Goal: Task Accomplishment & Management: Use online tool/utility

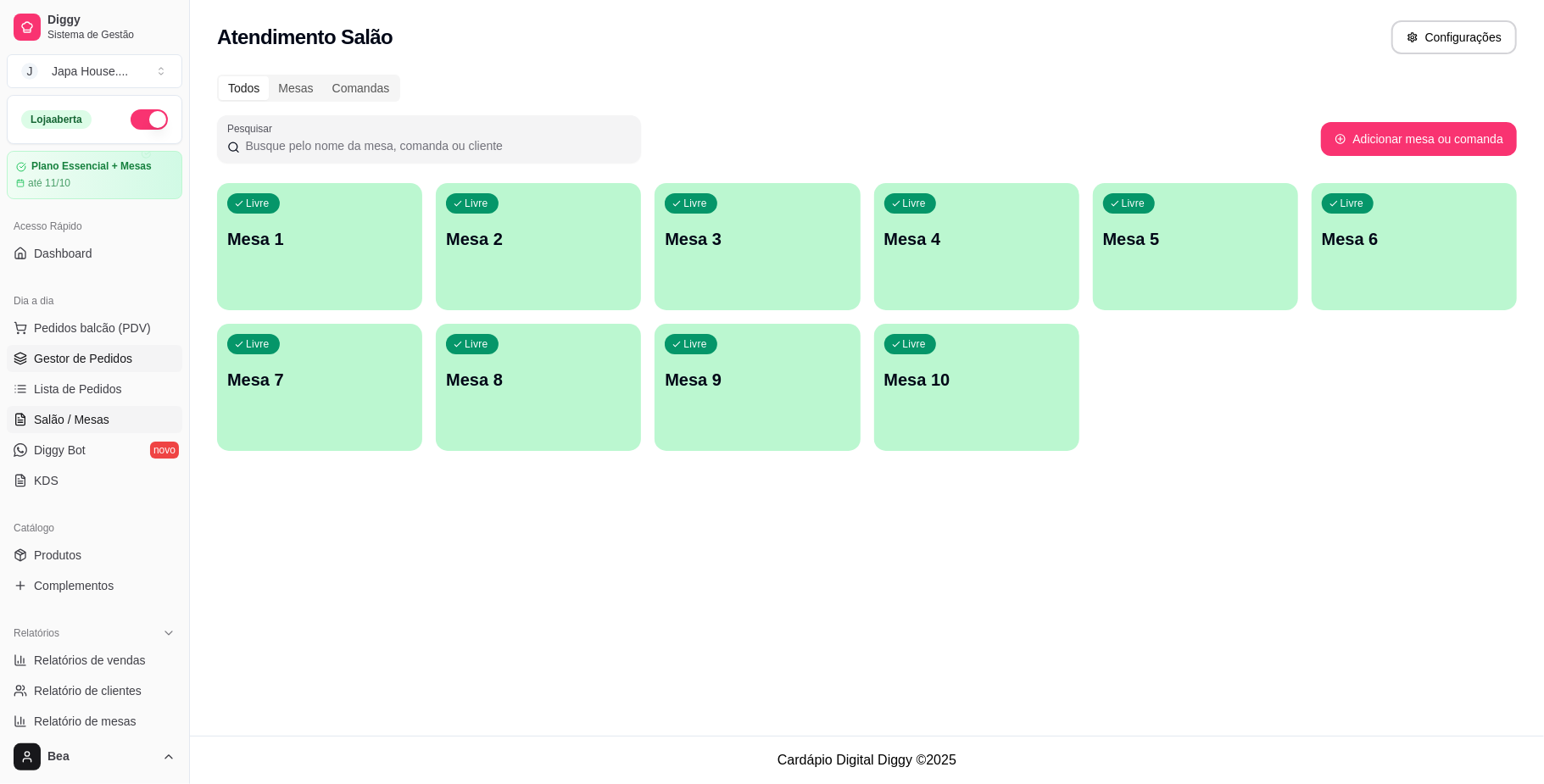
click at [134, 357] on link "Gestor de Pedidos" at bounding box center [94, 358] width 176 height 27
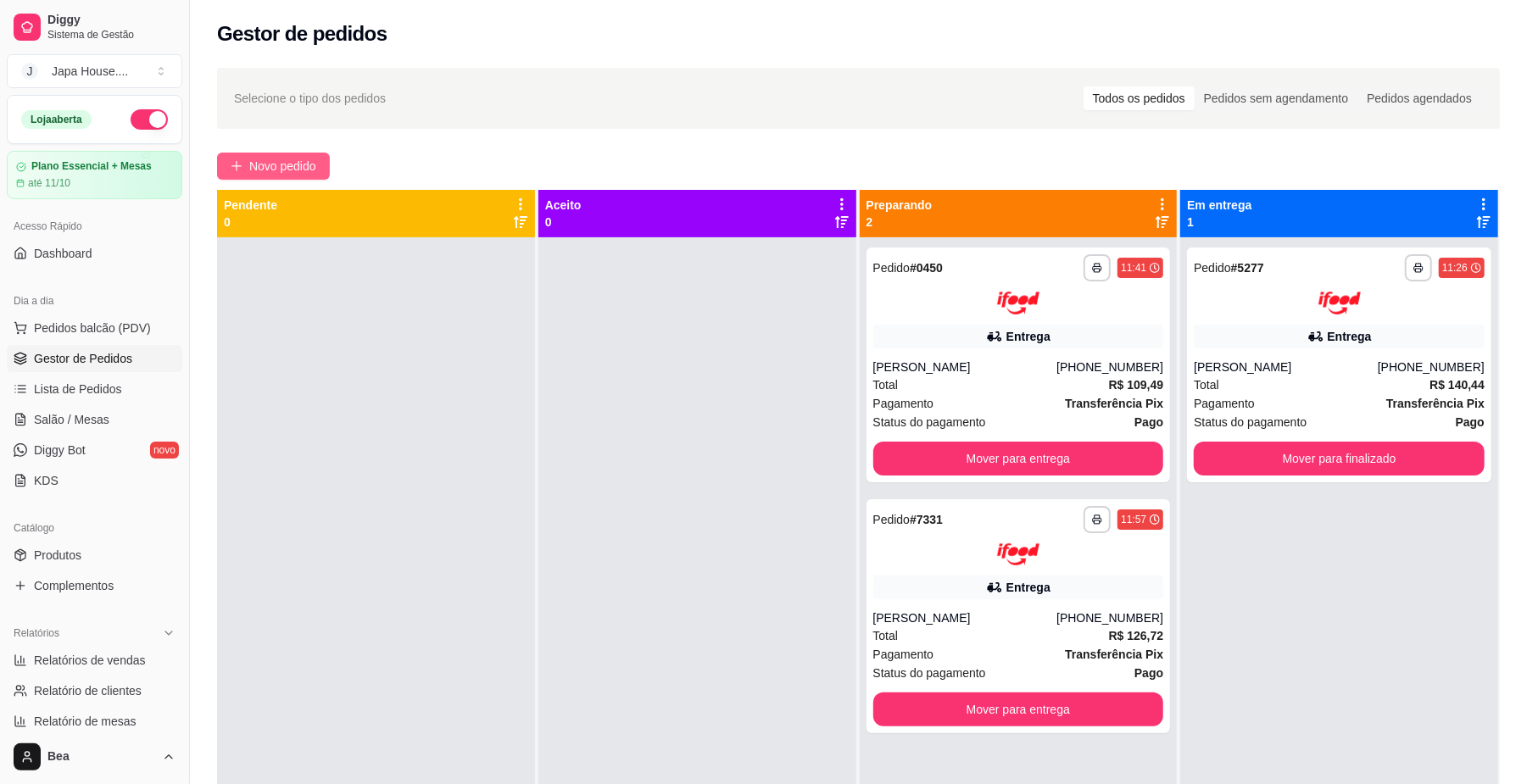
click at [273, 159] on span "Novo pedido" at bounding box center [283, 166] width 67 height 19
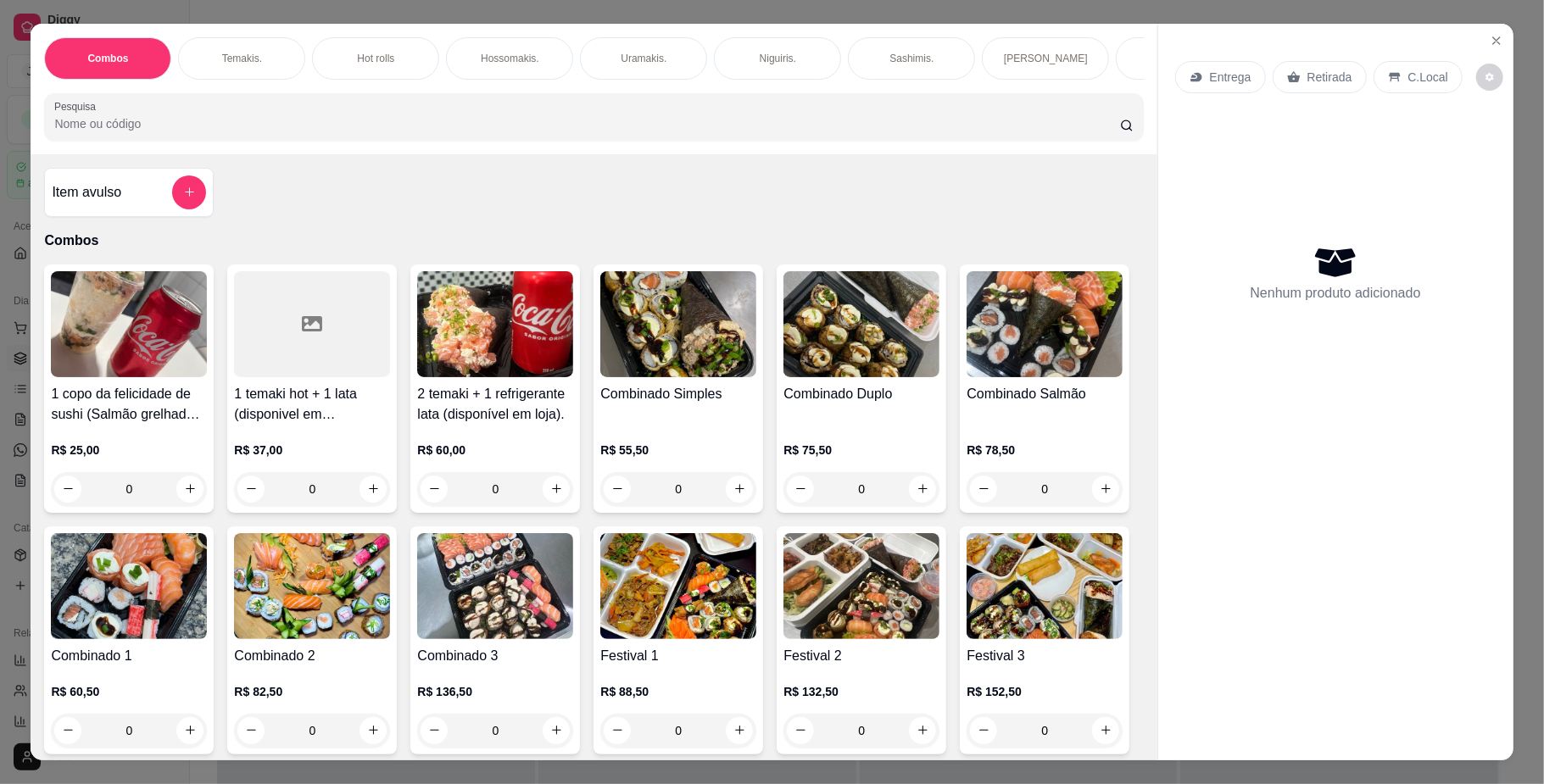
click at [357, 55] on p "Hot rolls" at bounding box center [376, 58] width 37 height 13
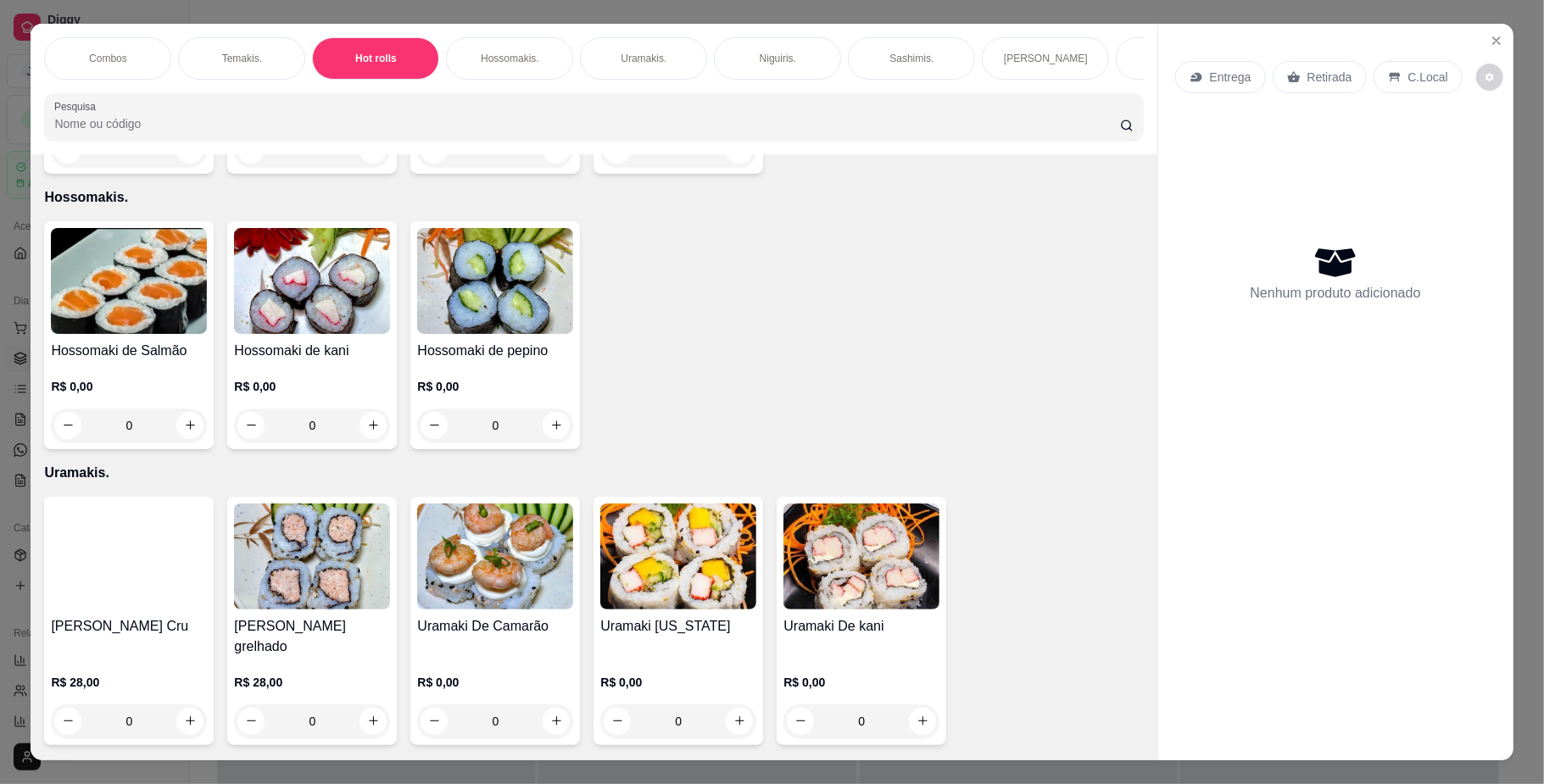
scroll to position [30, 0]
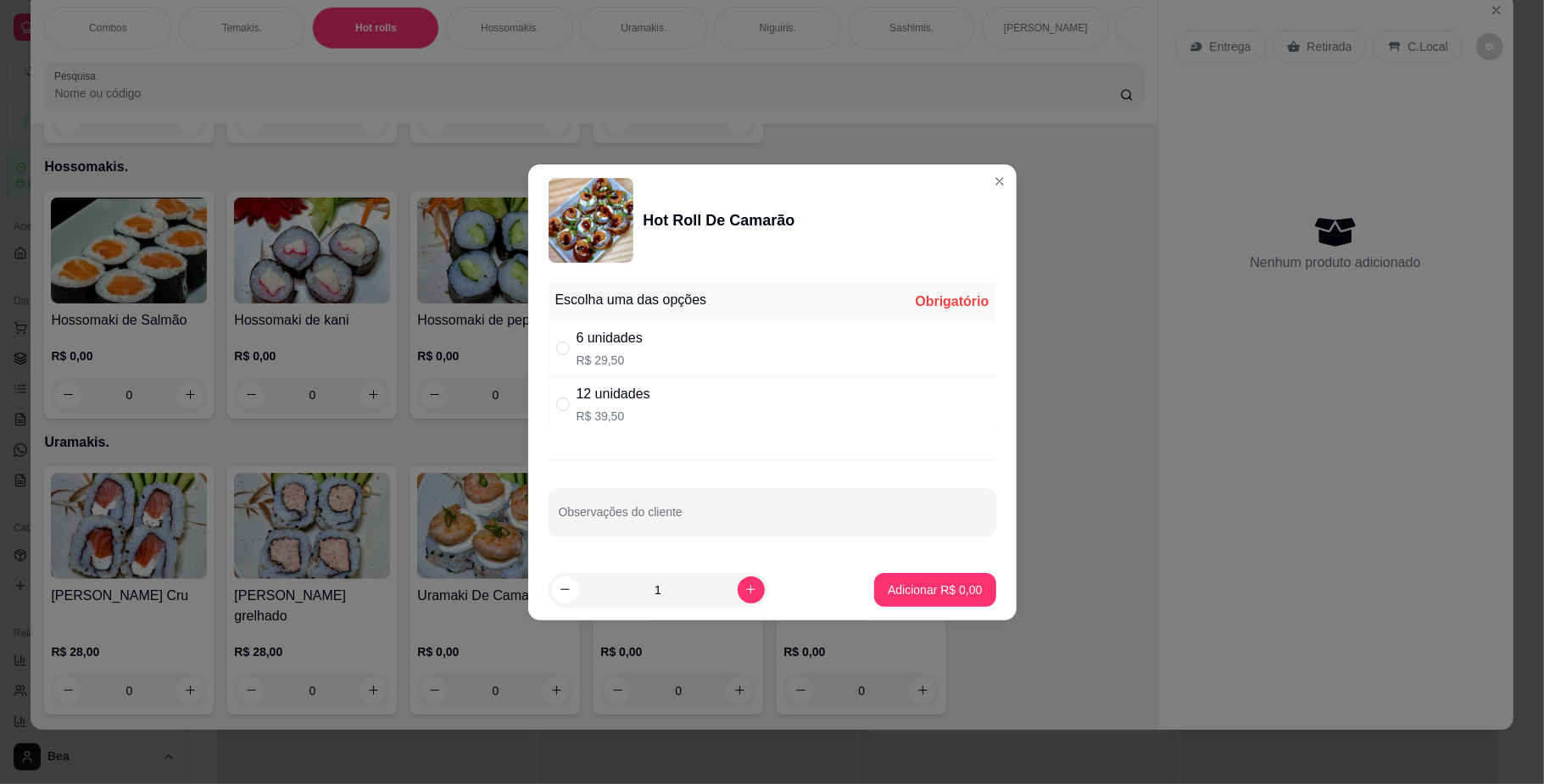
click at [675, 414] on div "12 unidades R$ 39,50" at bounding box center [772, 404] width 448 height 56
radio input "true"
click at [913, 591] on p "Adicionar R$ 39,50" at bounding box center [932, 590] width 98 height 16
type input "1"
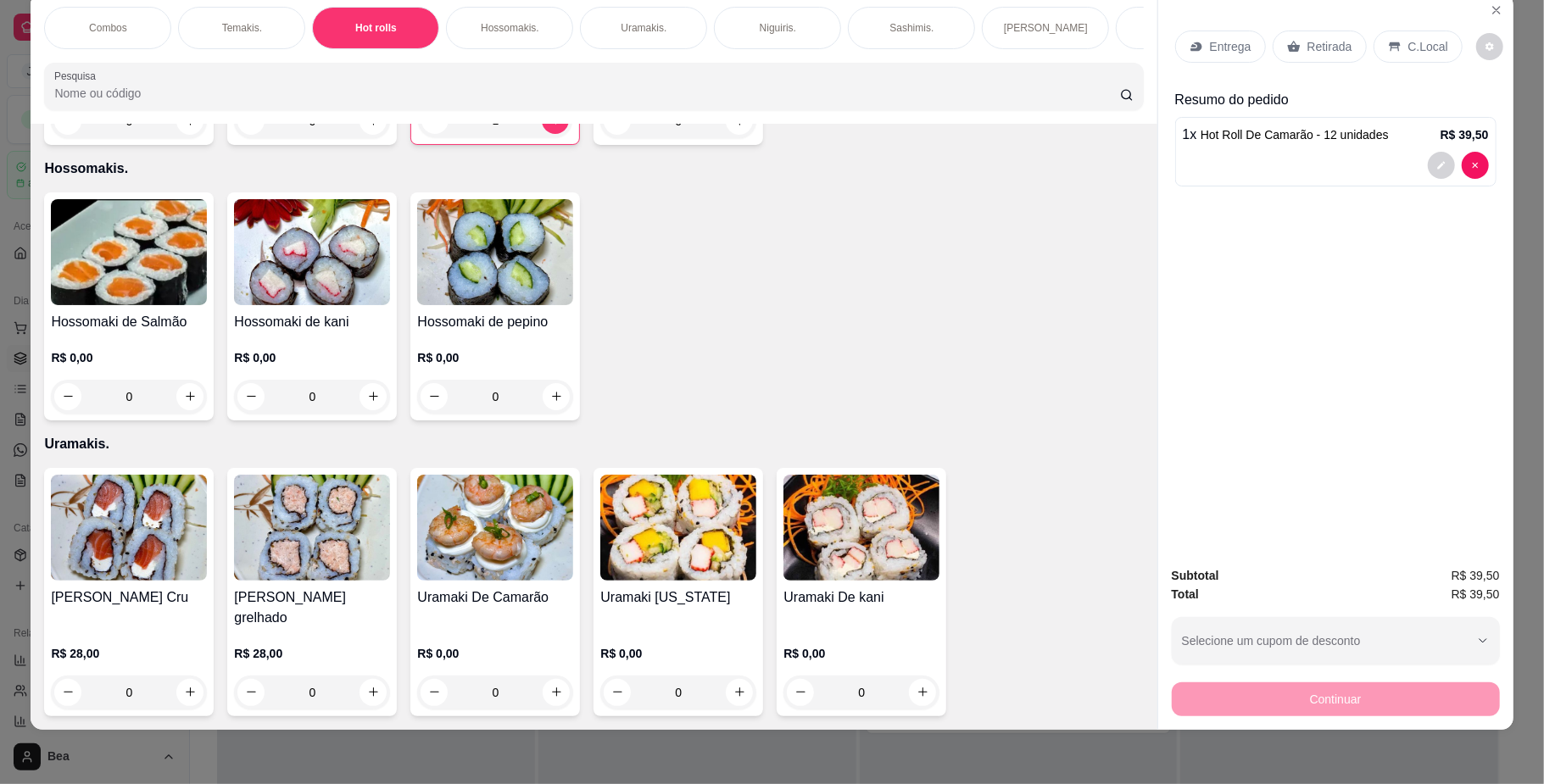
scroll to position [0, 962]
click at [348, 29] on p "Bebidas." at bounding box center [352, 28] width 40 height 13
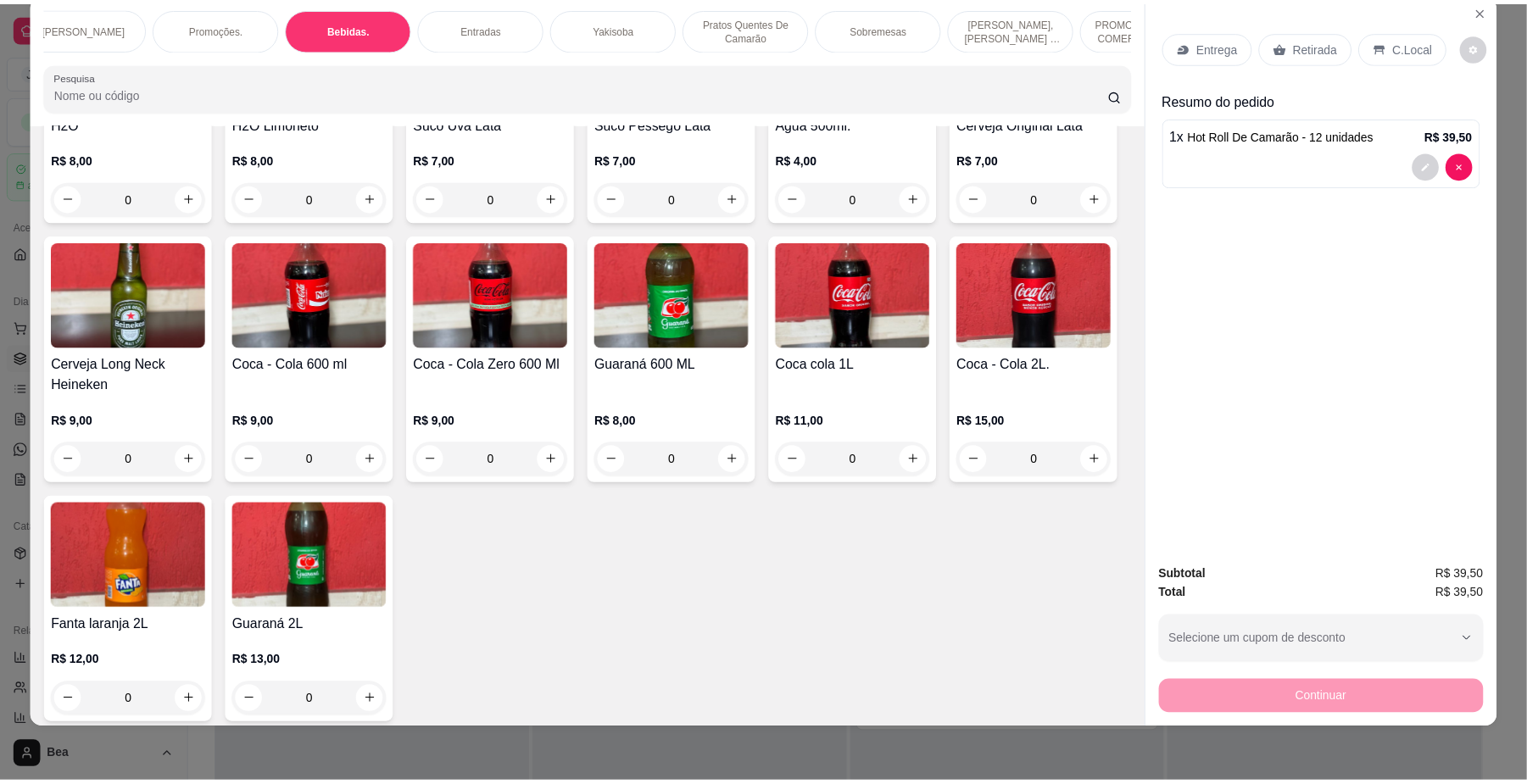
scroll to position [3842, 0]
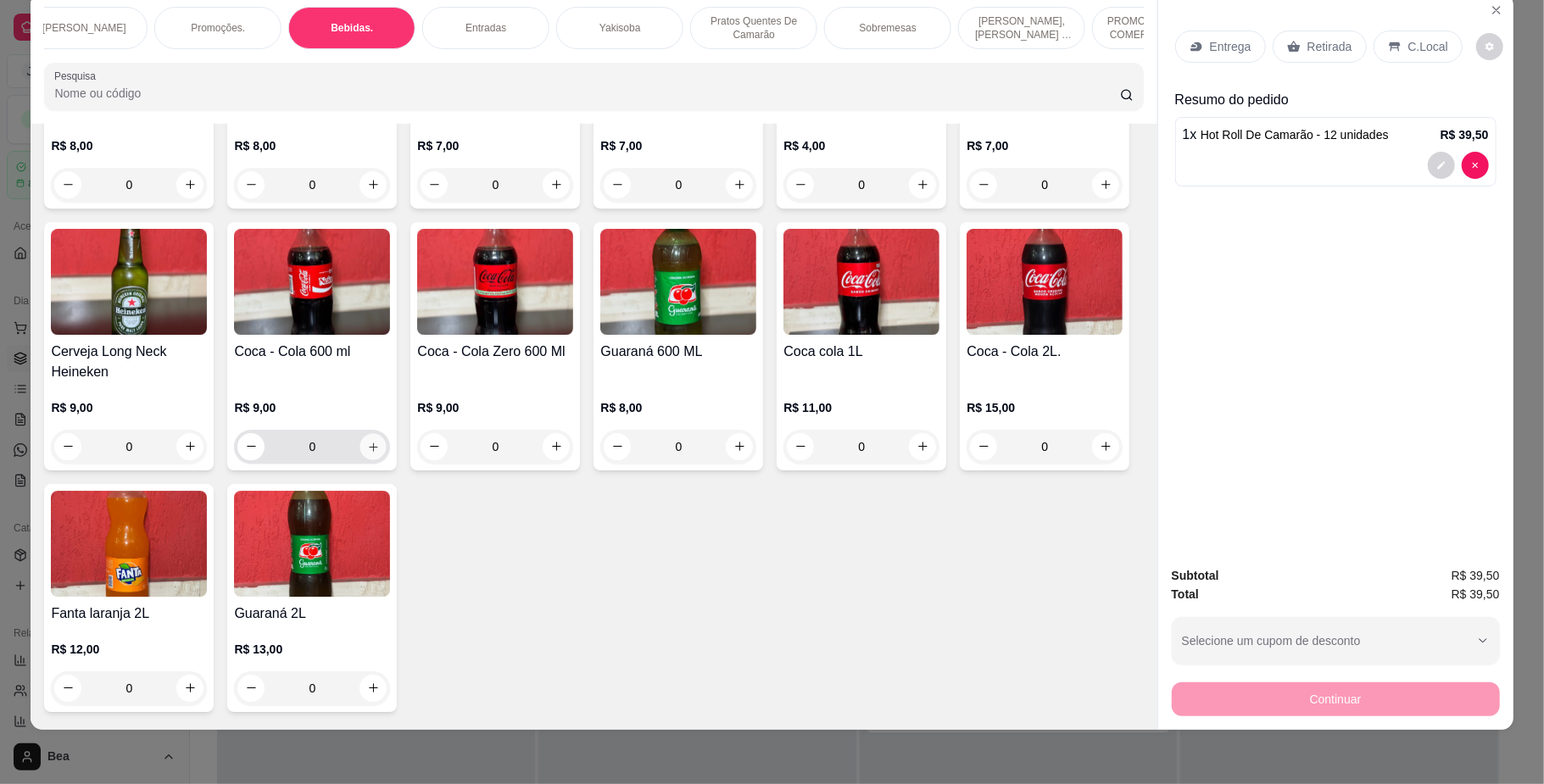
click at [380, 453] on icon "increase-product-quantity" at bounding box center [374, 446] width 12 height 12
type input "1"
click at [1408, 44] on p "C.Local" at bounding box center [1428, 46] width 40 height 17
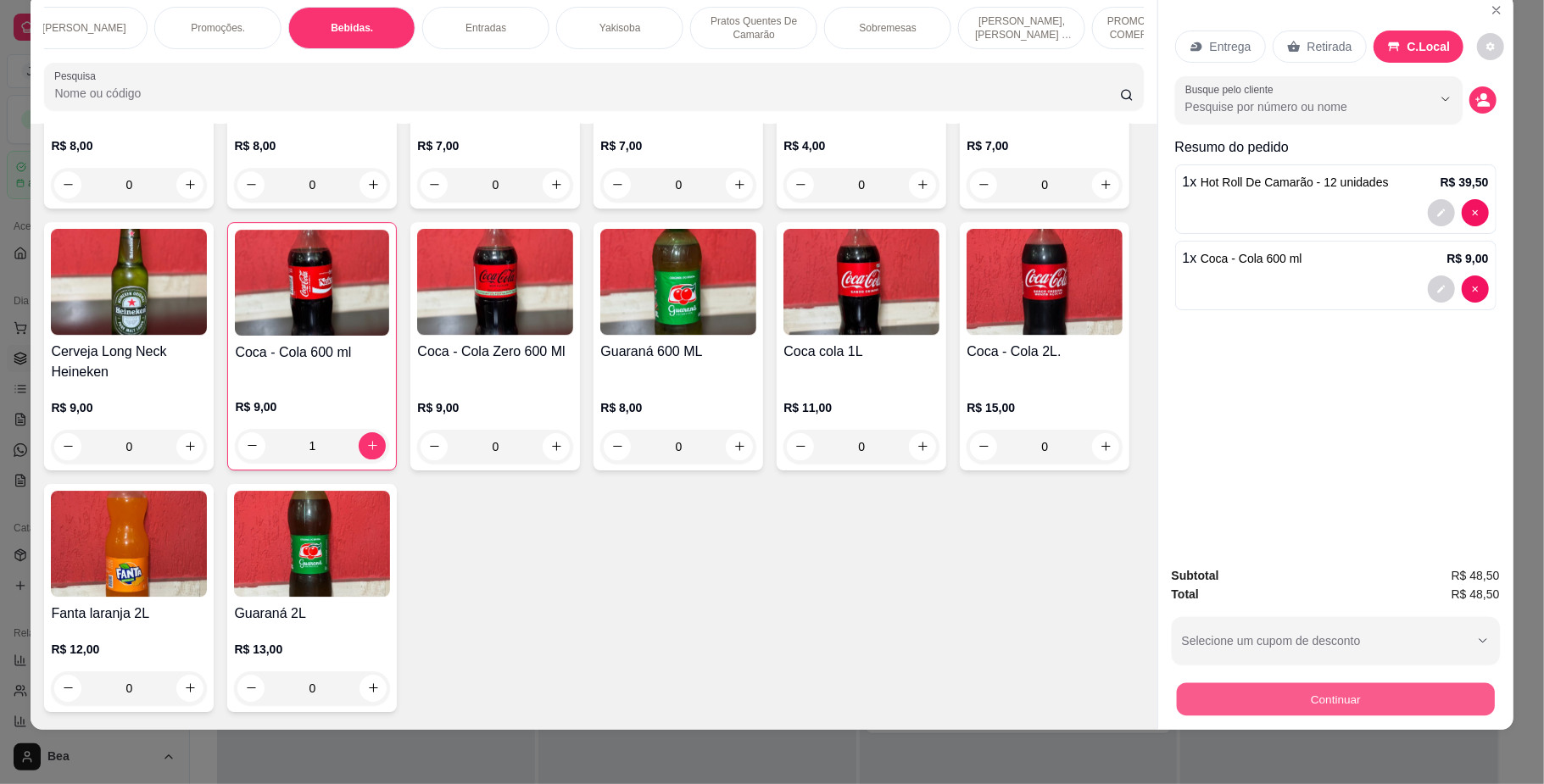
click at [1294, 692] on button "Continuar" at bounding box center [1335, 699] width 318 height 33
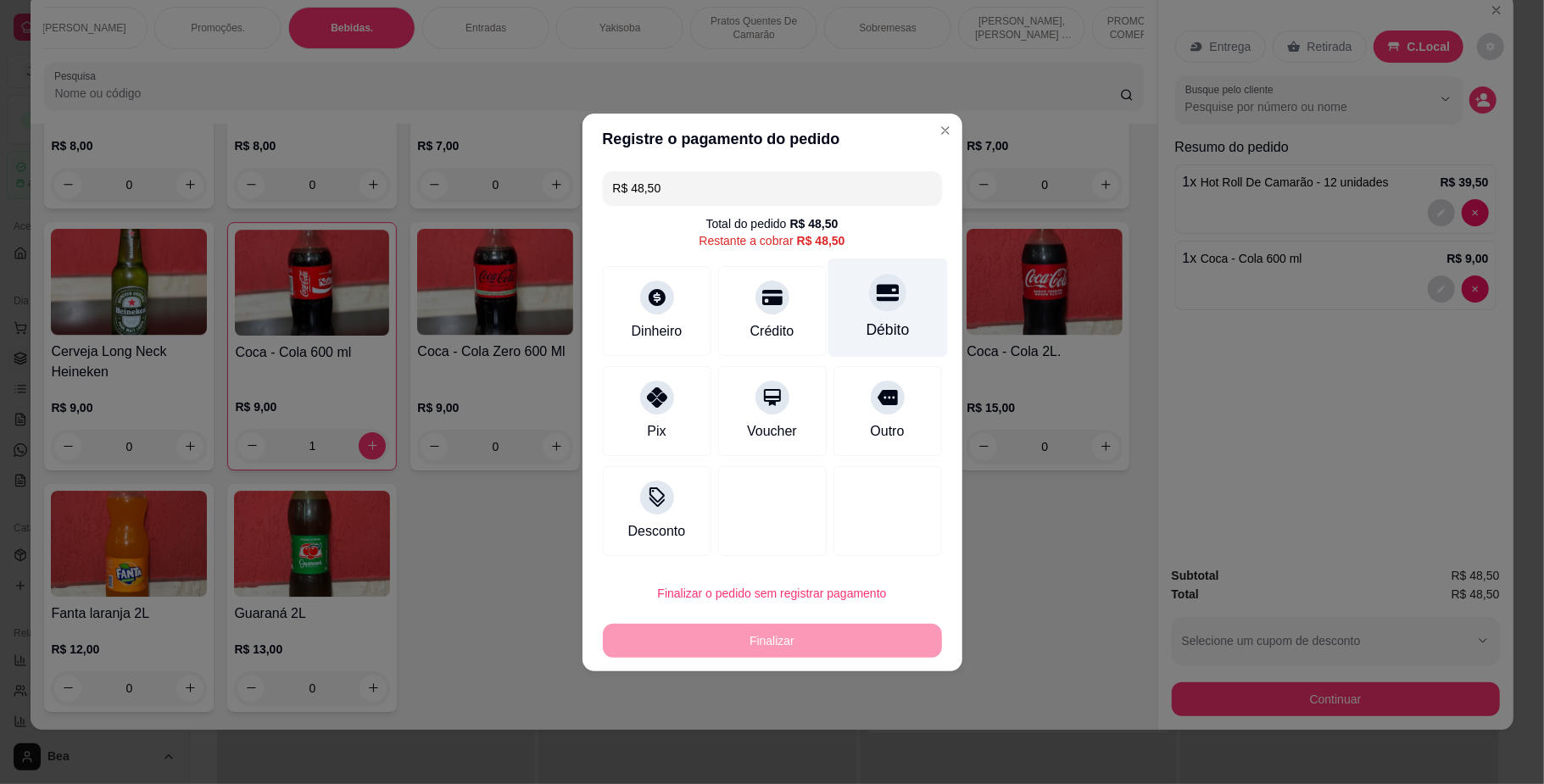
click at [891, 298] on div at bounding box center [888, 292] width 37 height 37
type input "R$ 0,00"
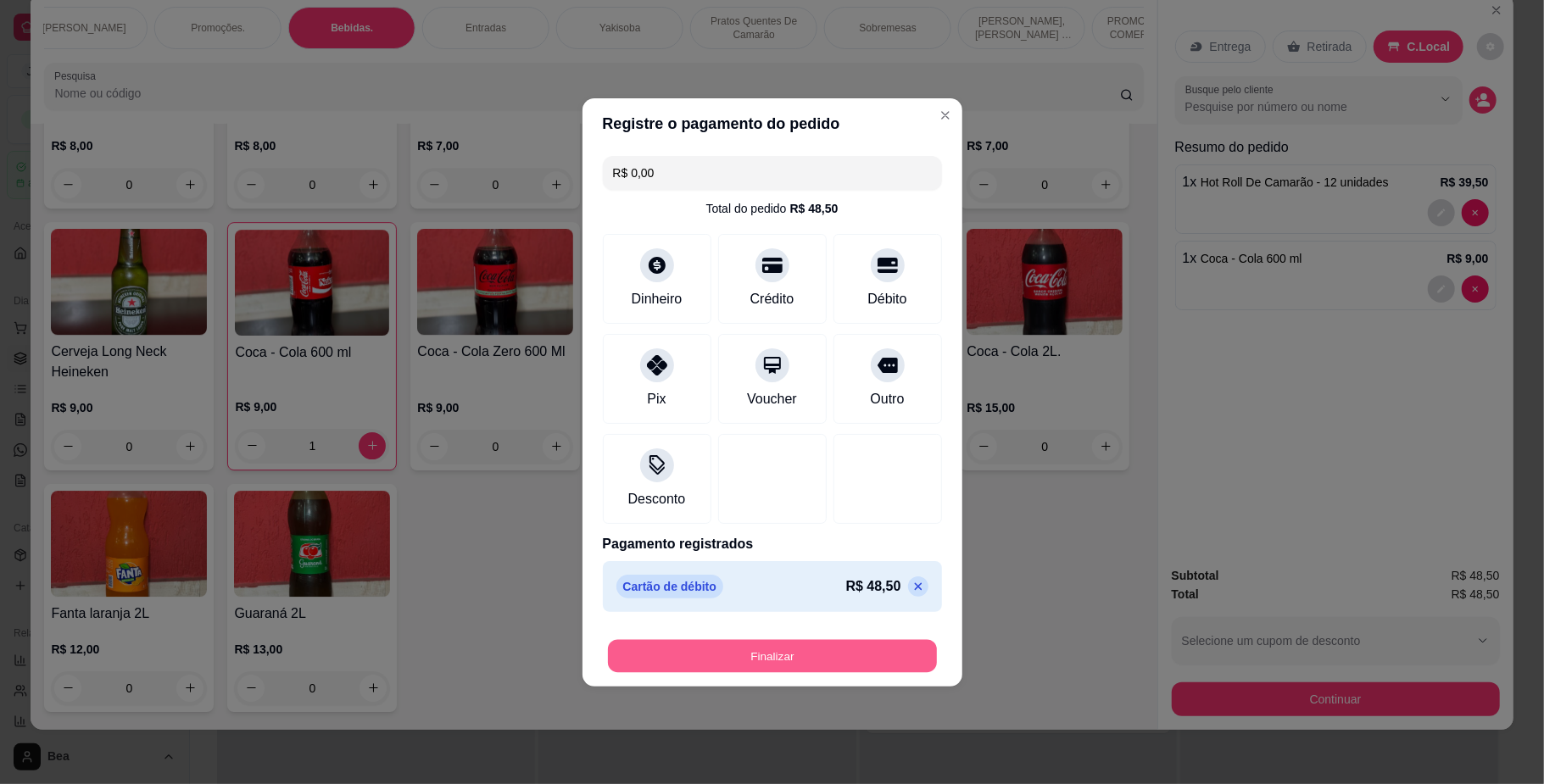
click at [872, 671] on button "Finalizar" at bounding box center [772, 655] width 329 height 33
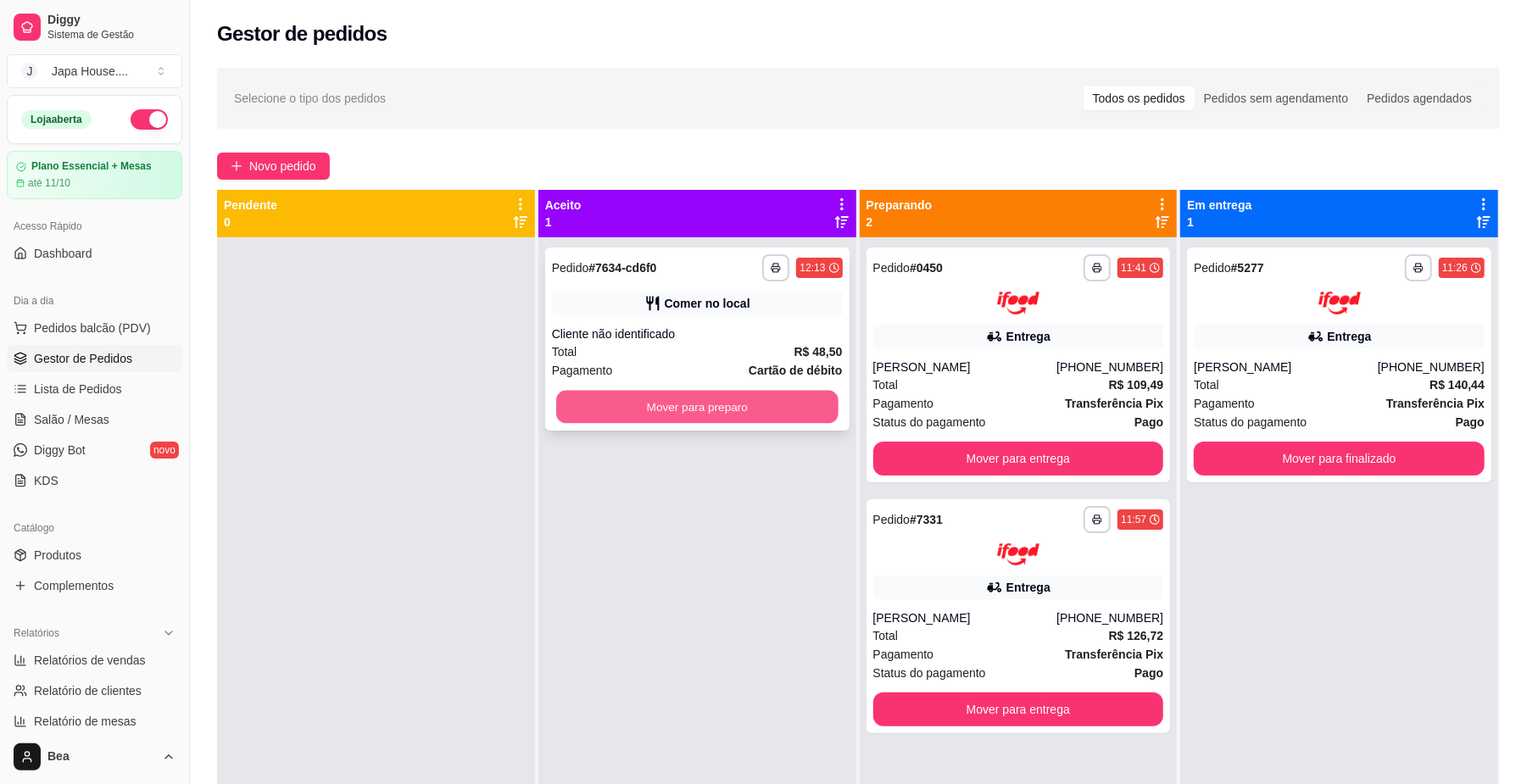
click at [799, 401] on button "Mover para preparo" at bounding box center [697, 407] width 282 height 33
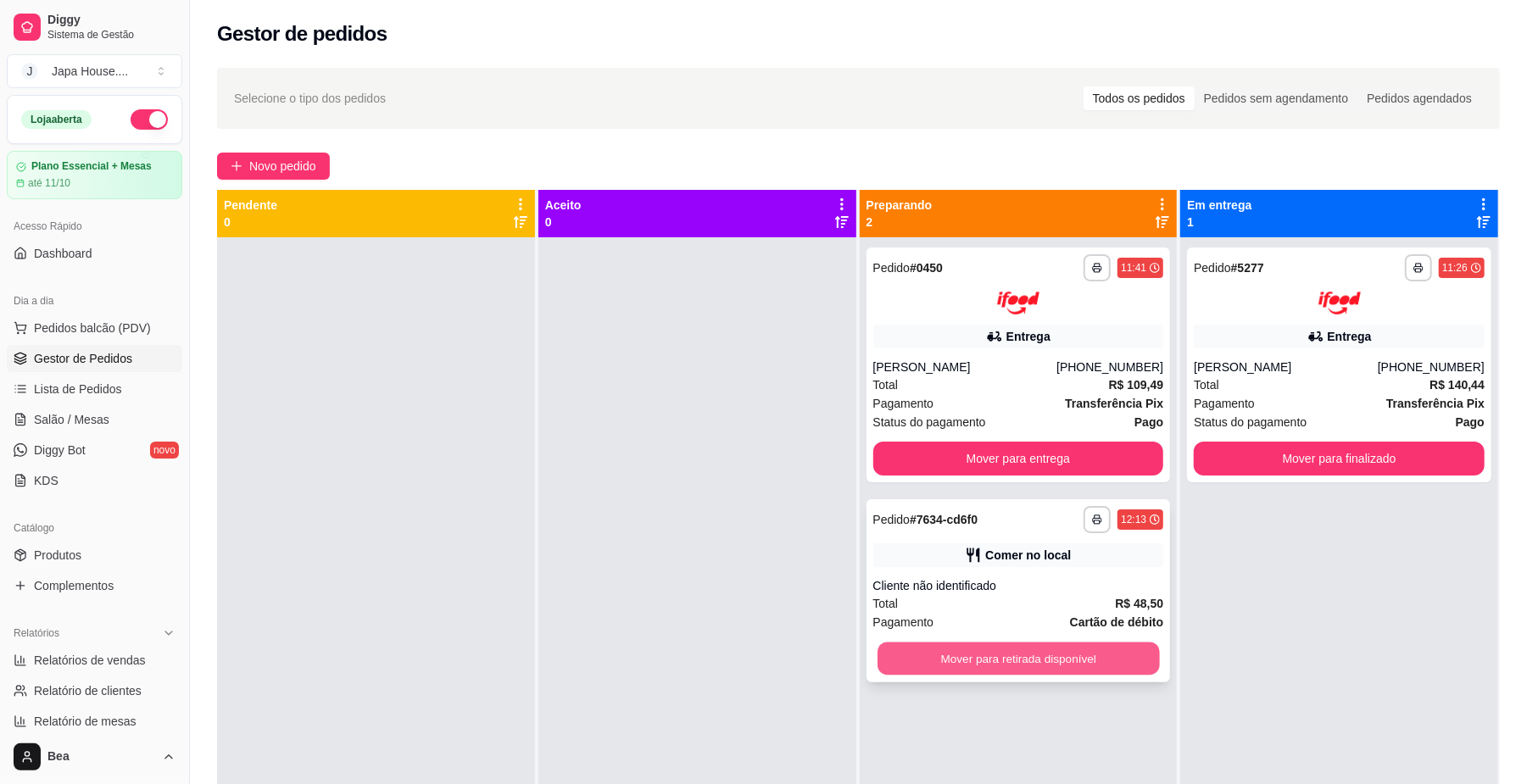
click at [1054, 666] on button "Mover para retirada disponível" at bounding box center [1019, 657] width 282 height 33
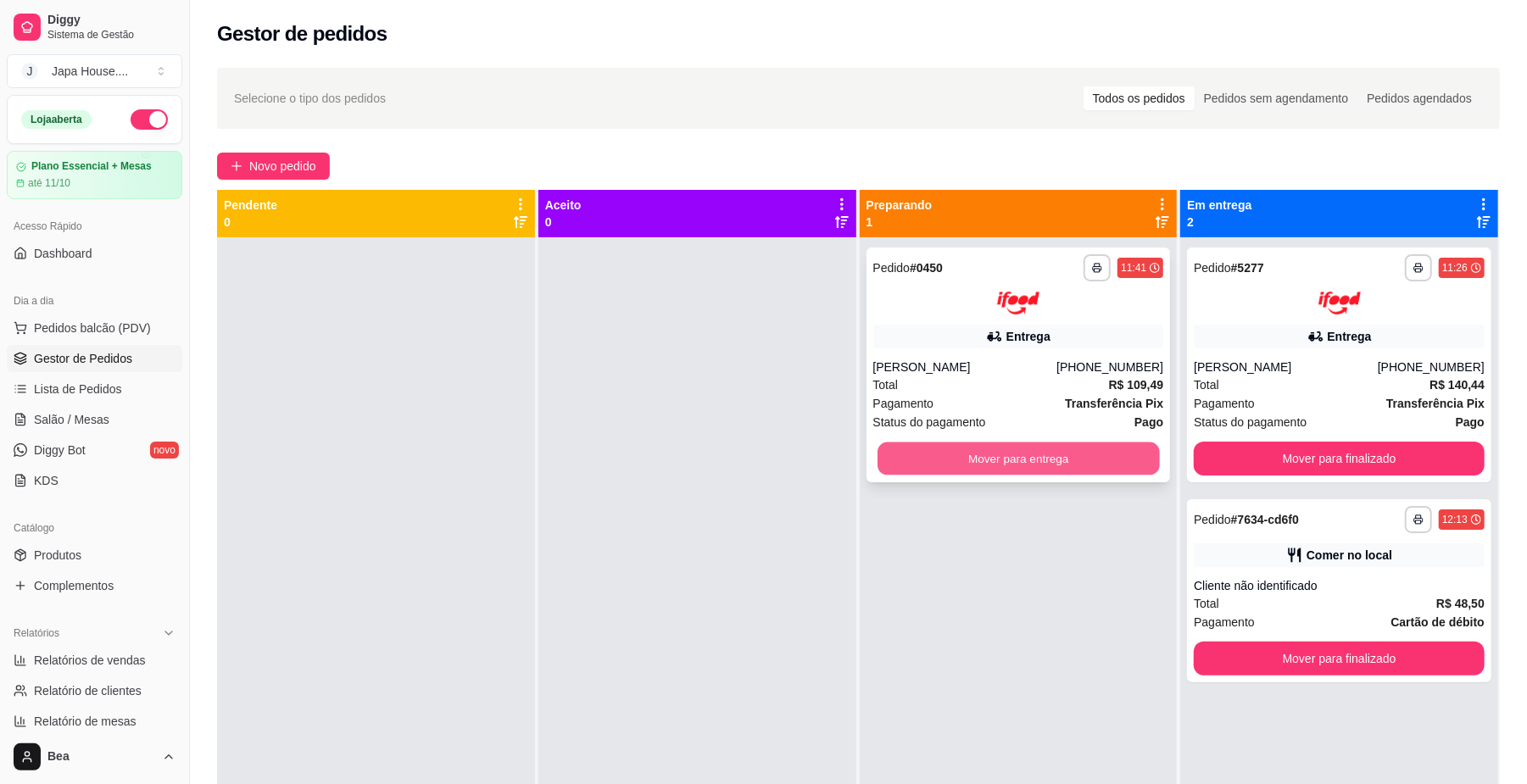
click at [1022, 464] on button "Mover para entrega" at bounding box center [1019, 458] width 282 height 33
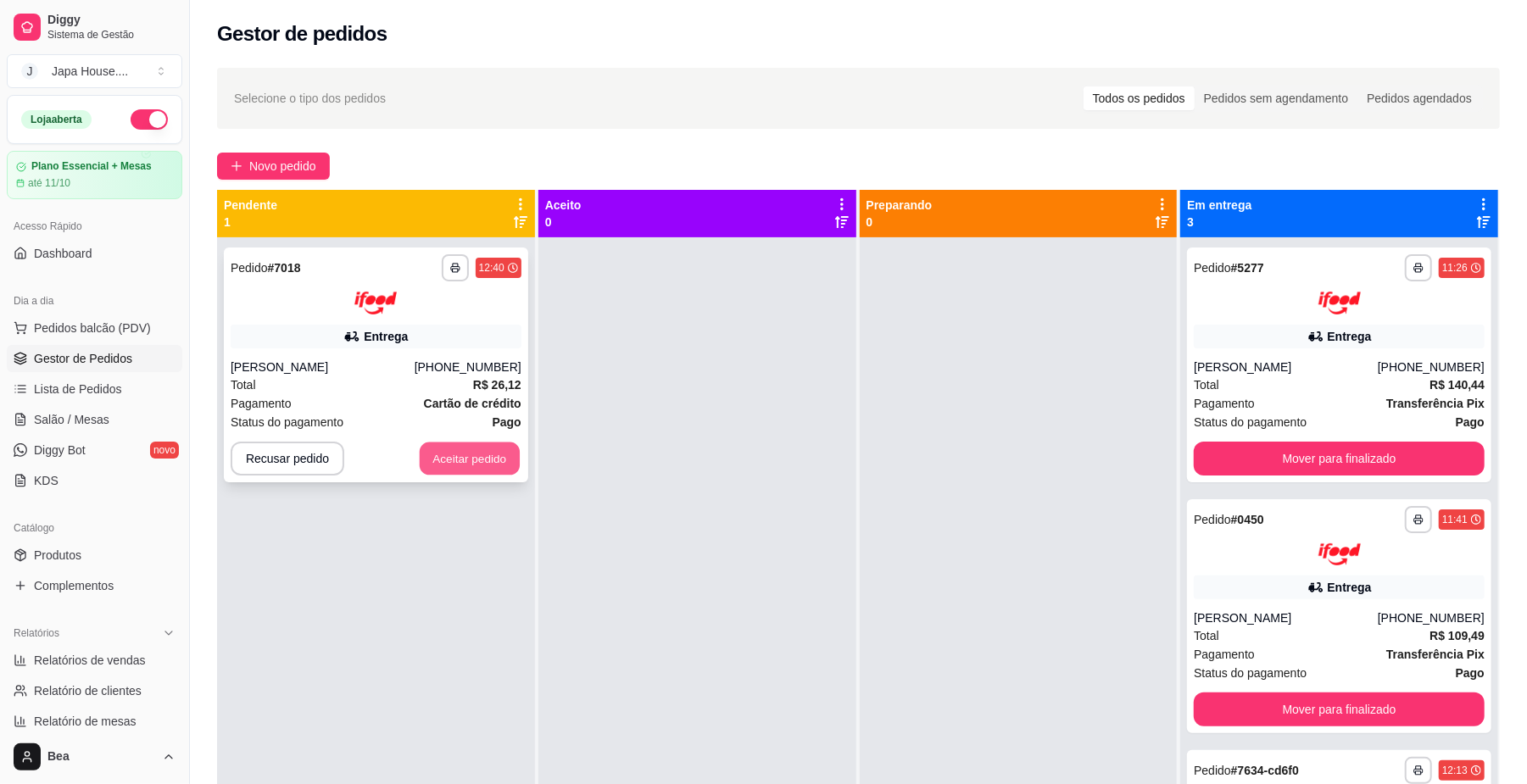
click at [475, 464] on button "Aceitar pedido" at bounding box center [470, 458] width 100 height 33
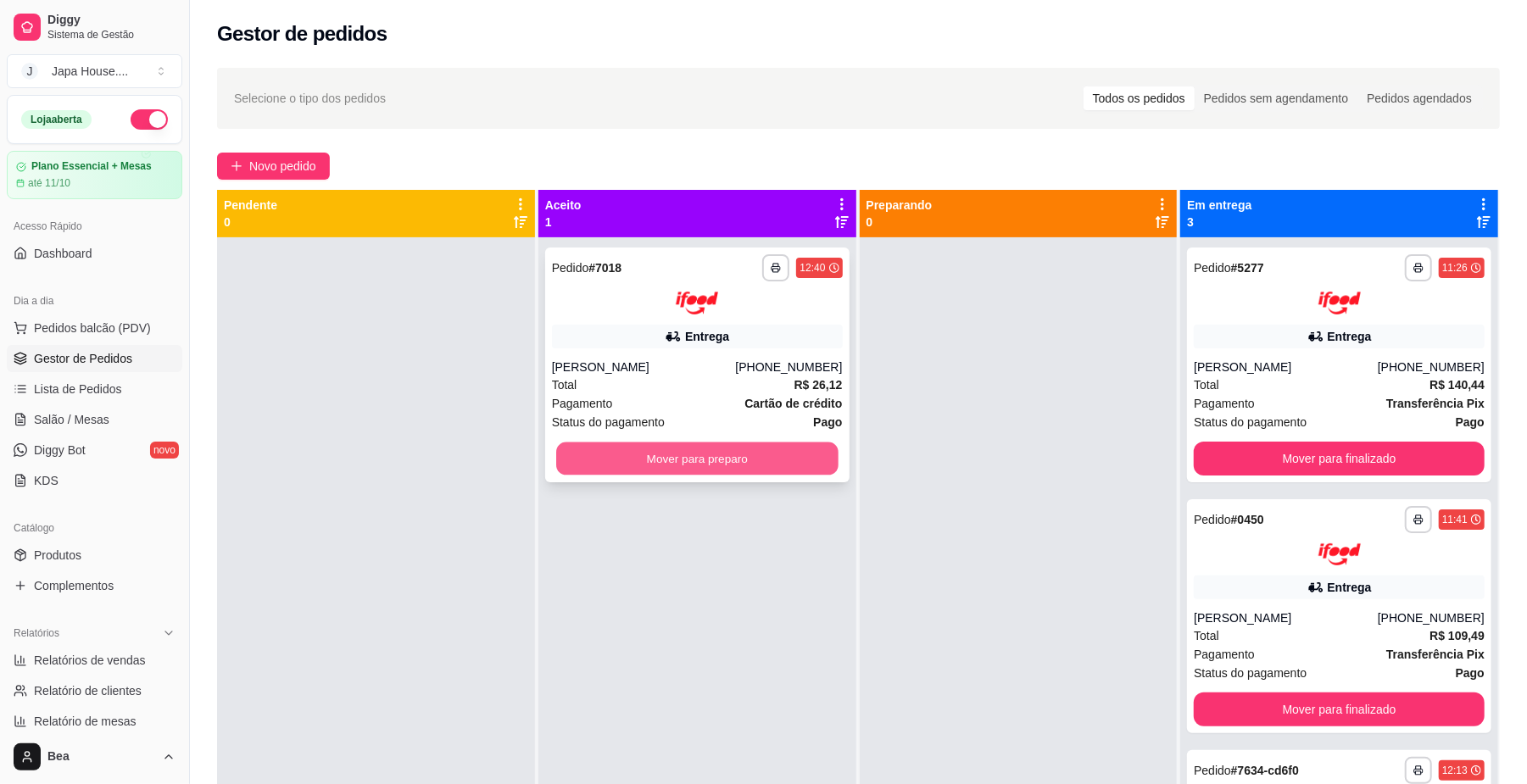
click at [643, 461] on button "Mover para preparo" at bounding box center [697, 458] width 282 height 33
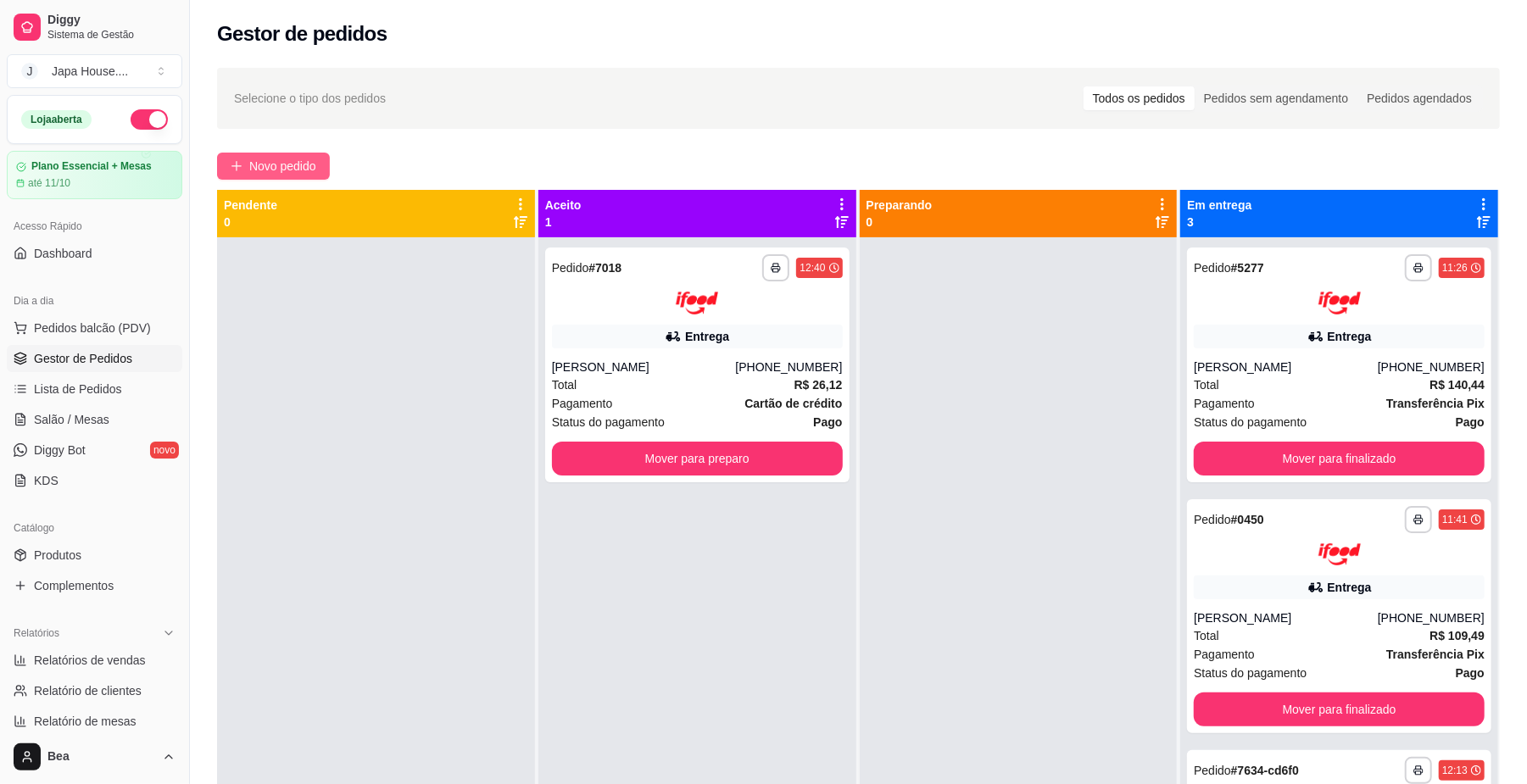
click at [304, 166] on span "Novo pedido" at bounding box center [283, 166] width 67 height 19
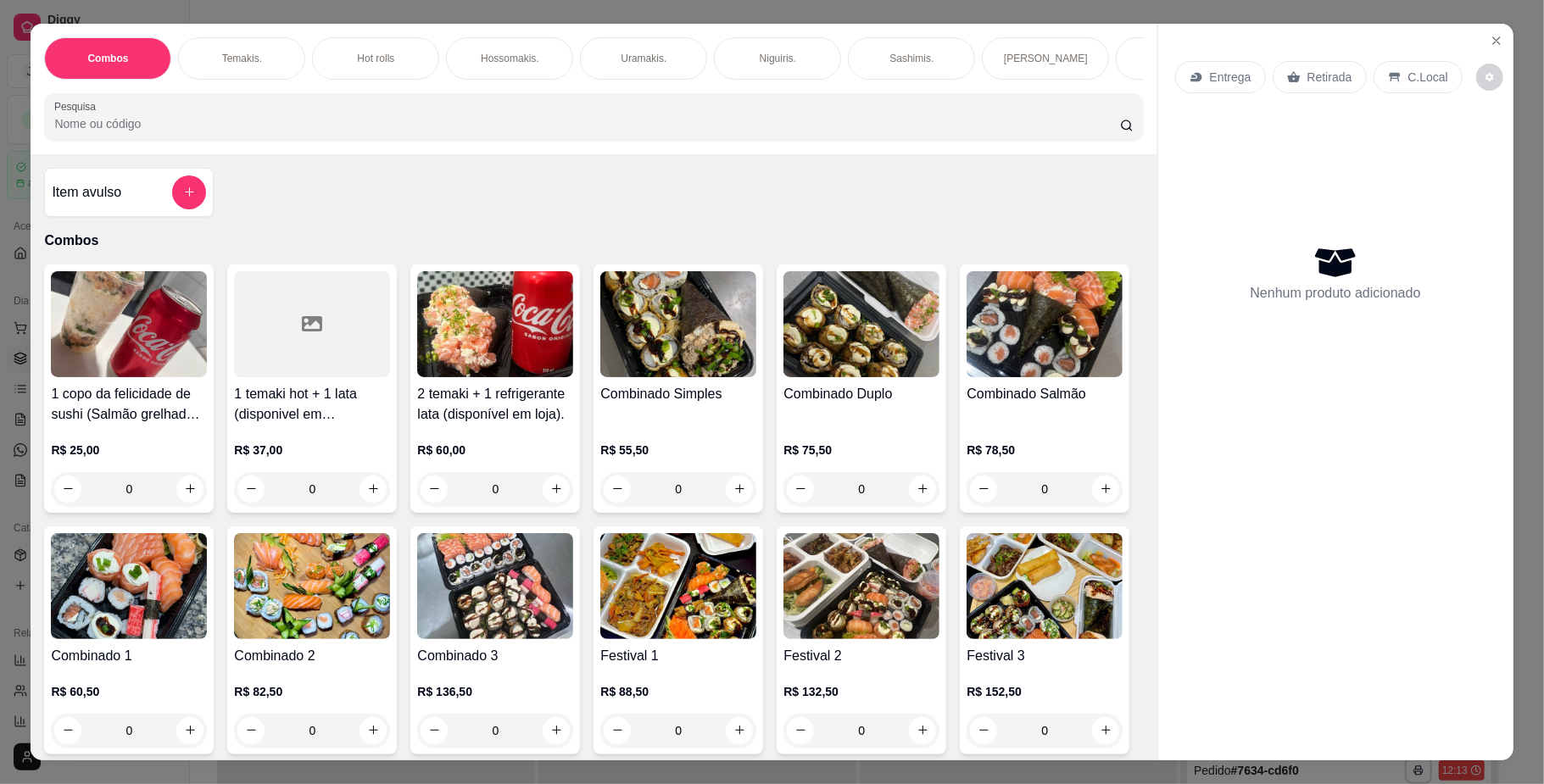
click at [249, 55] on p "Temakis." at bounding box center [242, 58] width 40 height 13
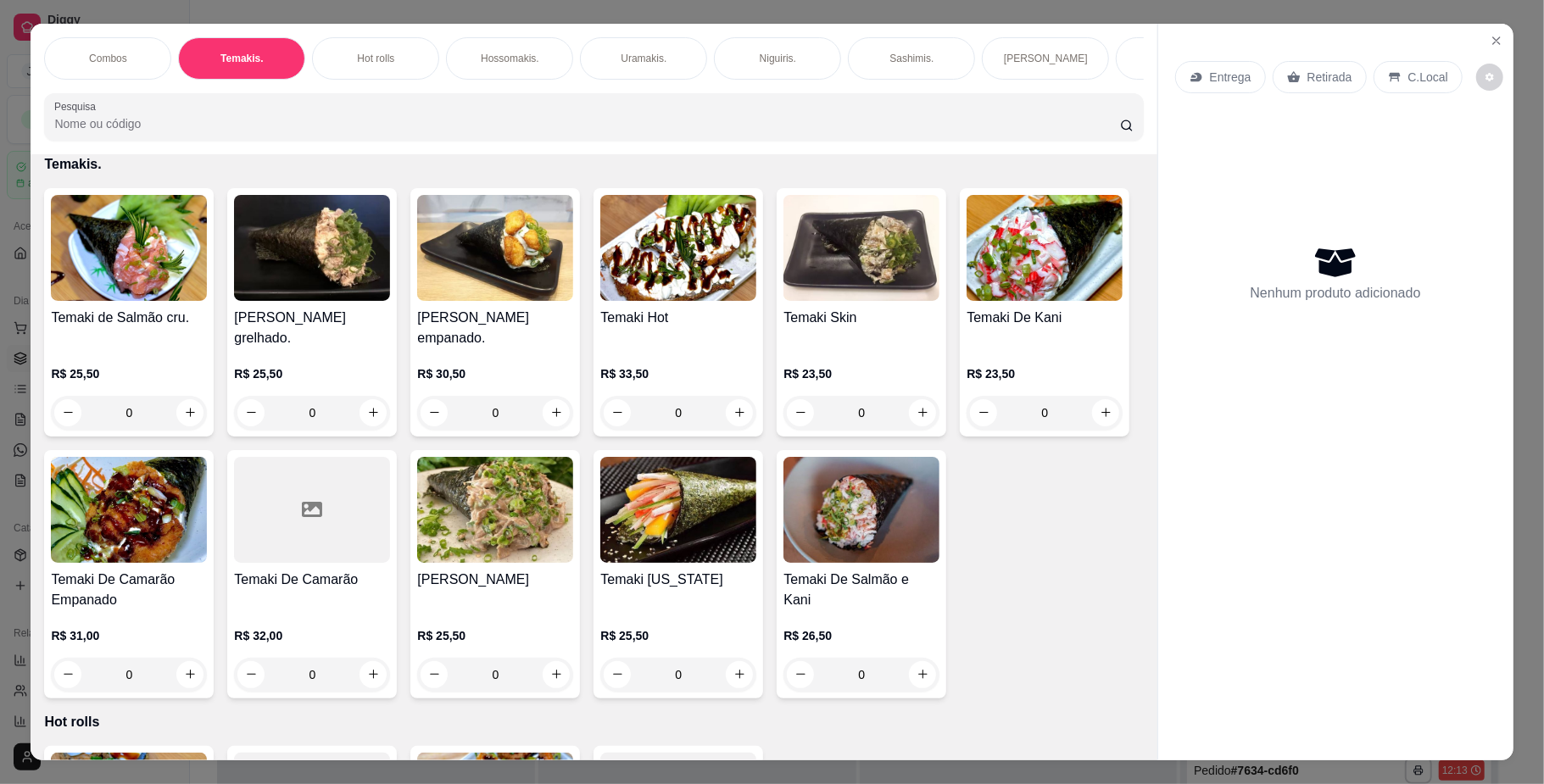
scroll to position [30, 0]
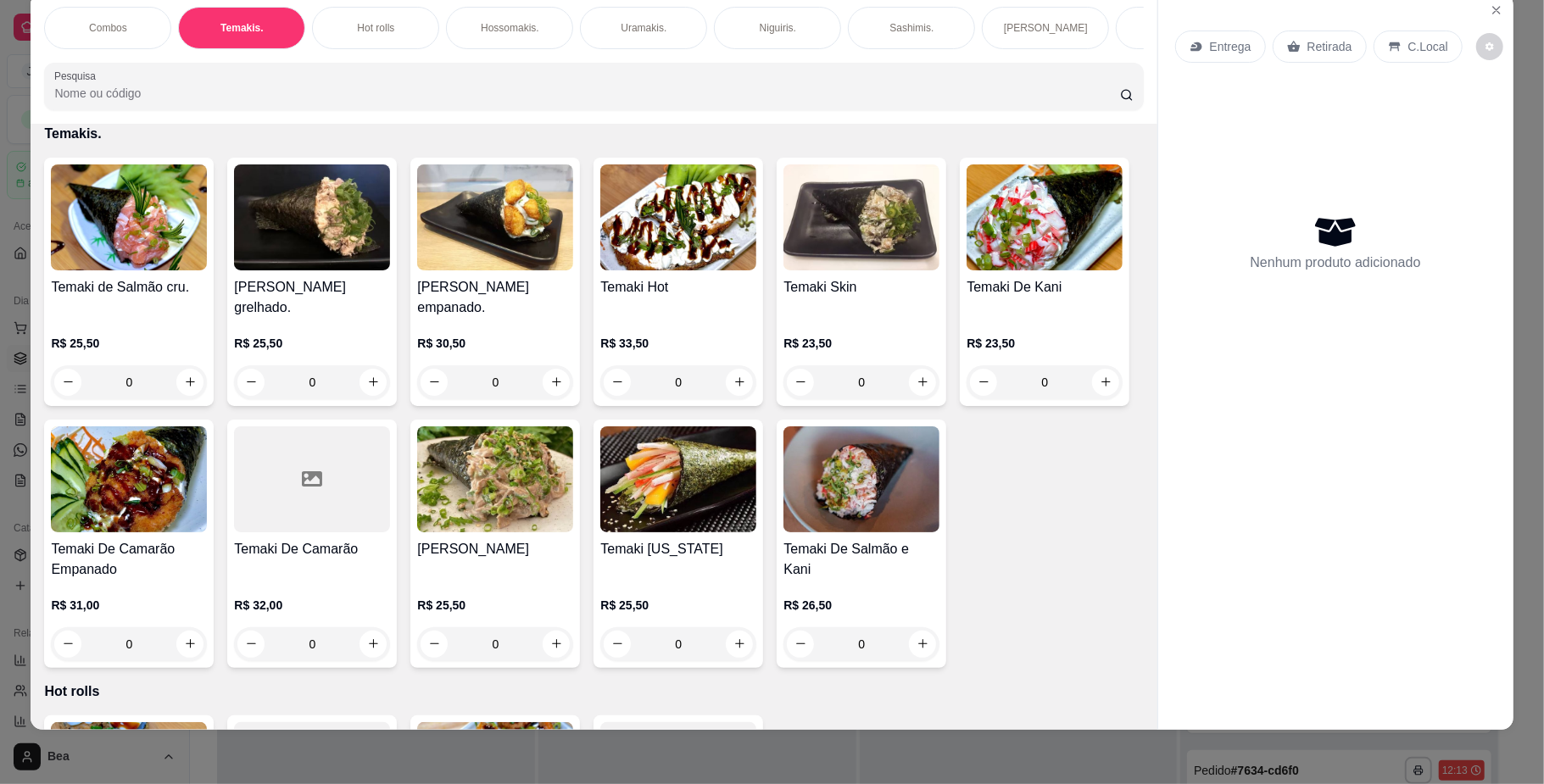
click at [119, 32] on div "Combos" at bounding box center [107, 29] width 127 height 43
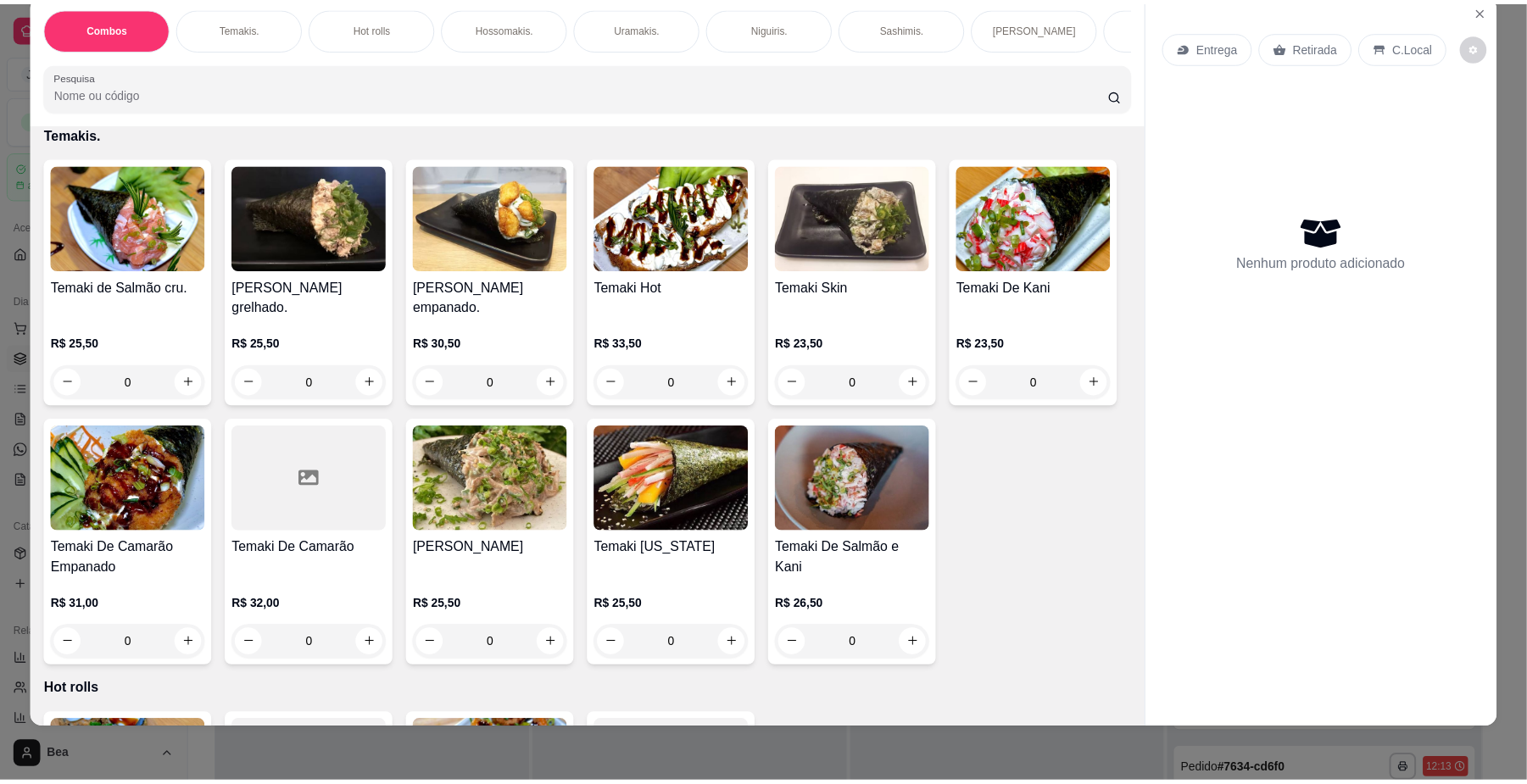
scroll to position [77, 0]
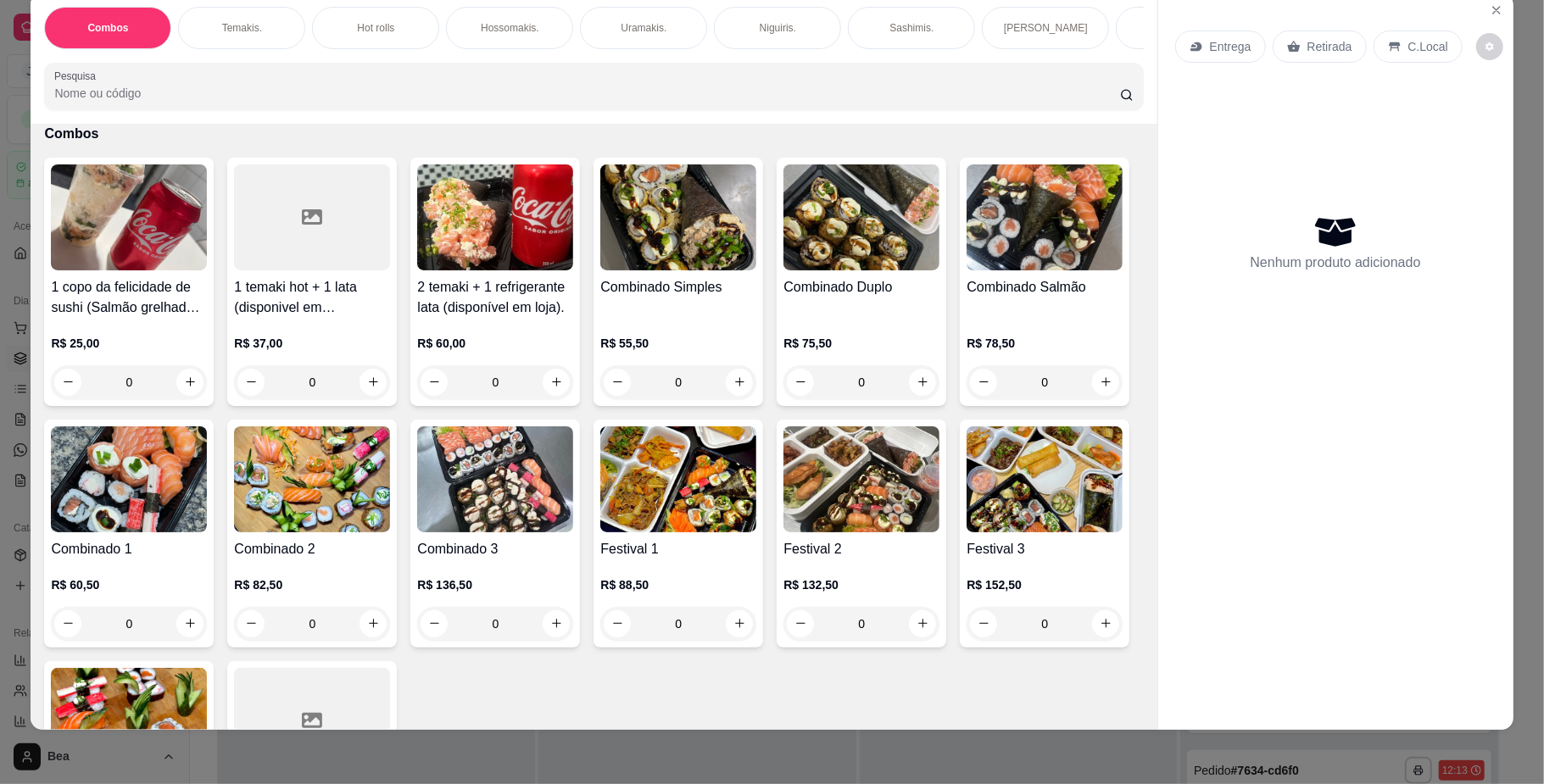
click at [707, 241] on img at bounding box center [678, 217] width 156 height 106
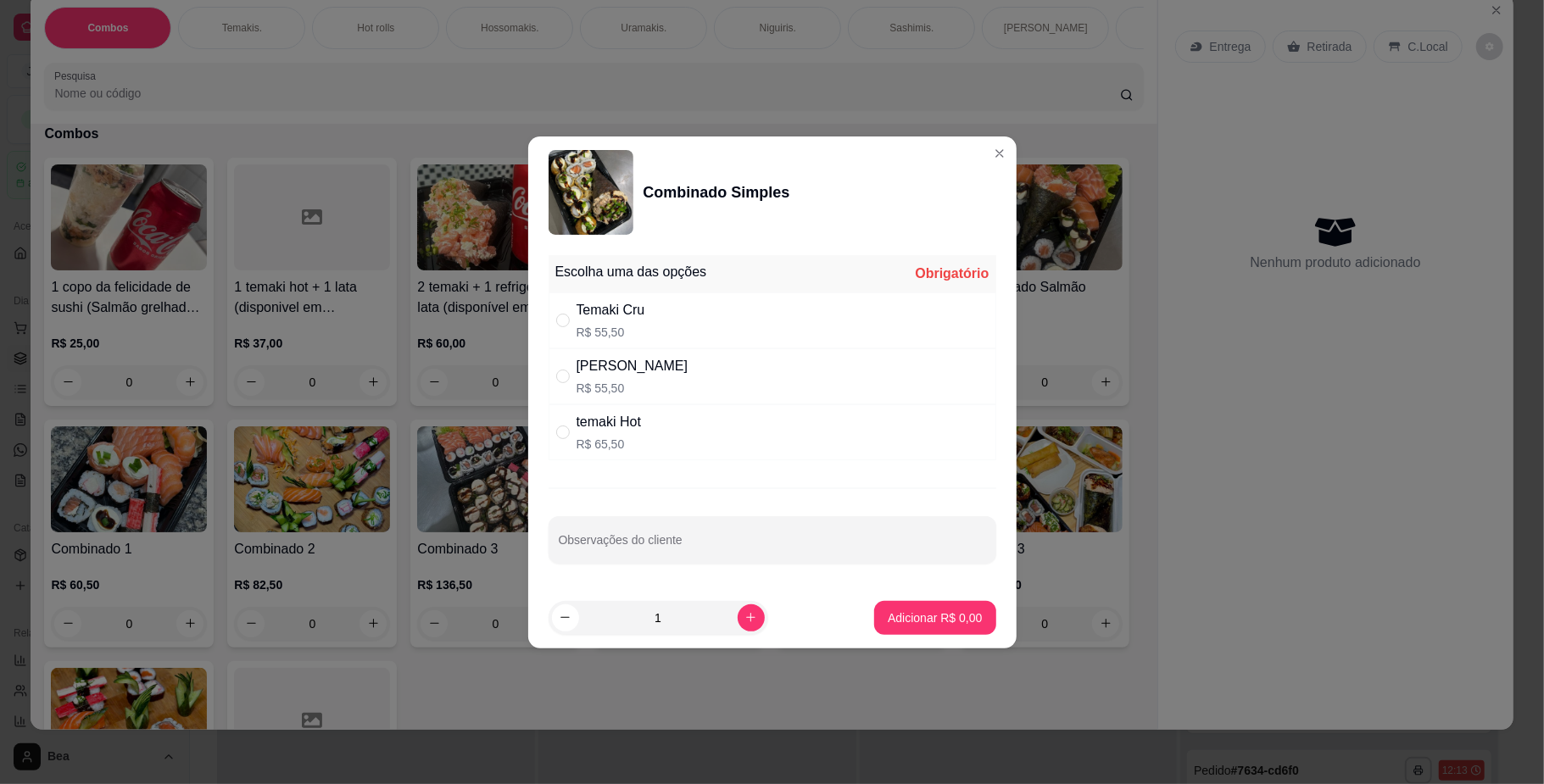
click at [652, 326] on div "Temaki Cru R$ 55,50" at bounding box center [772, 320] width 448 height 56
radio input "true"
click at [916, 614] on p "Adicionar R$ 55,50" at bounding box center [931, 617] width 101 height 17
type input "1"
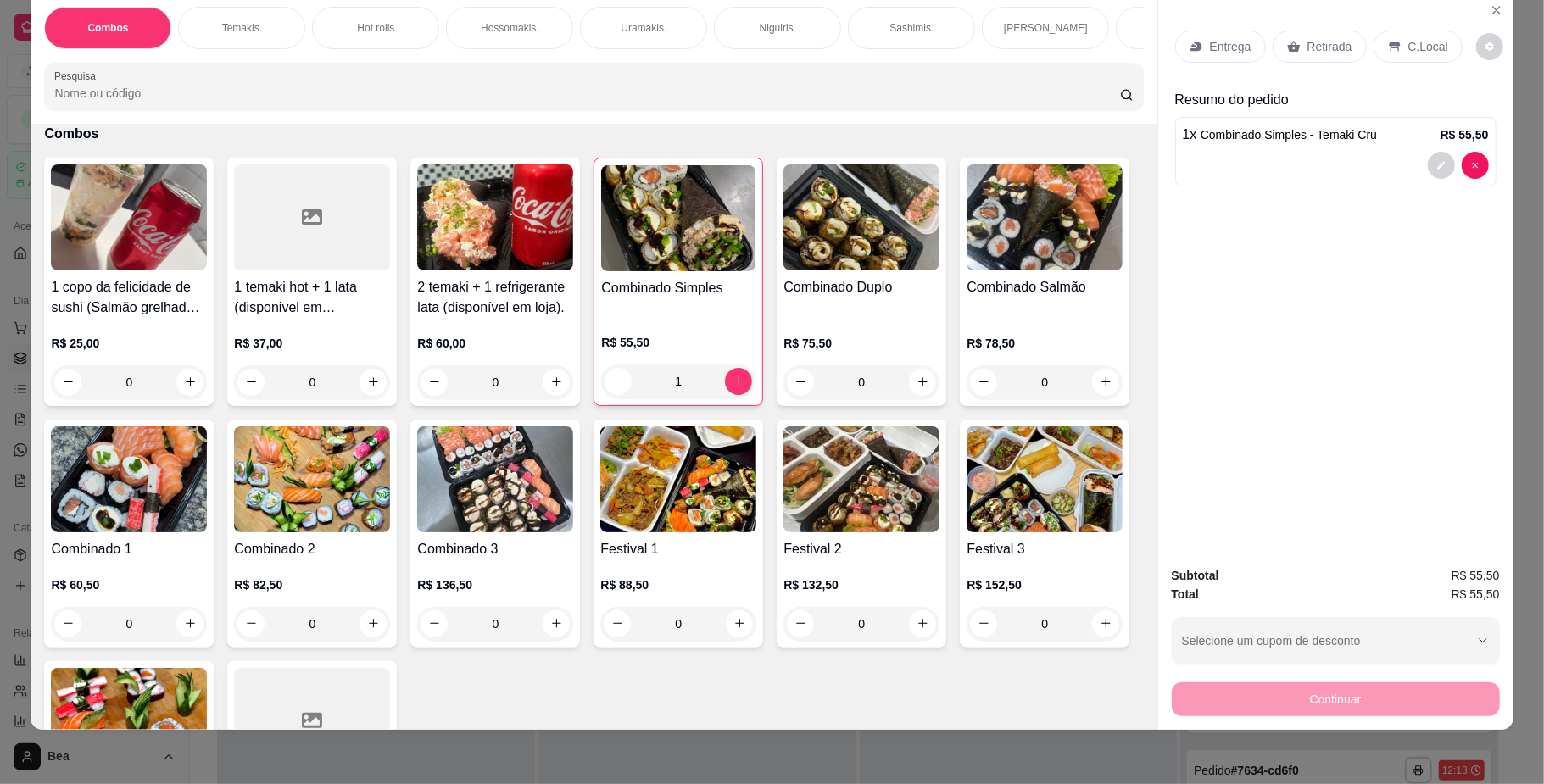
click at [1325, 49] on p "Retirada" at bounding box center [1330, 46] width 45 height 17
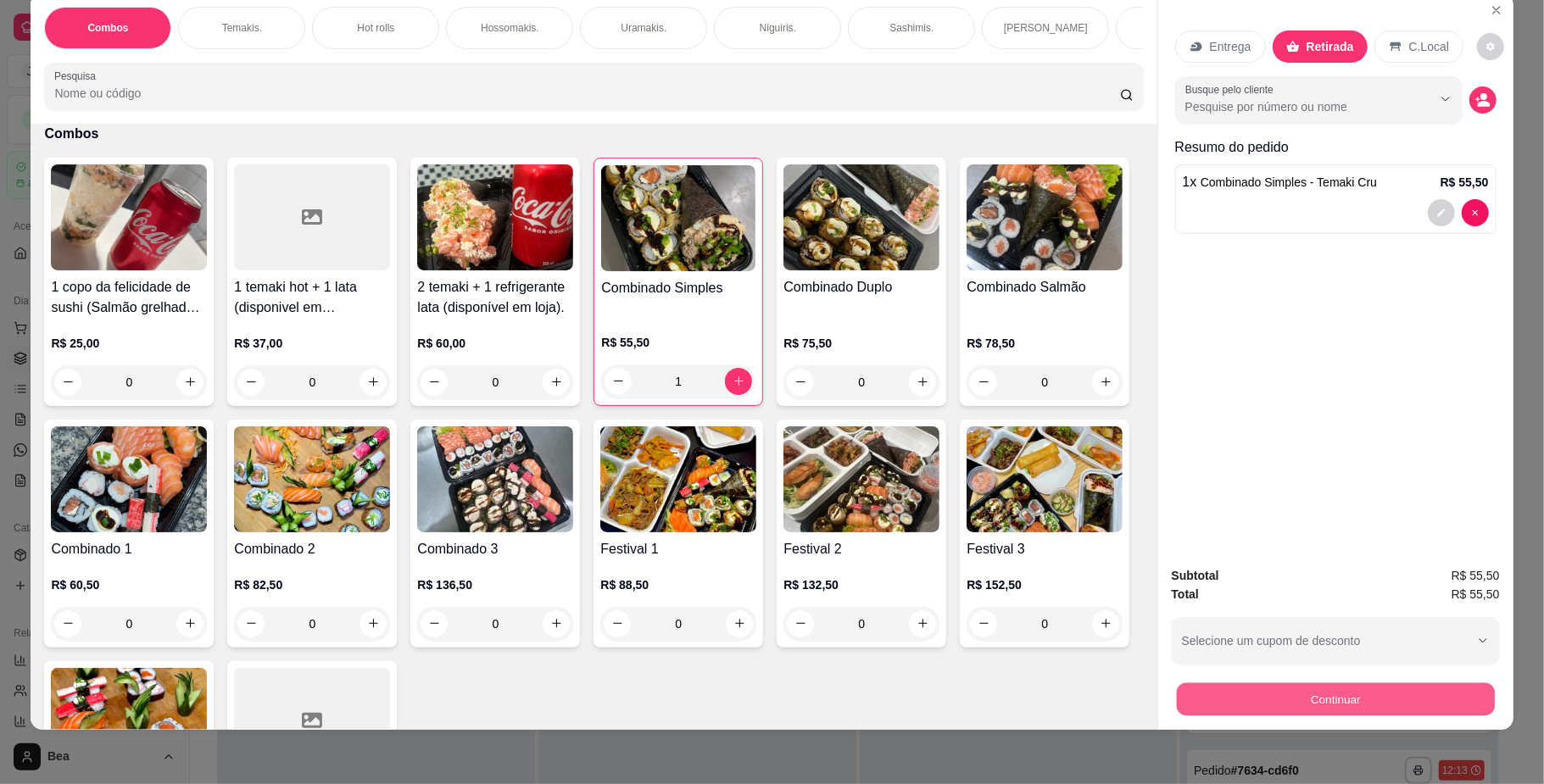
click at [1262, 700] on button "Continuar" at bounding box center [1335, 699] width 318 height 33
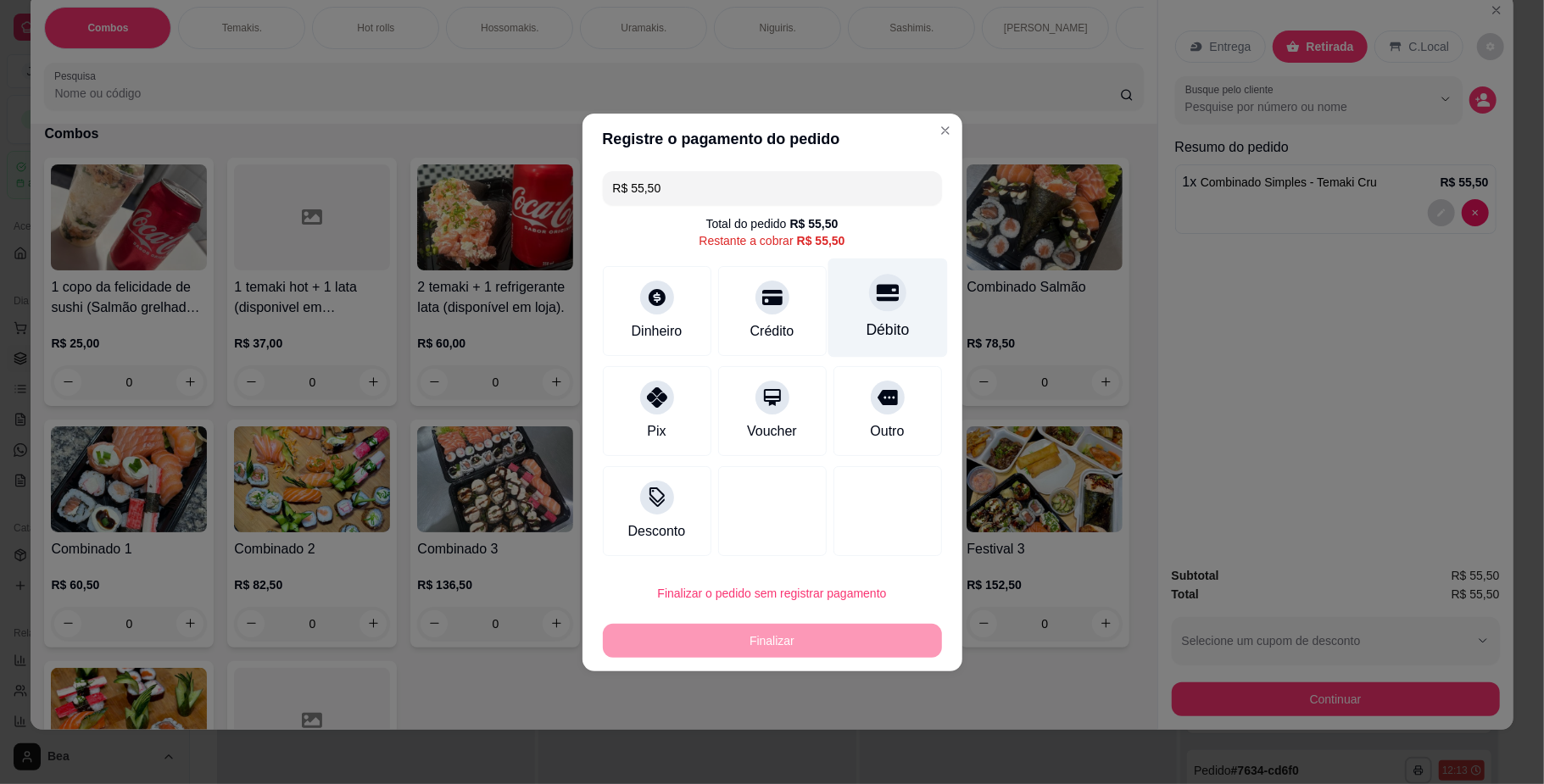
click at [851, 312] on div "Débito" at bounding box center [887, 306] width 119 height 99
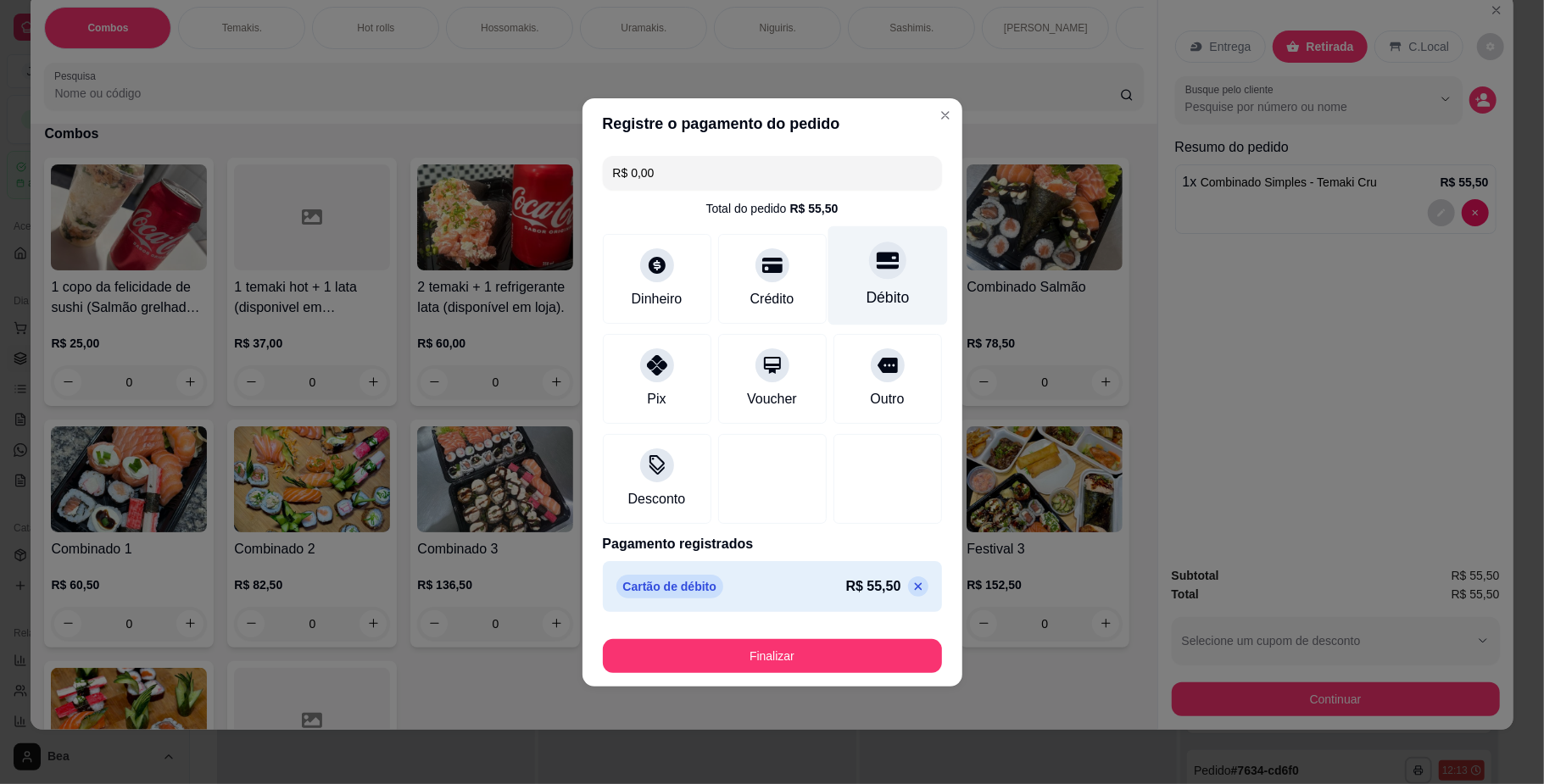
type input "R$ 0,00"
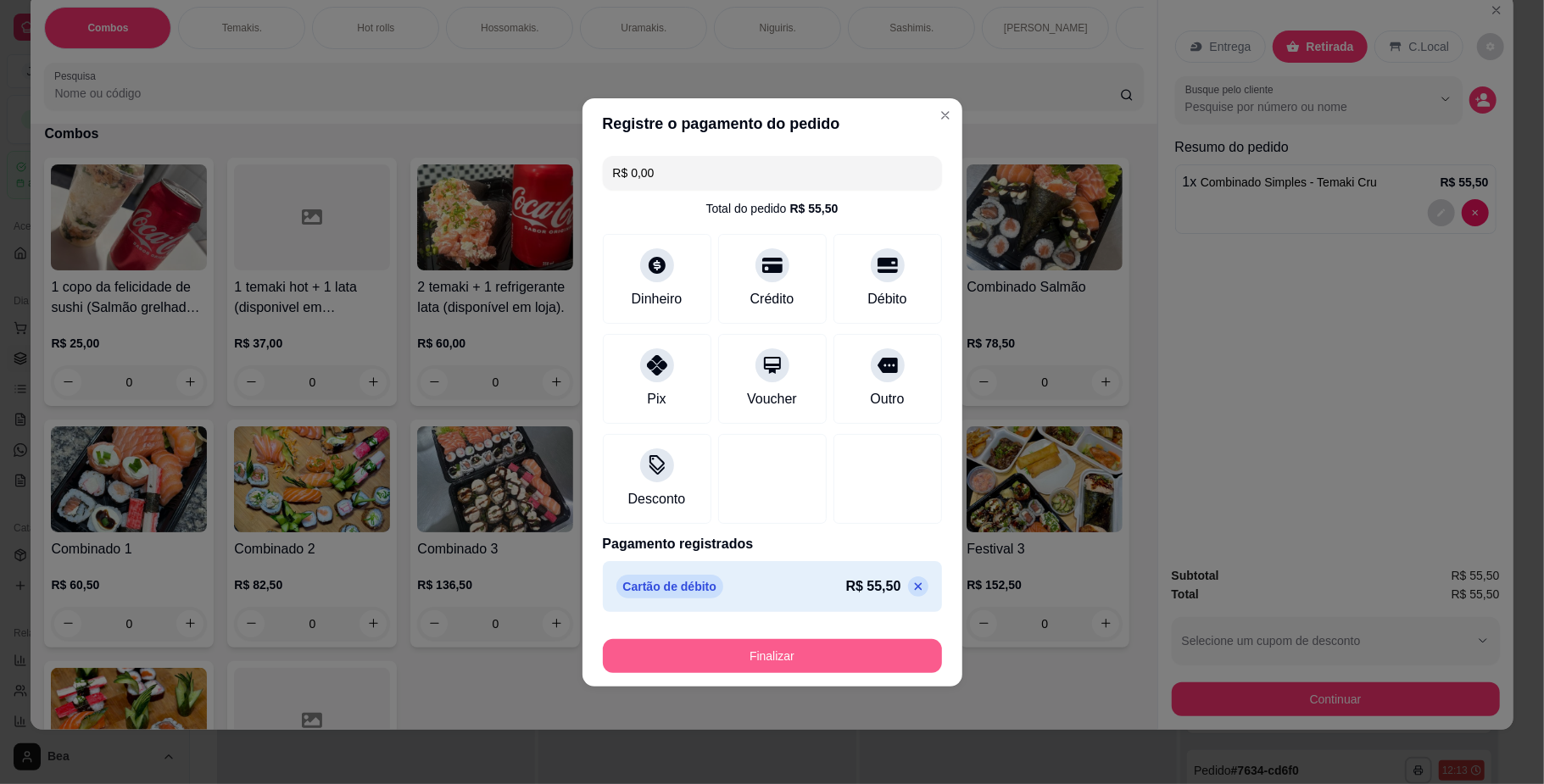
click at [795, 649] on button "Finalizar" at bounding box center [772, 656] width 340 height 34
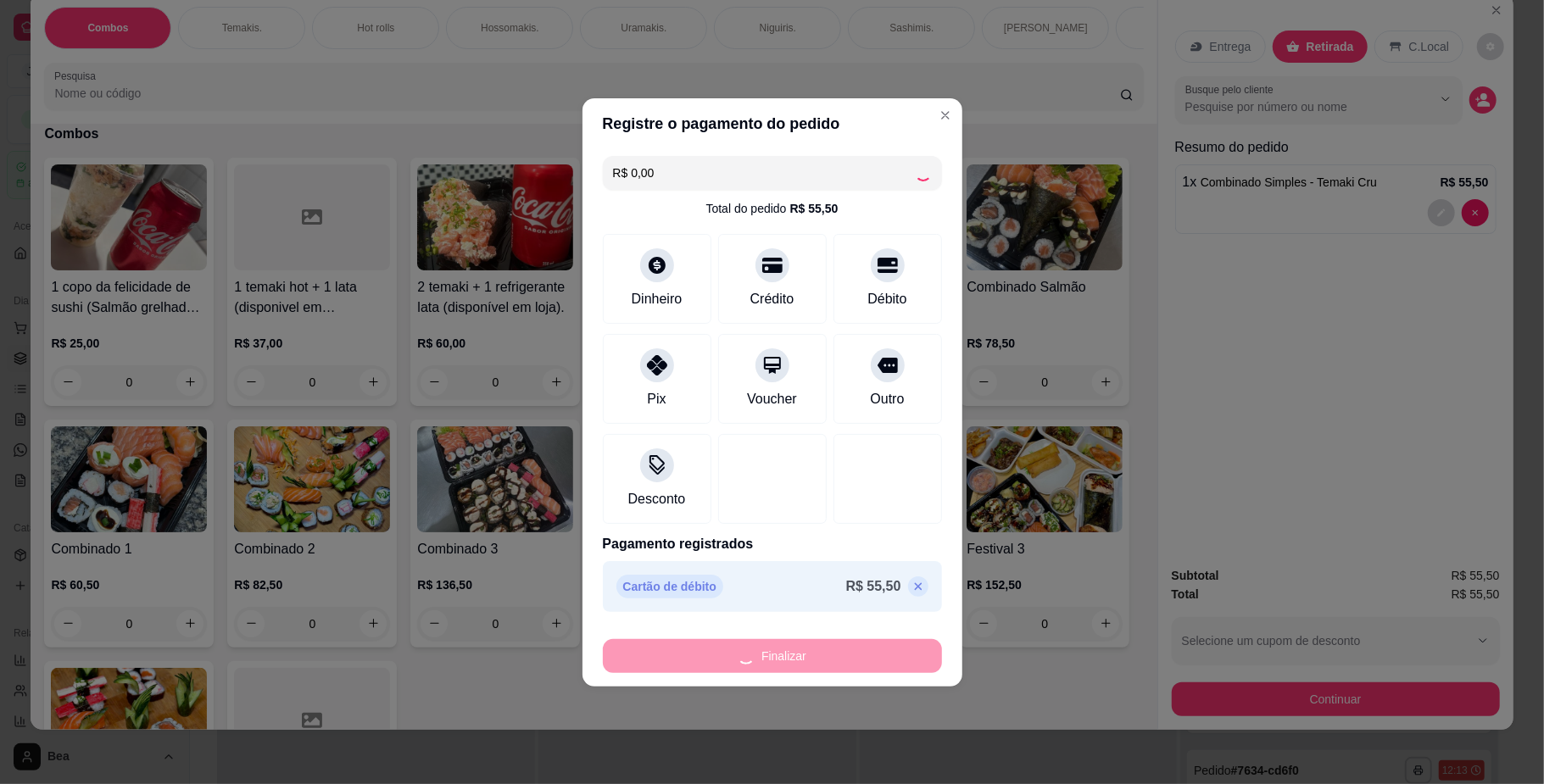
type input "0"
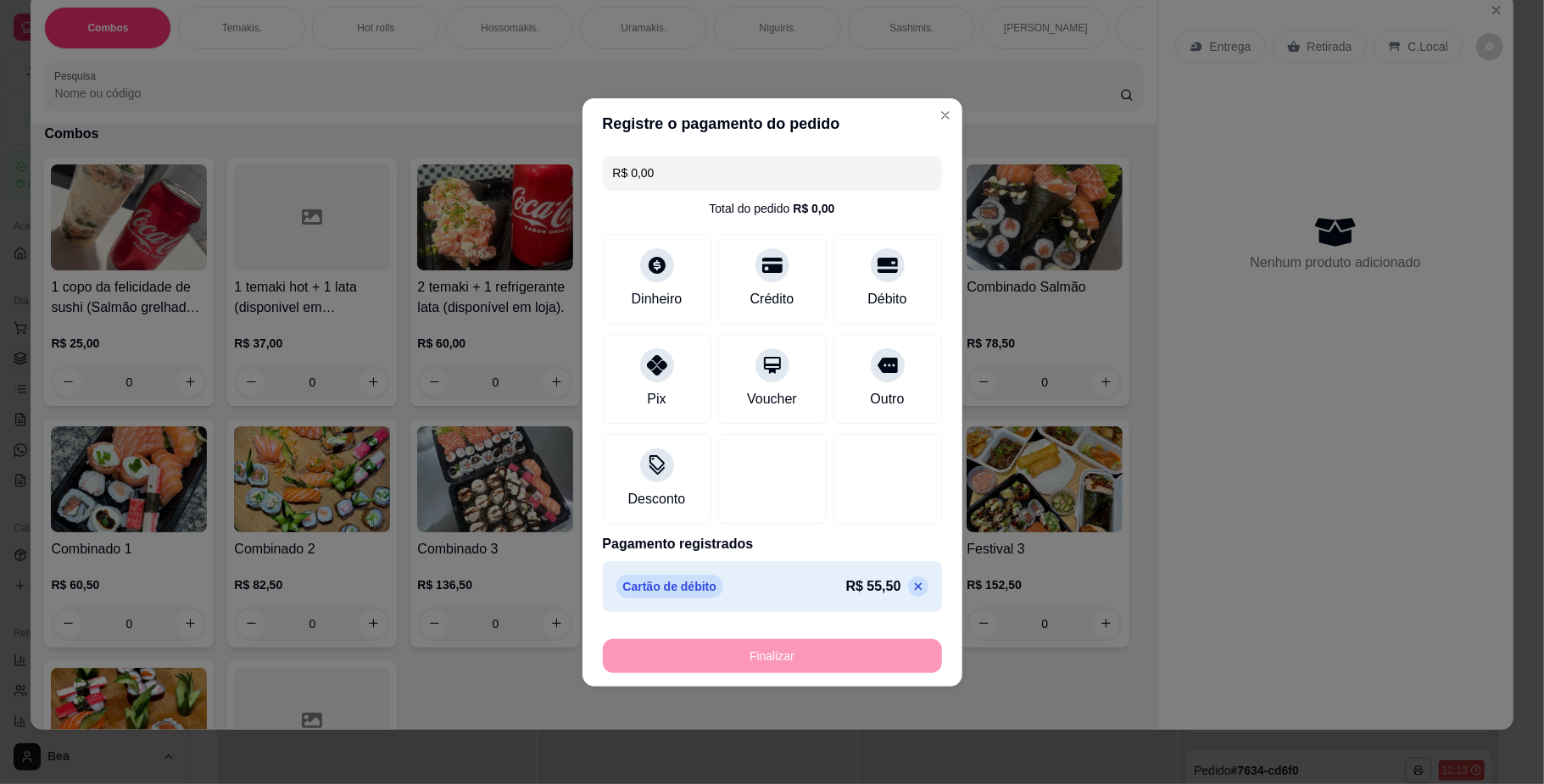
type input "-R$ 55,50"
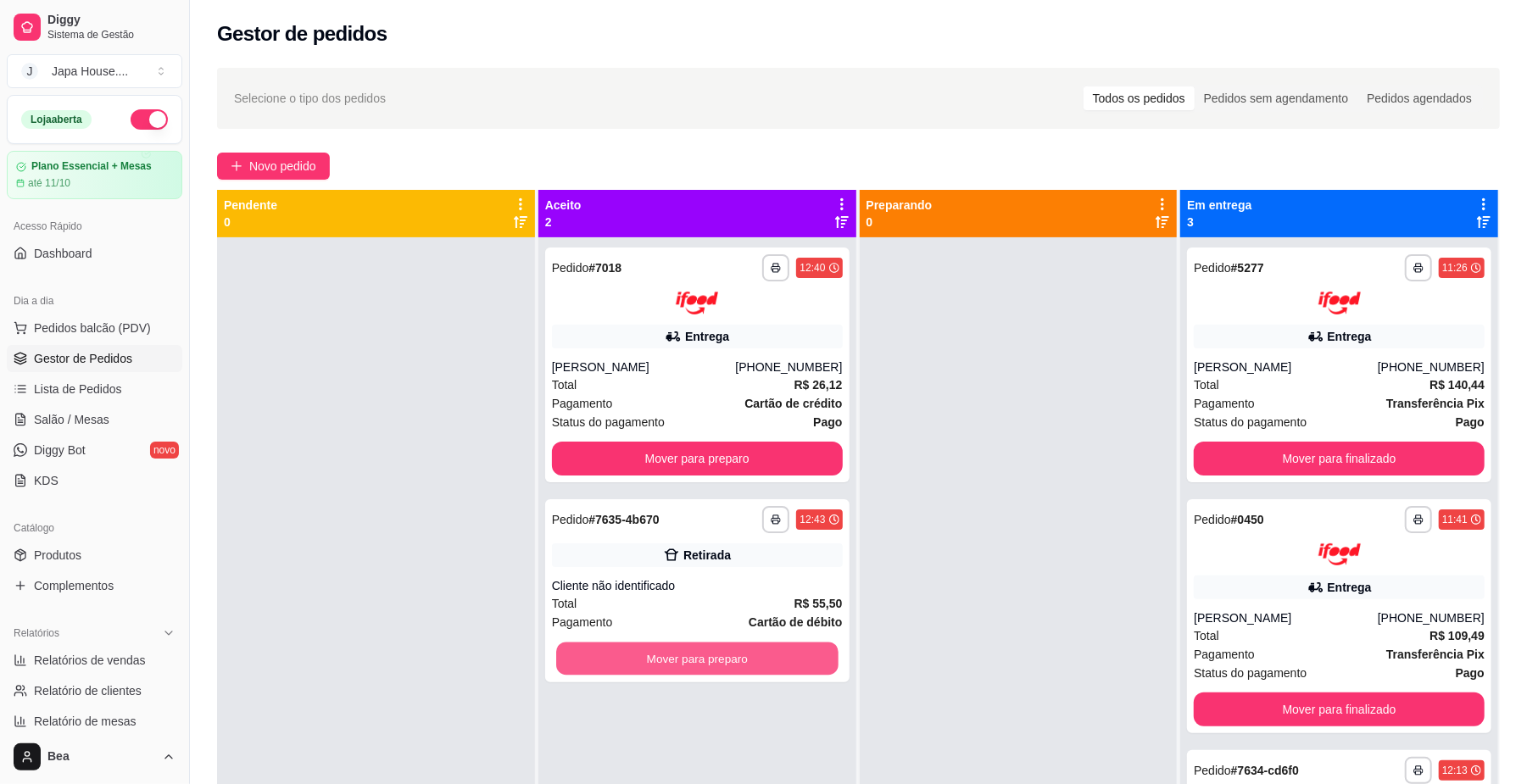
click at [795, 649] on button "Mover para preparo" at bounding box center [697, 657] width 282 height 33
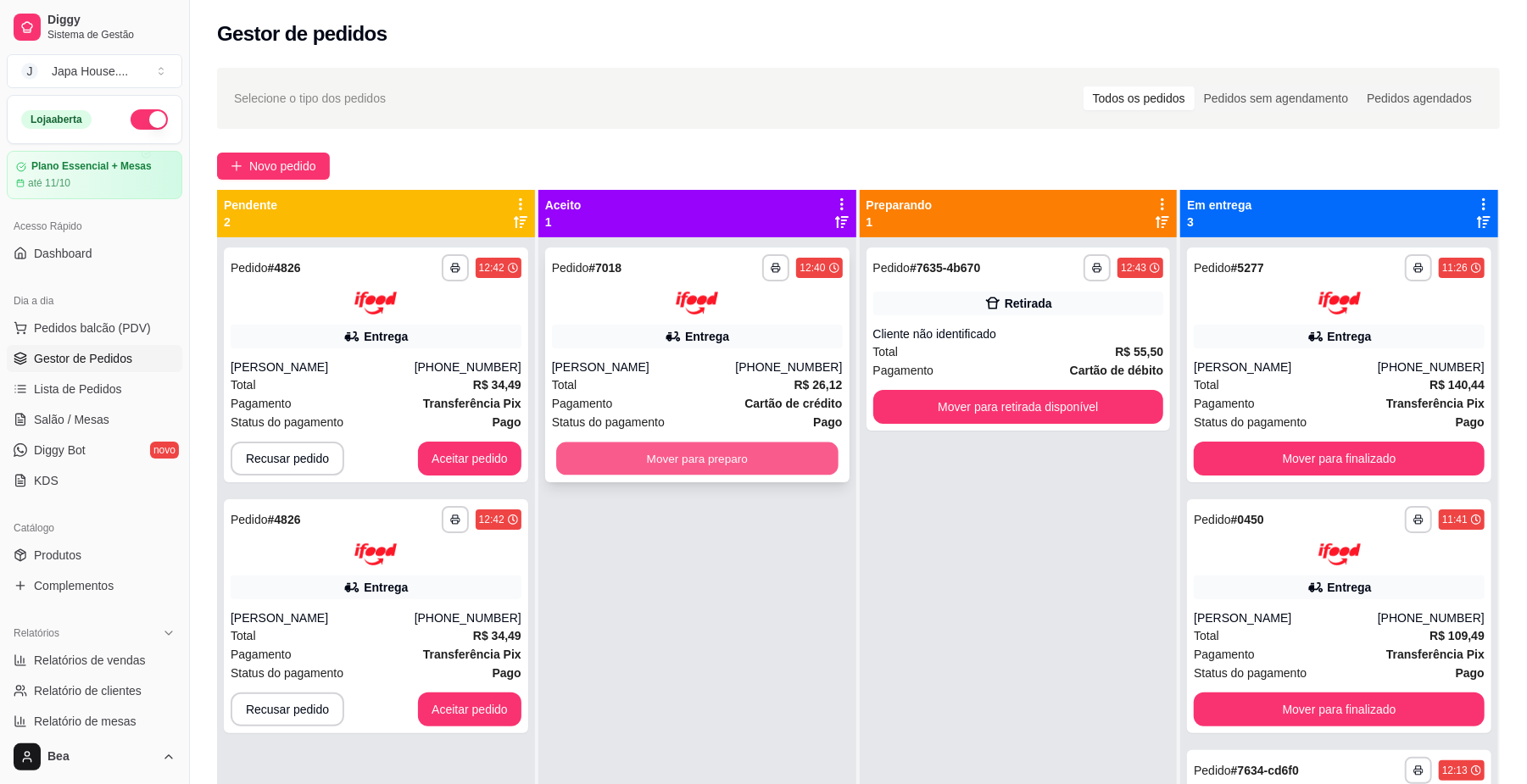
click at [747, 453] on button "Mover para preparo" at bounding box center [697, 458] width 282 height 33
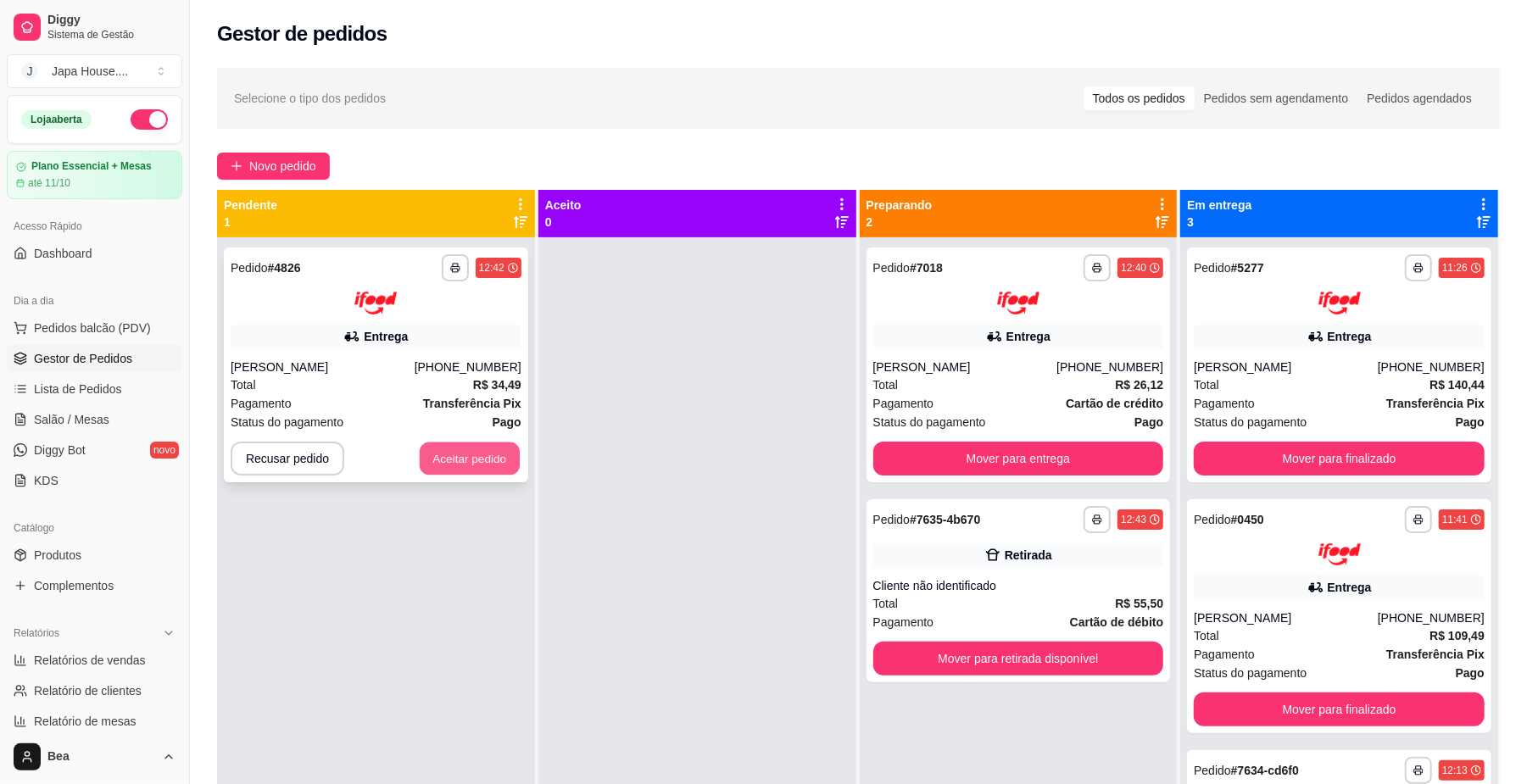
click at [494, 453] on button "Aceitar pedido" at bounding box center [470, 458] width 100 height 33
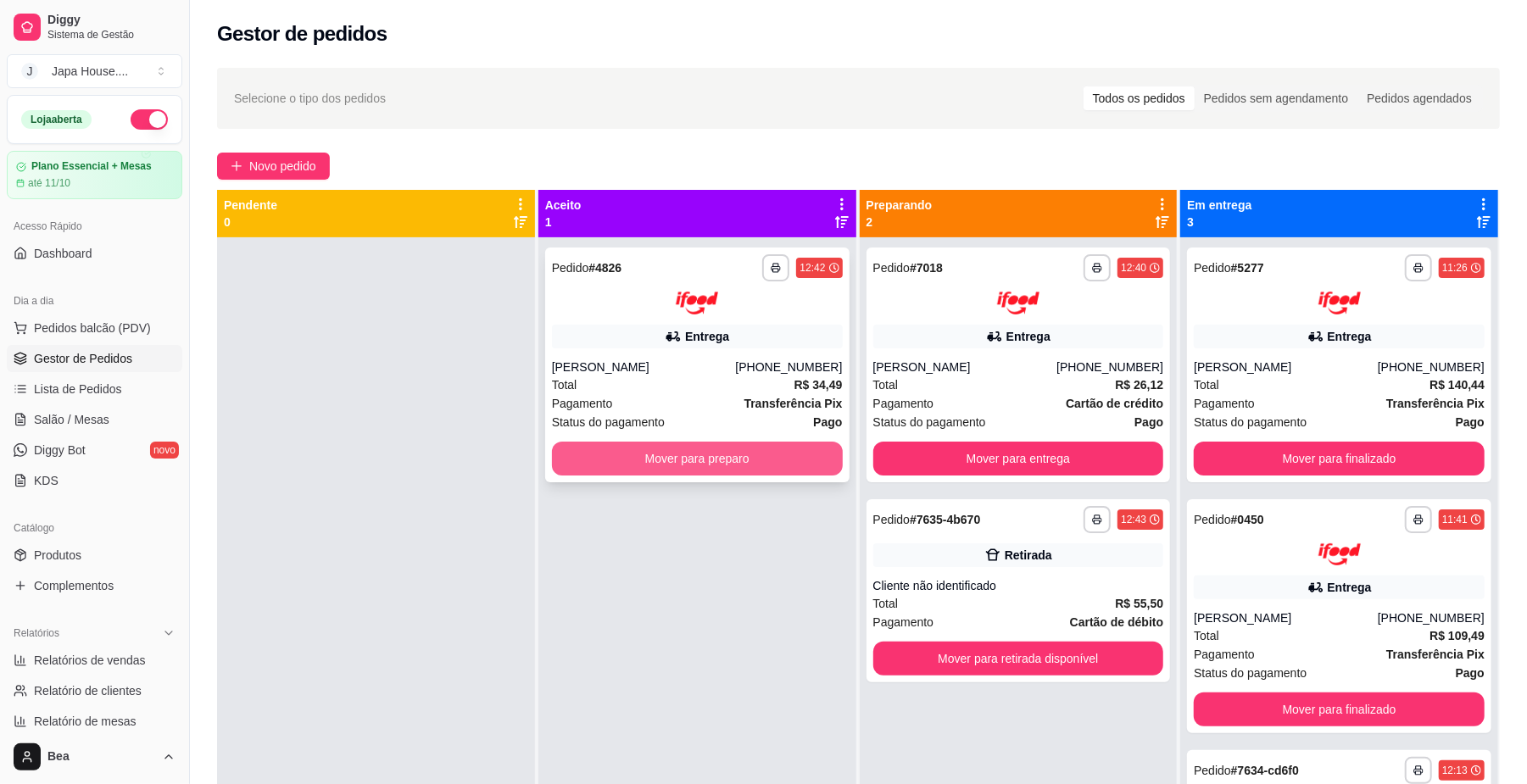
click at [609, 453] on button "Mover para preparo" at bounding box center [697, 459] width 291 height 34
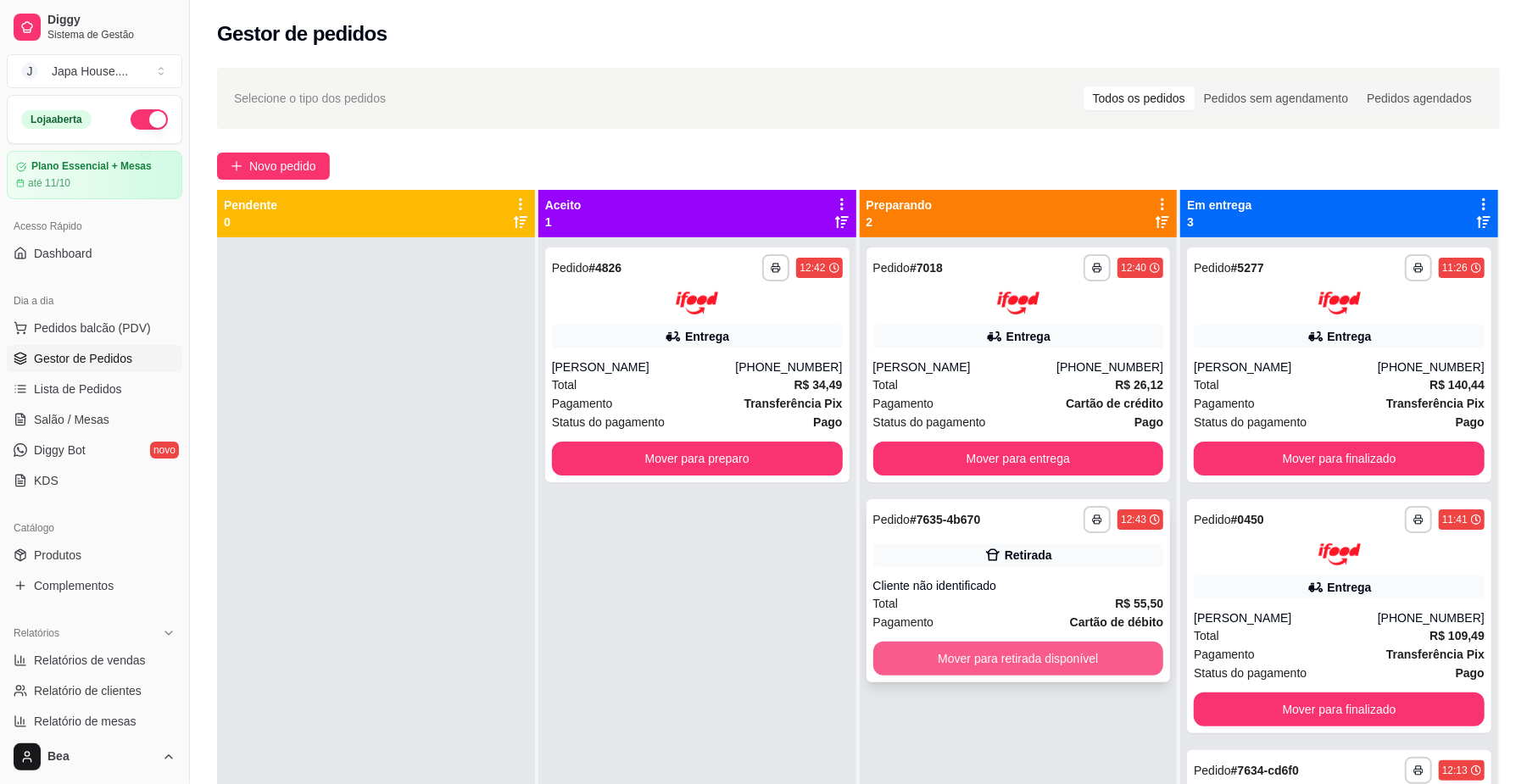
click at [945, 668] on button "Mover para retirada disponível" at bounding box center [1019, 658] width 291 height 34
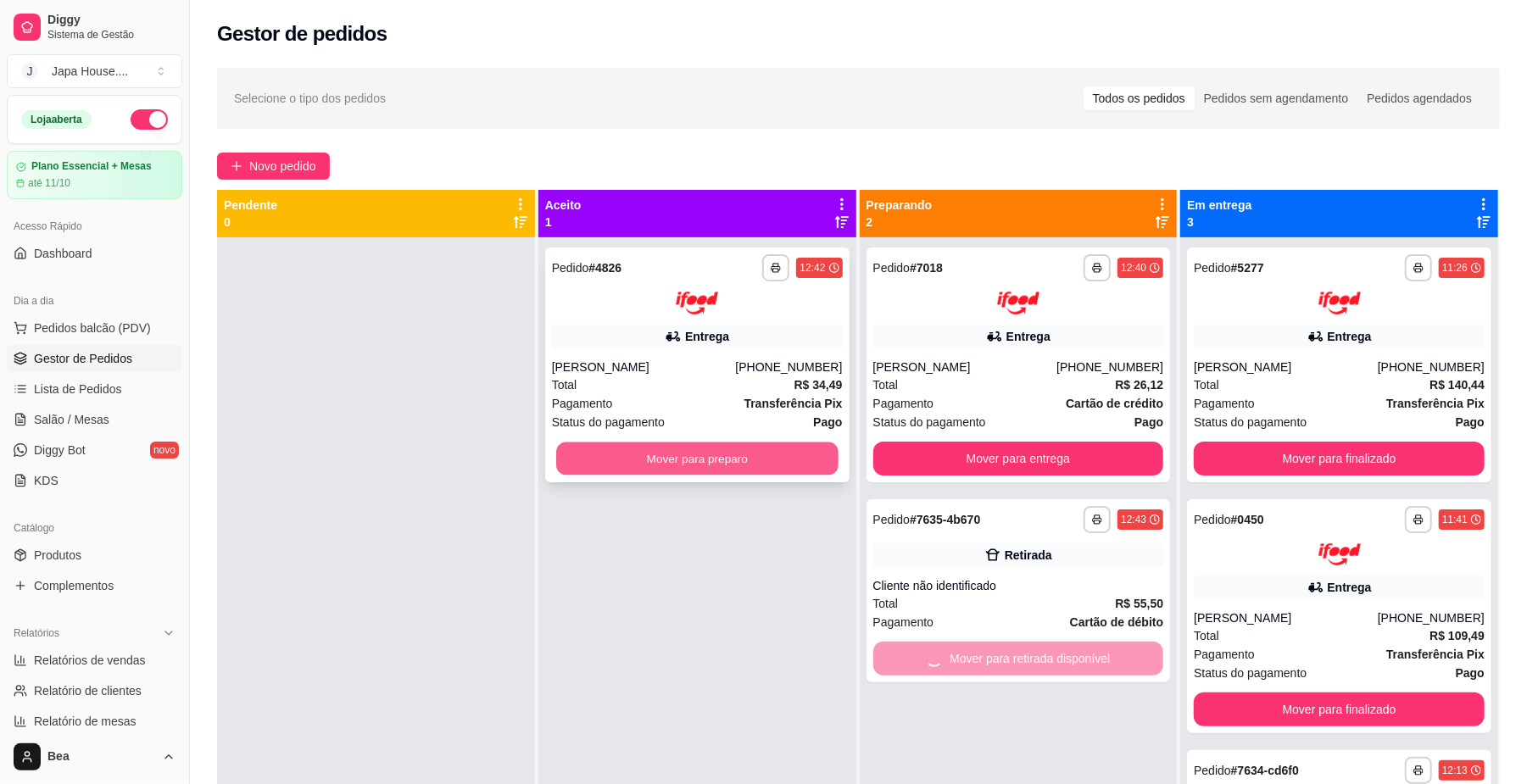
click at [776, 458] on button "Mover para preparo" at bounding box center [697, 458] width 282 height 33
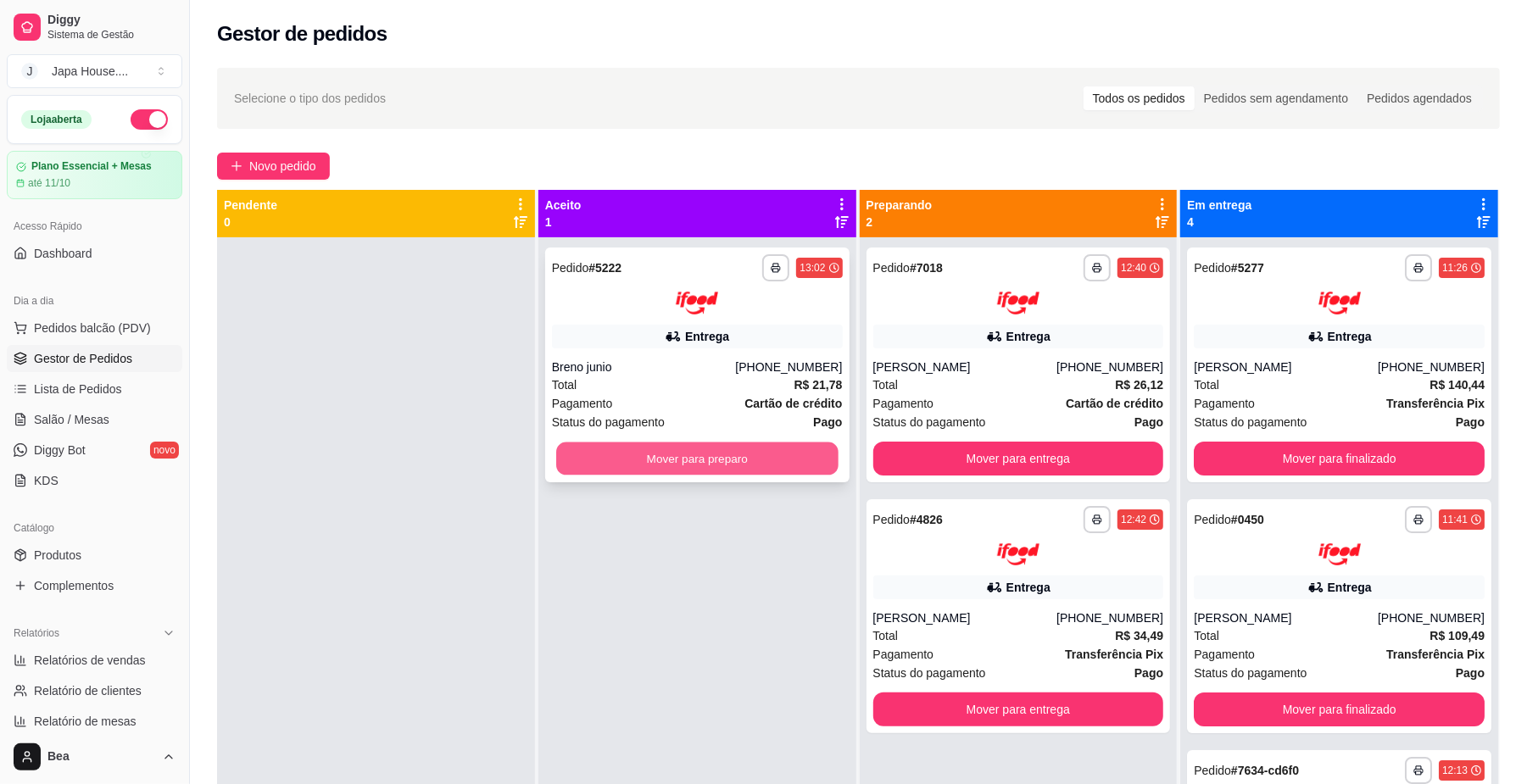
click at [753, 455] on button "Mover para preparo" at bounding box center [697, 458] width 282 height 33
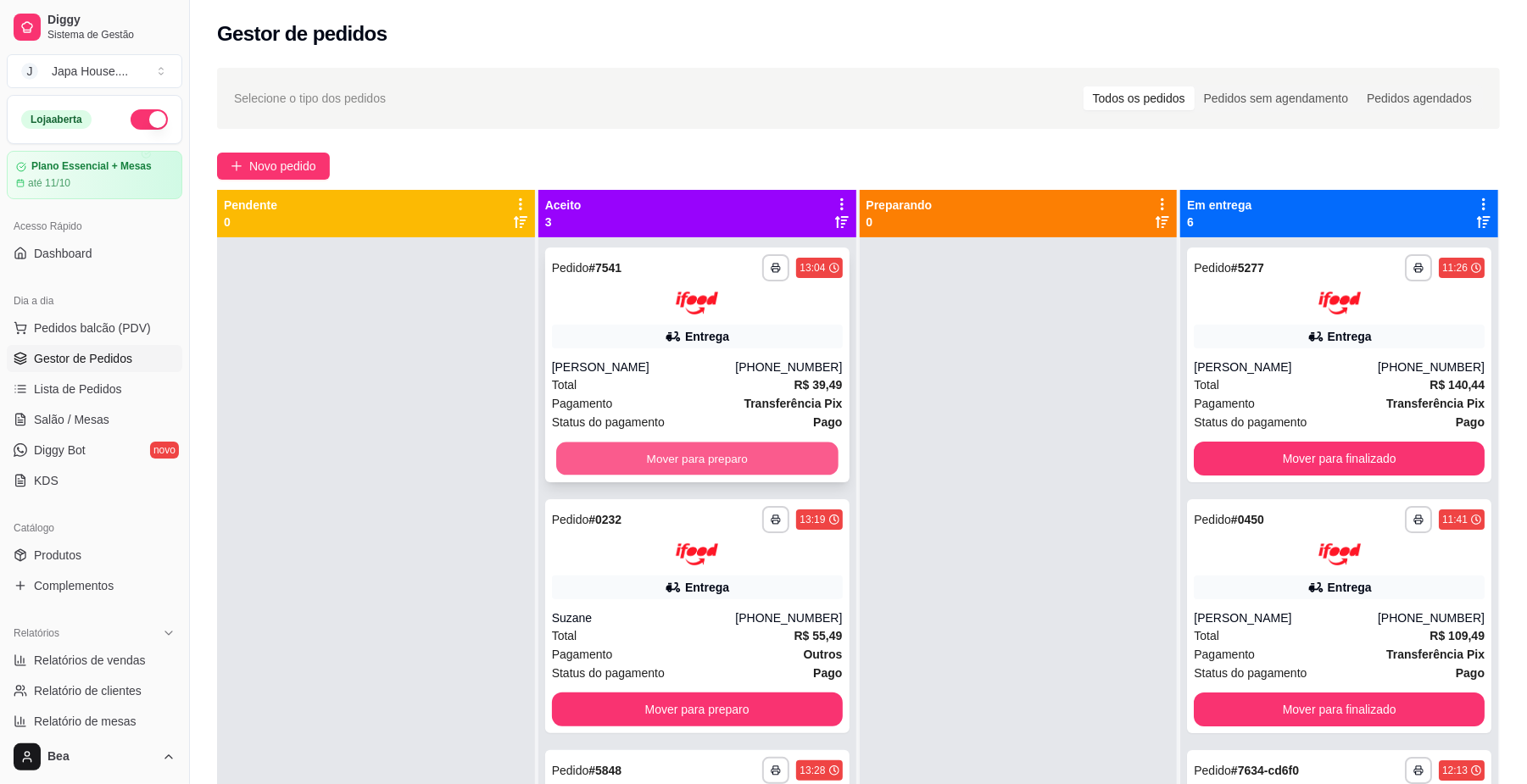
click at [792, 464] on button "Mover para preparo" at bounding box center [697, 458] width 282 height 33
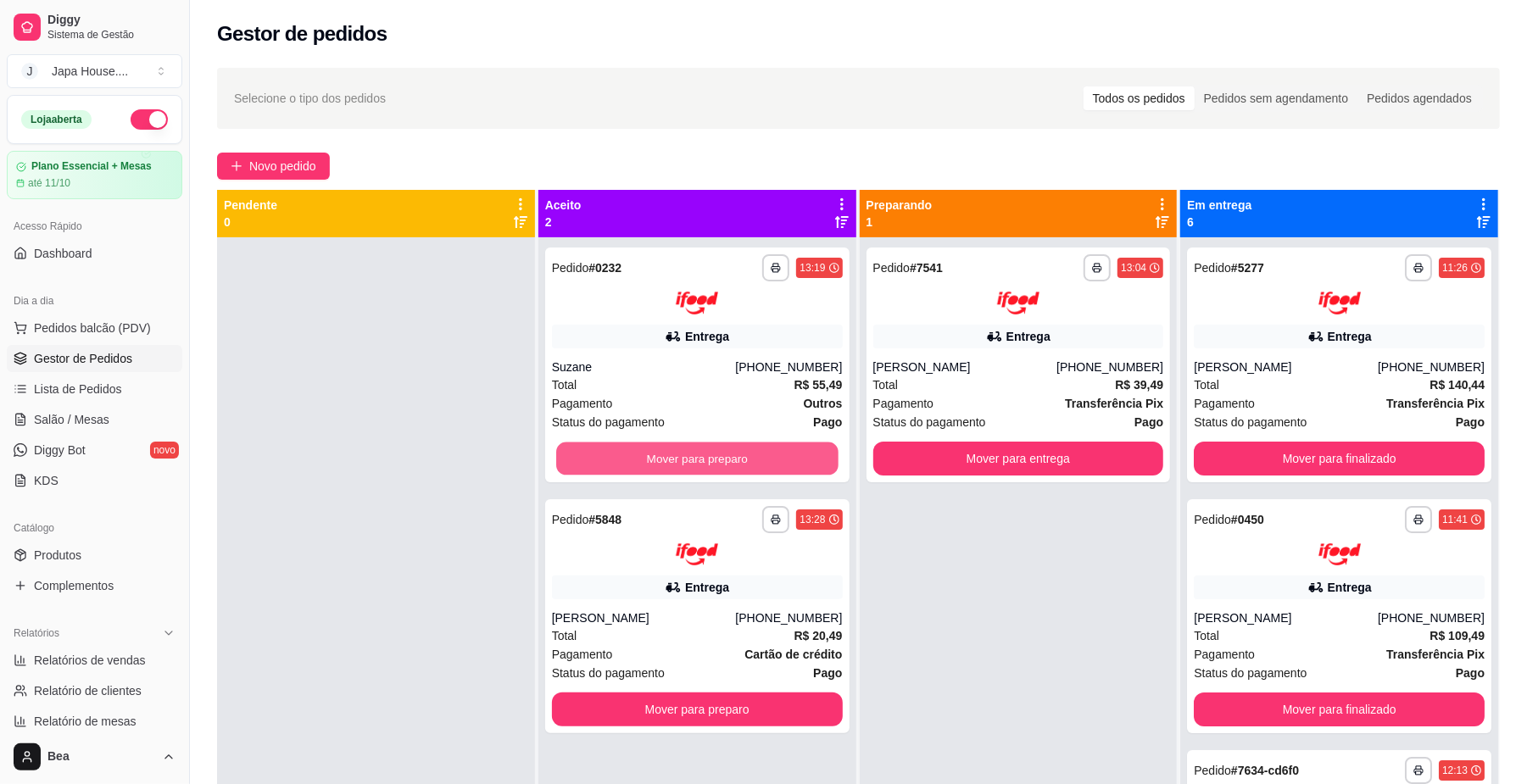
click at [792, 464] on button "Mover para preparo" at bounding box center [697, 458] width 282 height 33
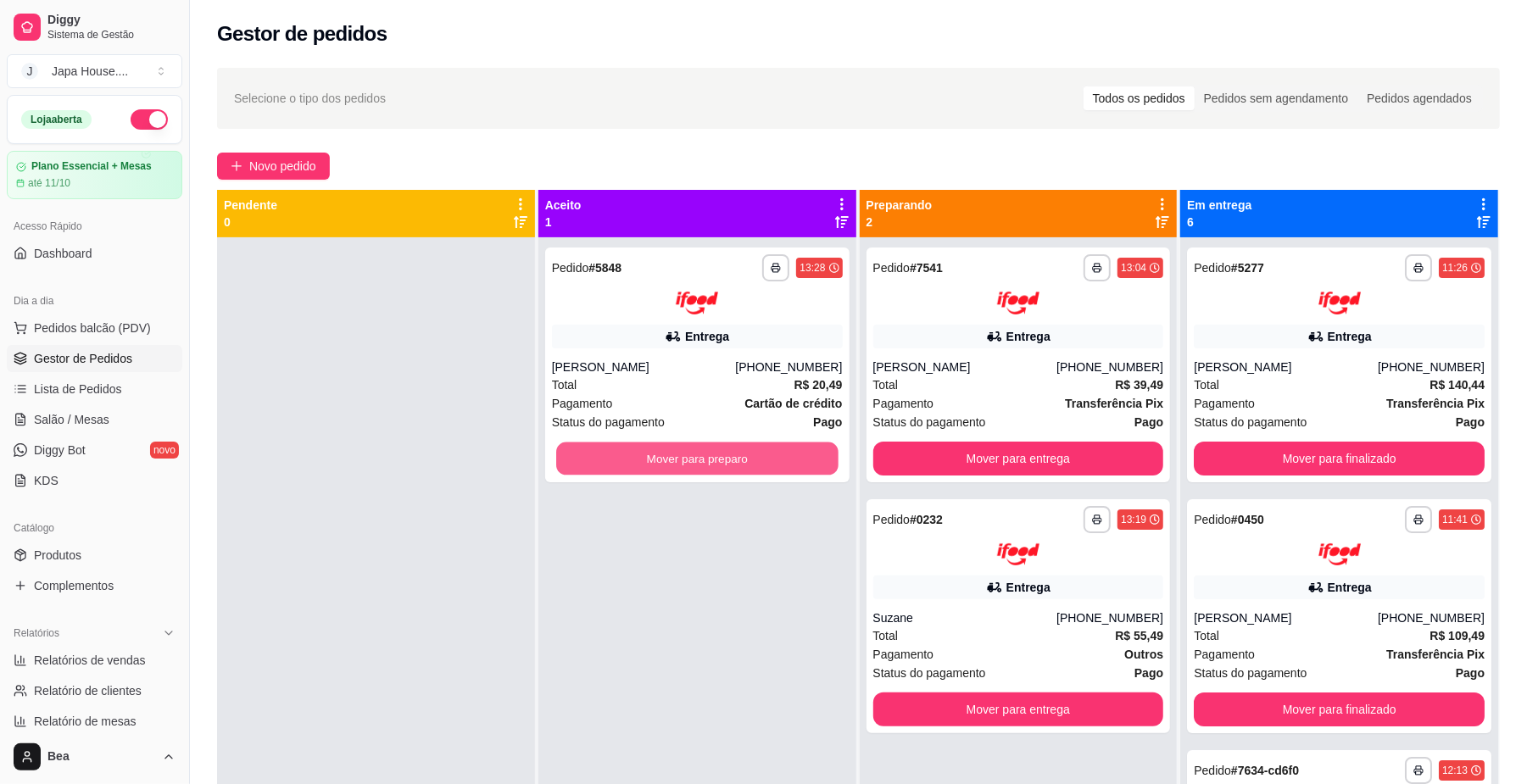
click at [792, 464] on button "Mover para preparo" at bounding box center [697, 458] width 282 height 33
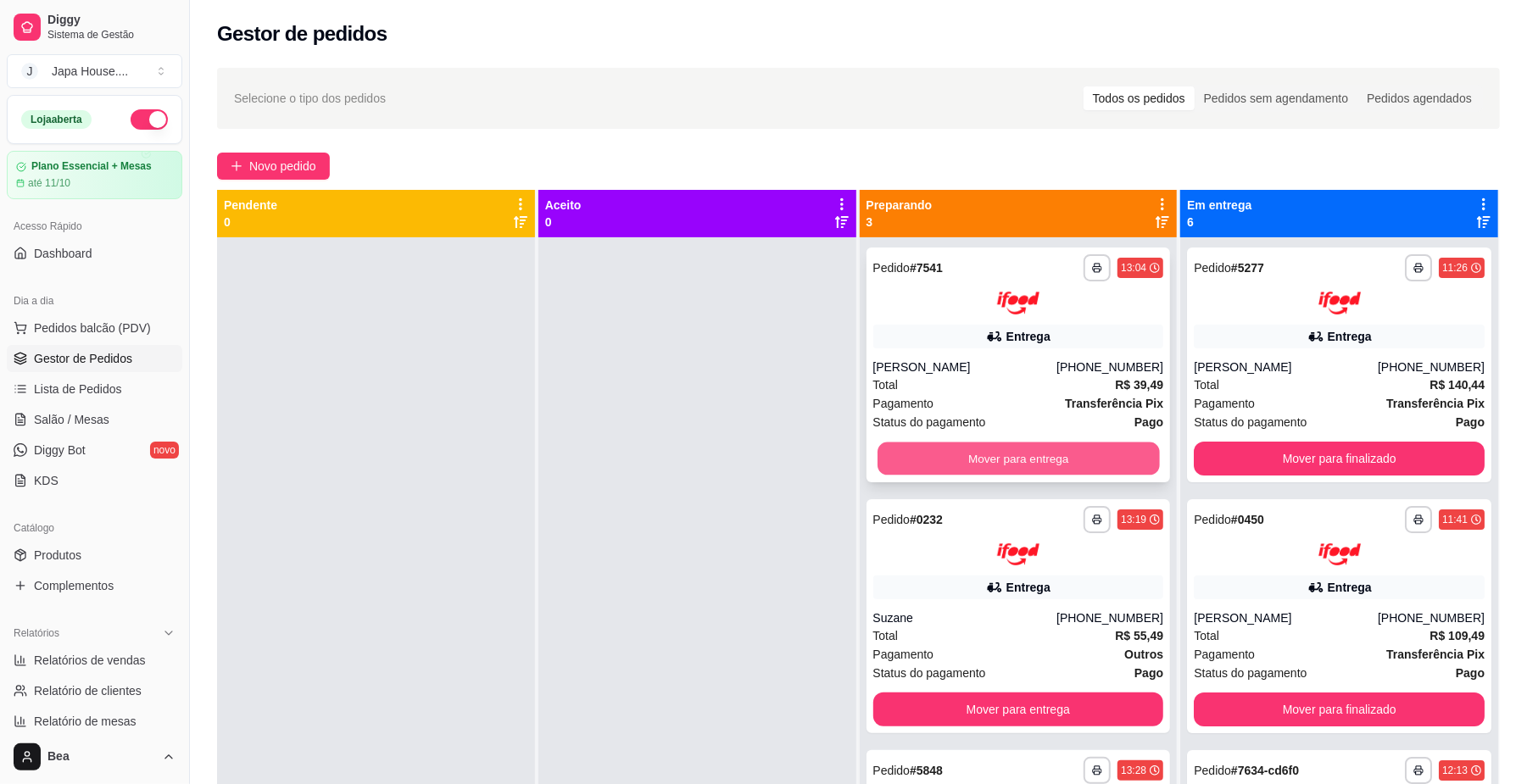
click at [927, 465] on button "Mover para entrega" at bounding box center [1019, 458] width 282 height 33
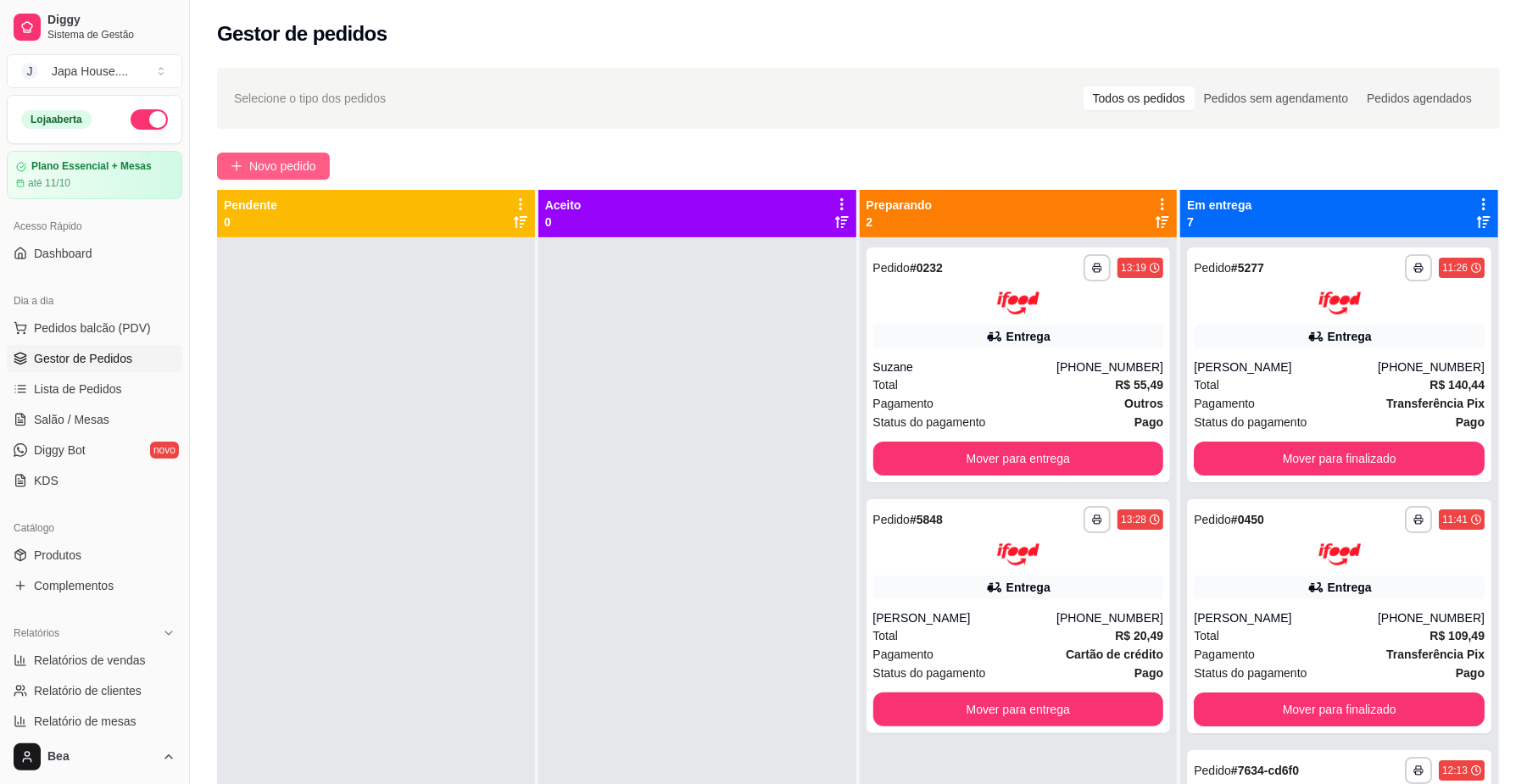
click at [306, 167] on span "Novo pedido" at bounding box center [283, 166] width 67 height 19
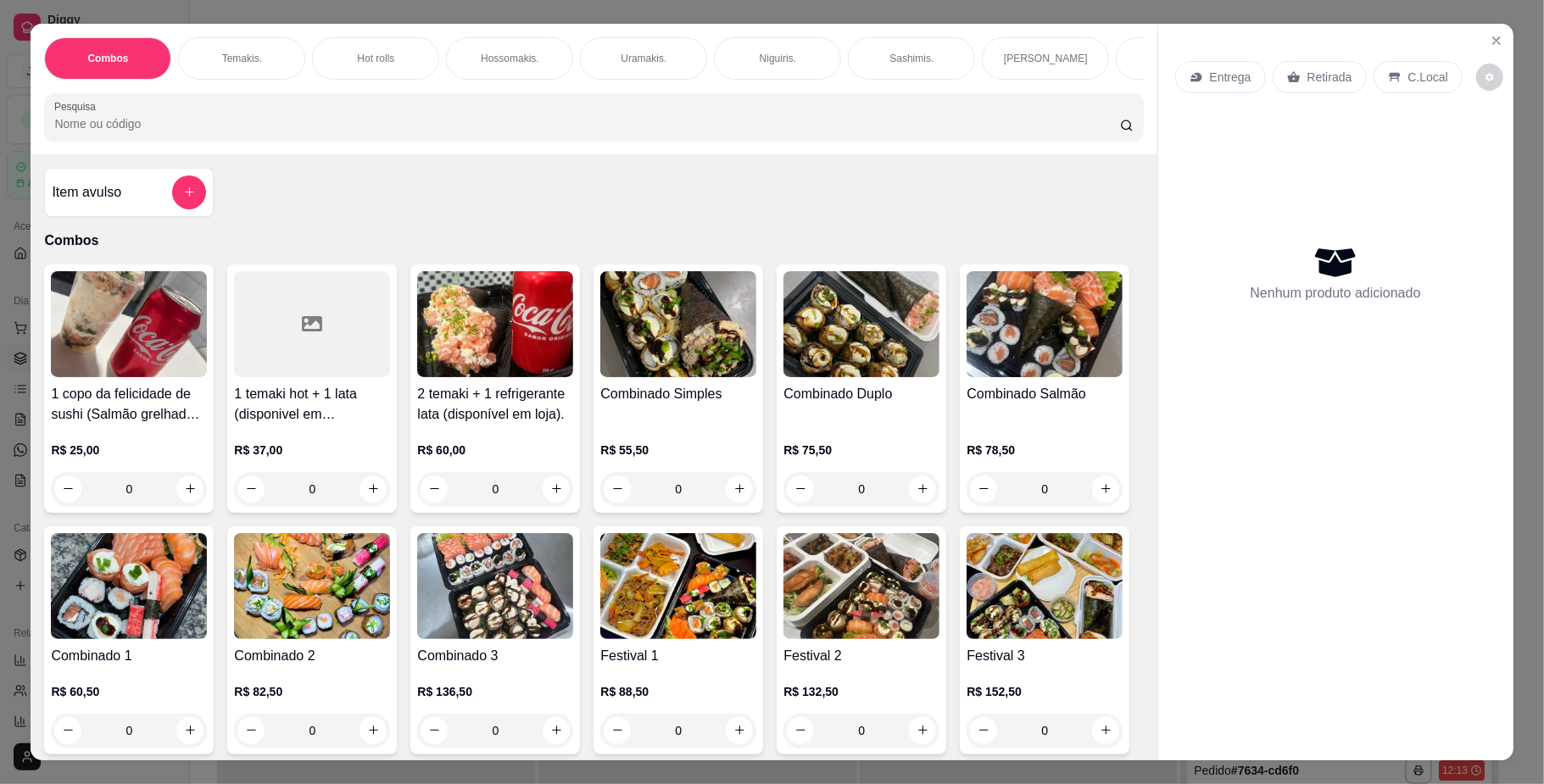
scroll to position [0, 962]
click at [601, 49] on div "Yakisoba" at bounding box center [620, 59] width 127 height 43
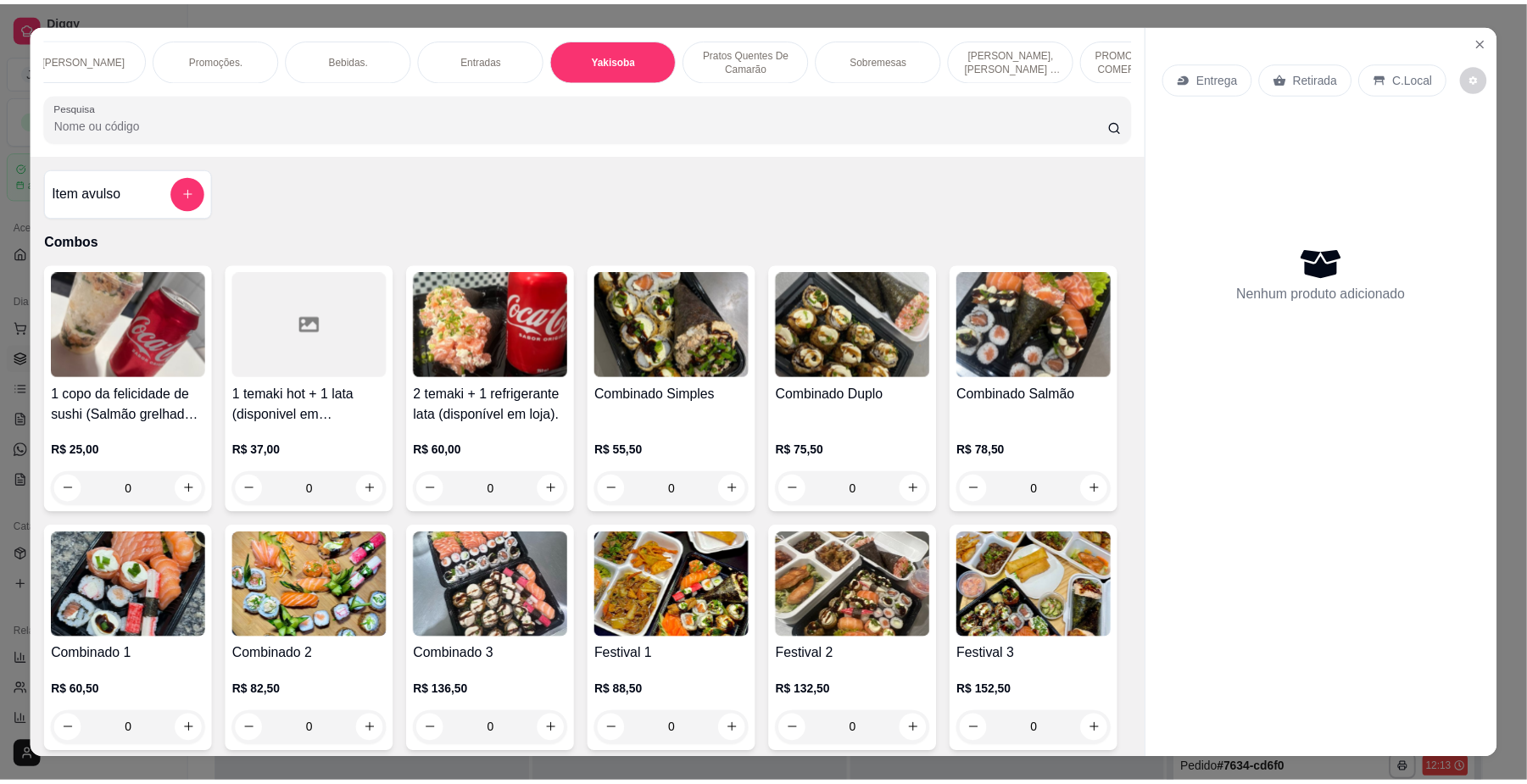
scroll to position [30, 0]
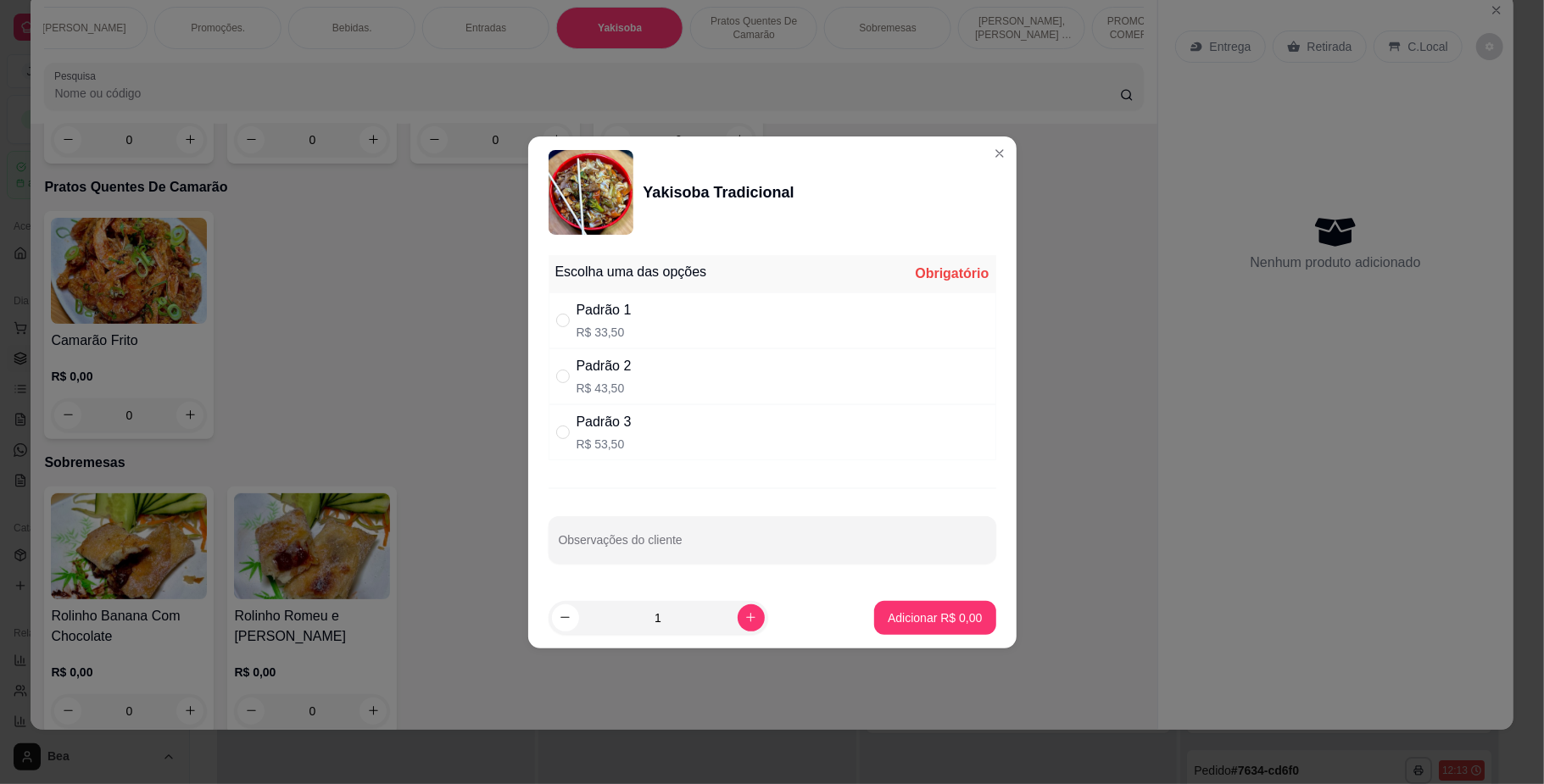
click at [652, 309] on div "Padrão 1 R$ 33,50" at bounding box center [772, 320] width 448 height 56
radio input "true"
click at [899, 610] on p "Adicionar R$ 33,50" at bounding box center [931, 617] width 101 height 17
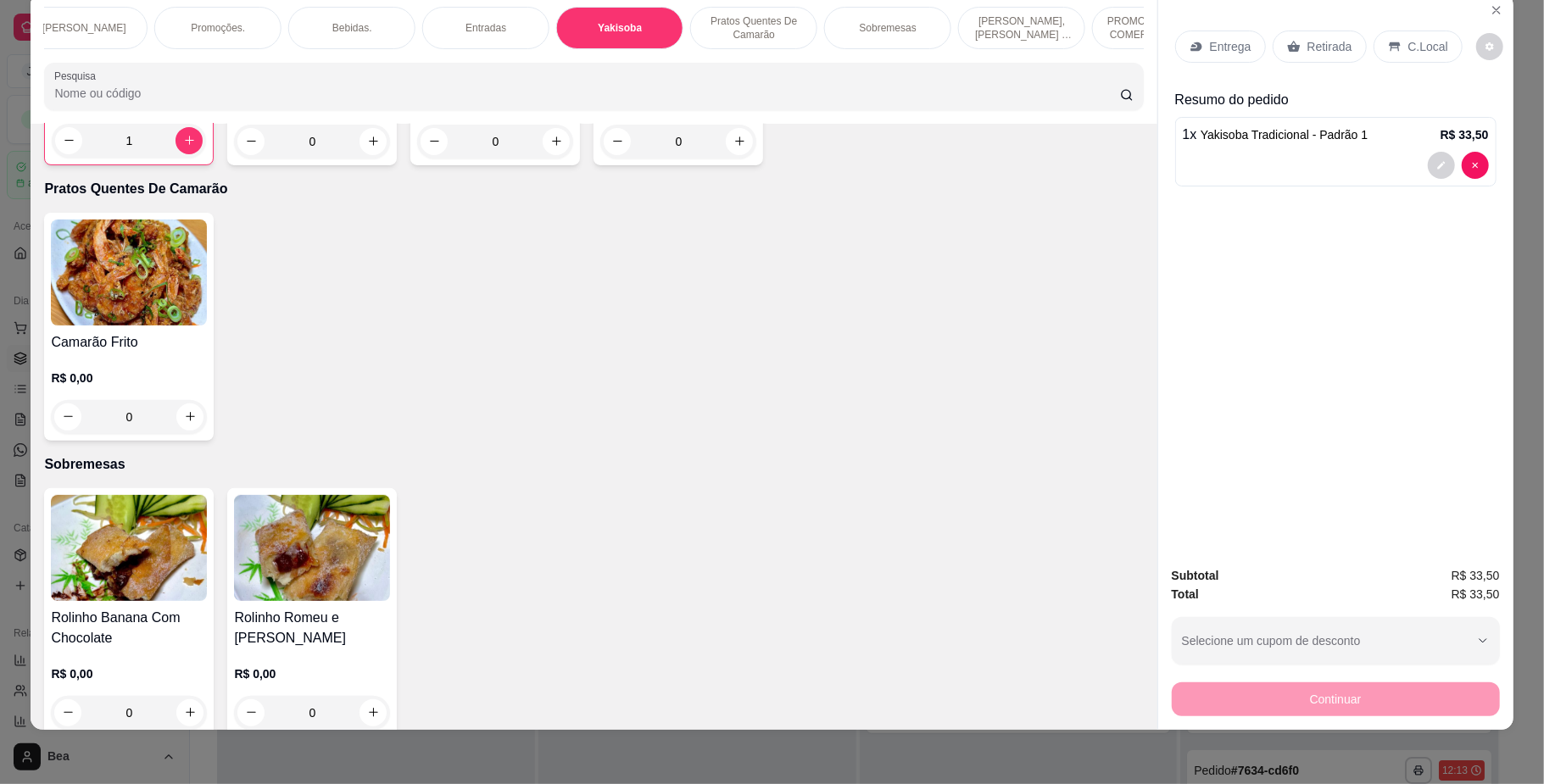
type input "1"
click at [1294, 48] on div "Retirada" at bounding box center [1320, 46] width 94 height 32
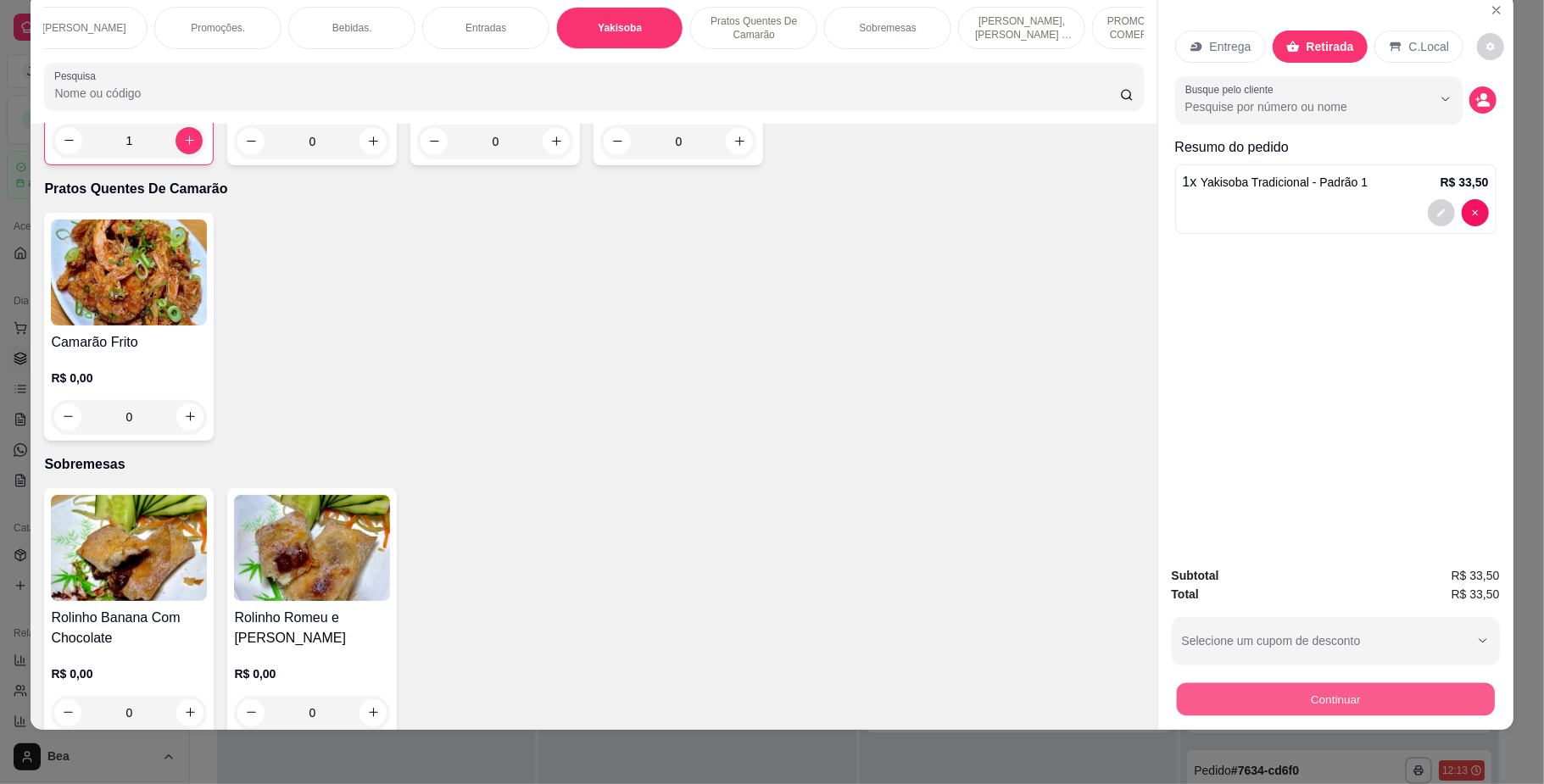
click at [1259, 697] on button "Continuar" at bounding box center [1335, 699] width 318 height 33
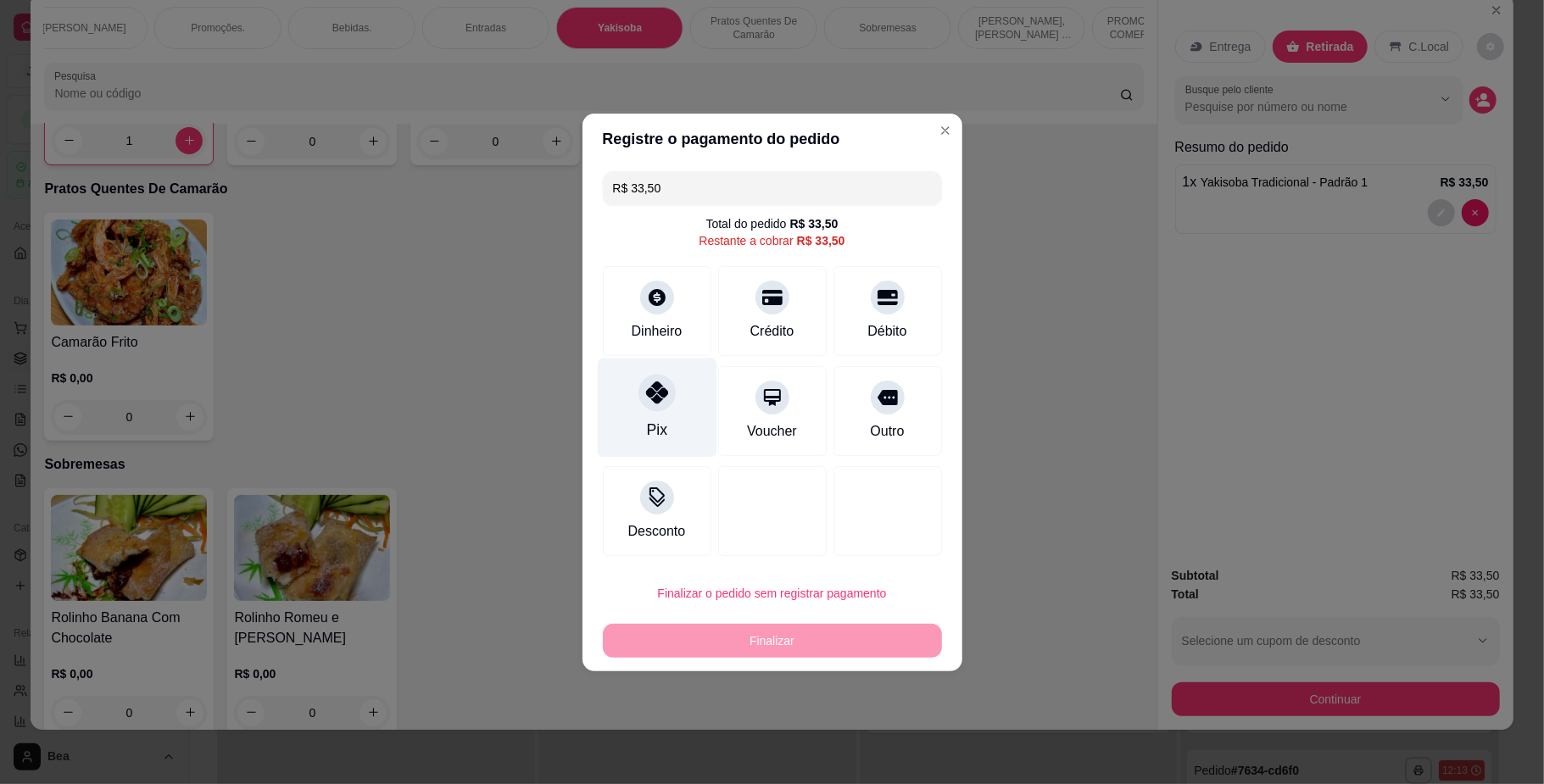
click at [676, 402] on div "Pix" at bounding box center [657, 406] width 119 height 99
type input "R$ 0,00"
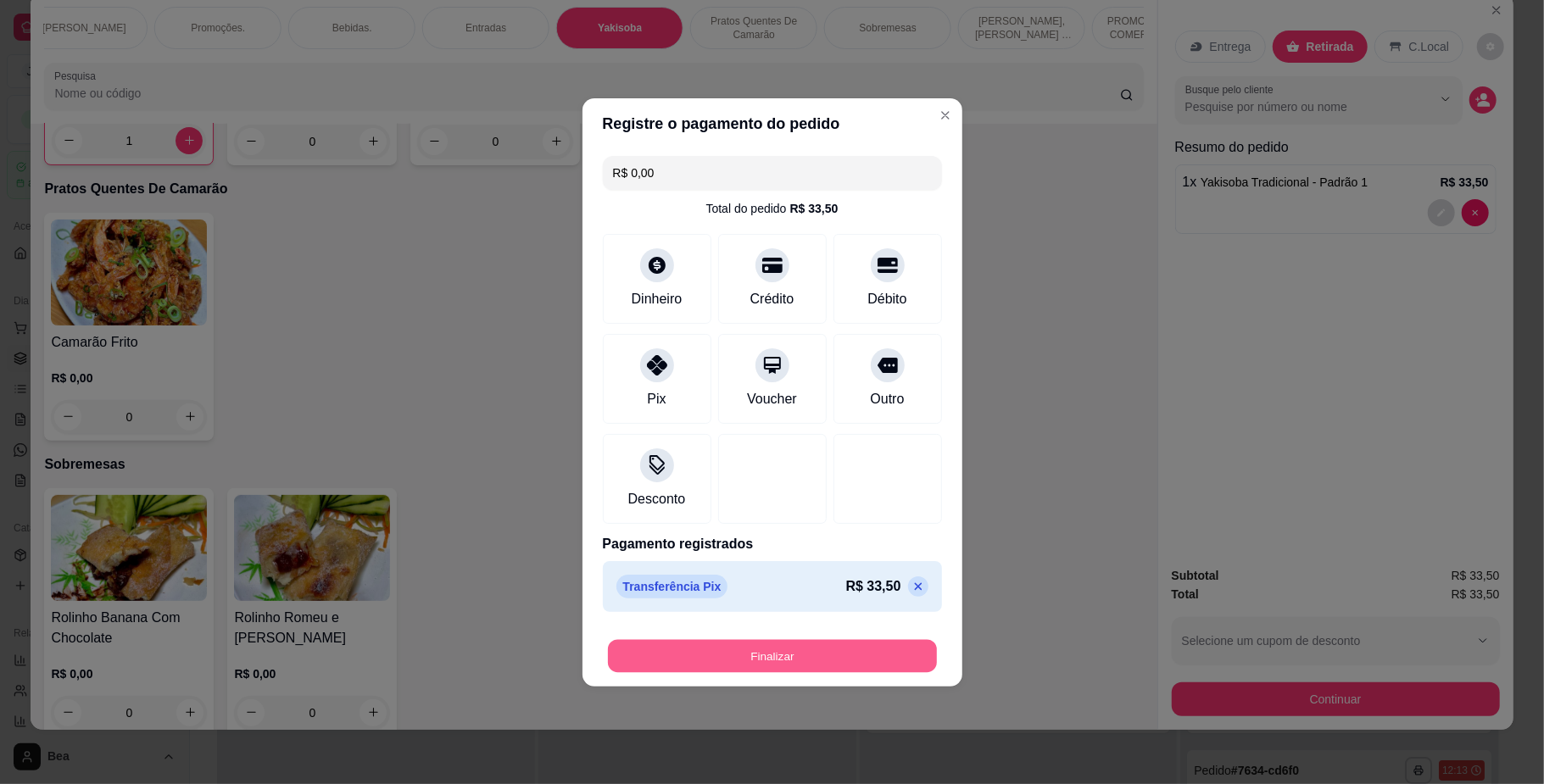
click at [829, 648] on button "Finalizar" at bounding box center [772, 655] width 329 height 33
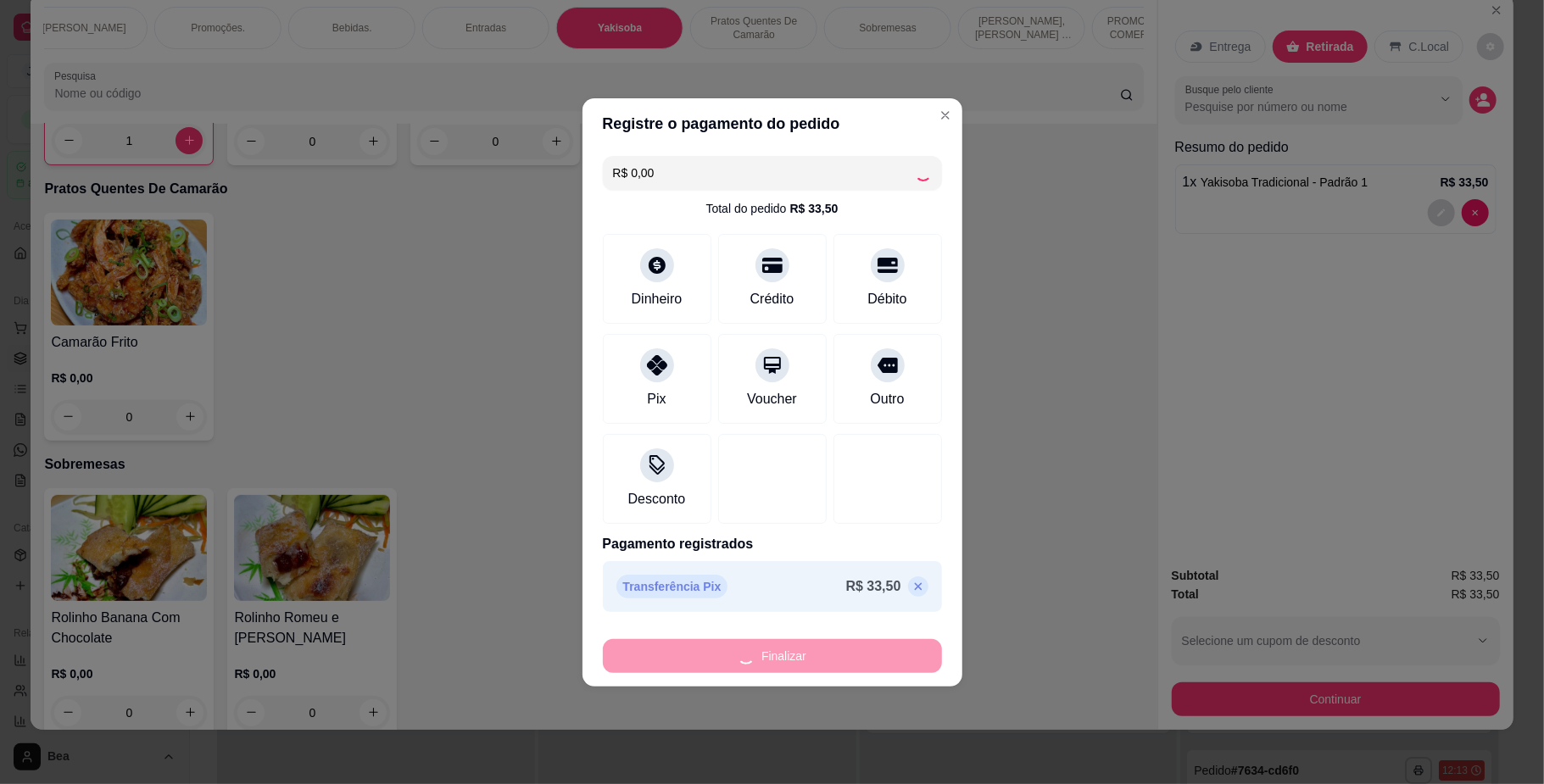
type input "0"
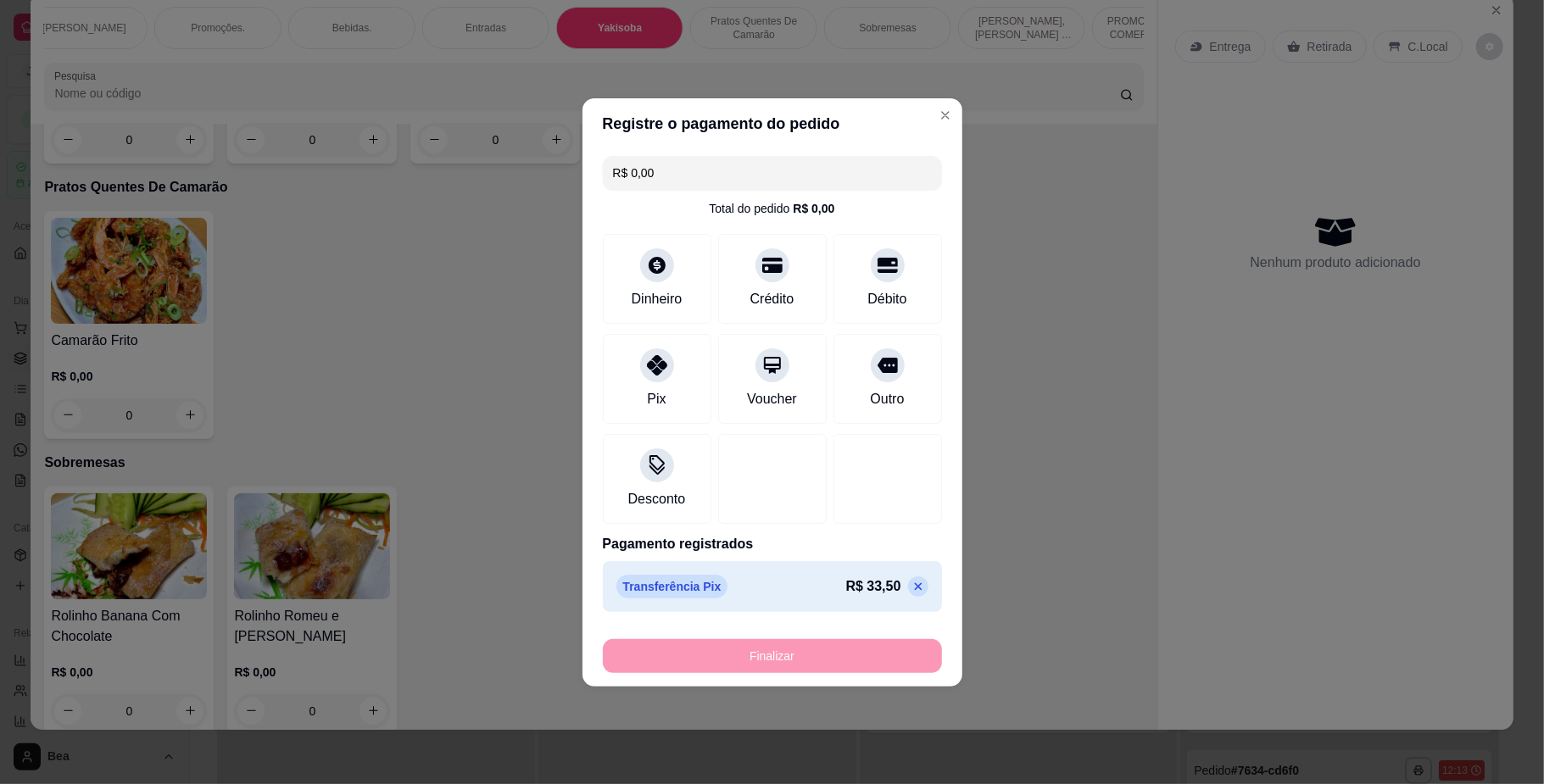
type input "-R$ 33,50"
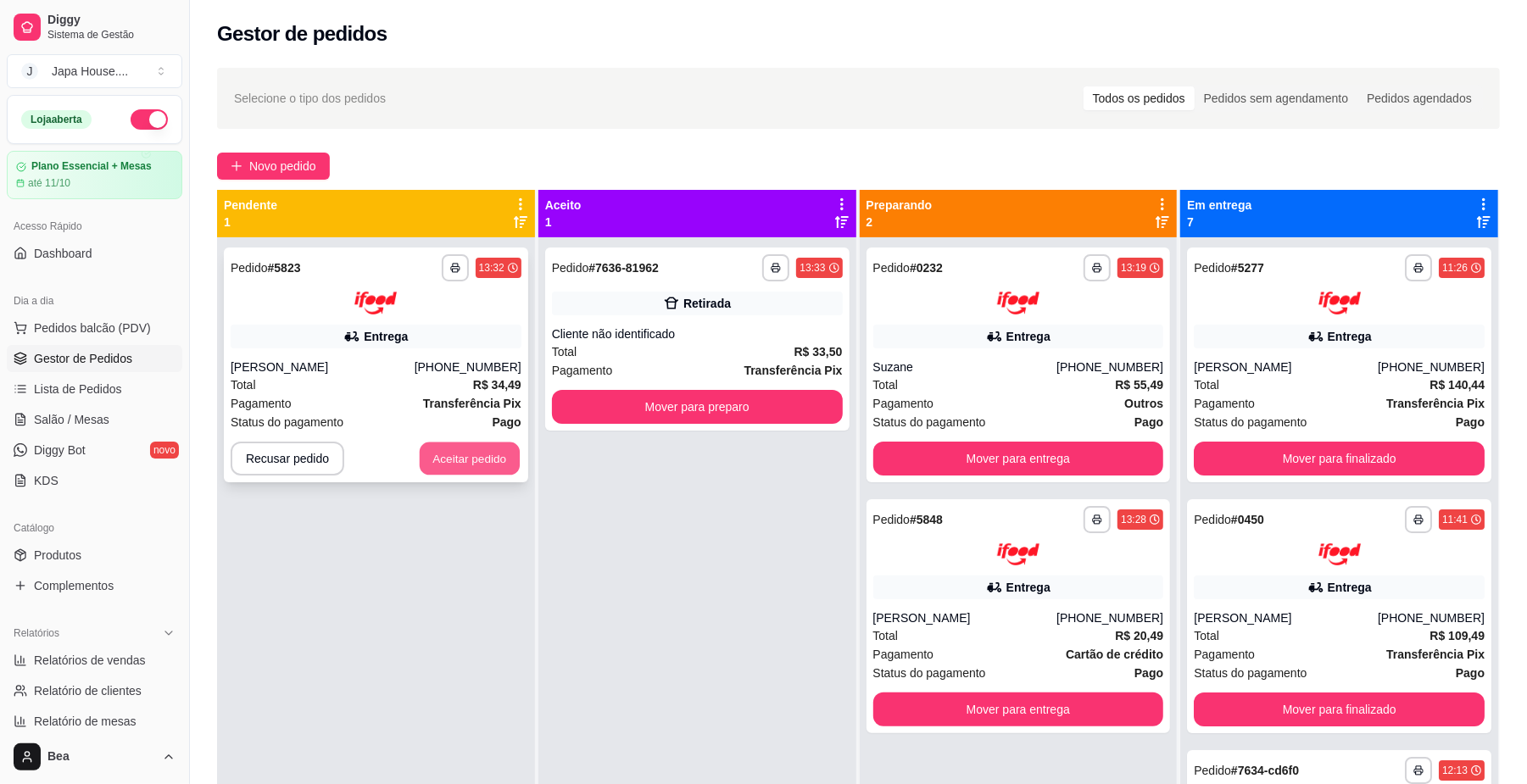
click at [456, 456] on button "Aceitar pedido" at bounding box center [470, 458] width 100 height 33
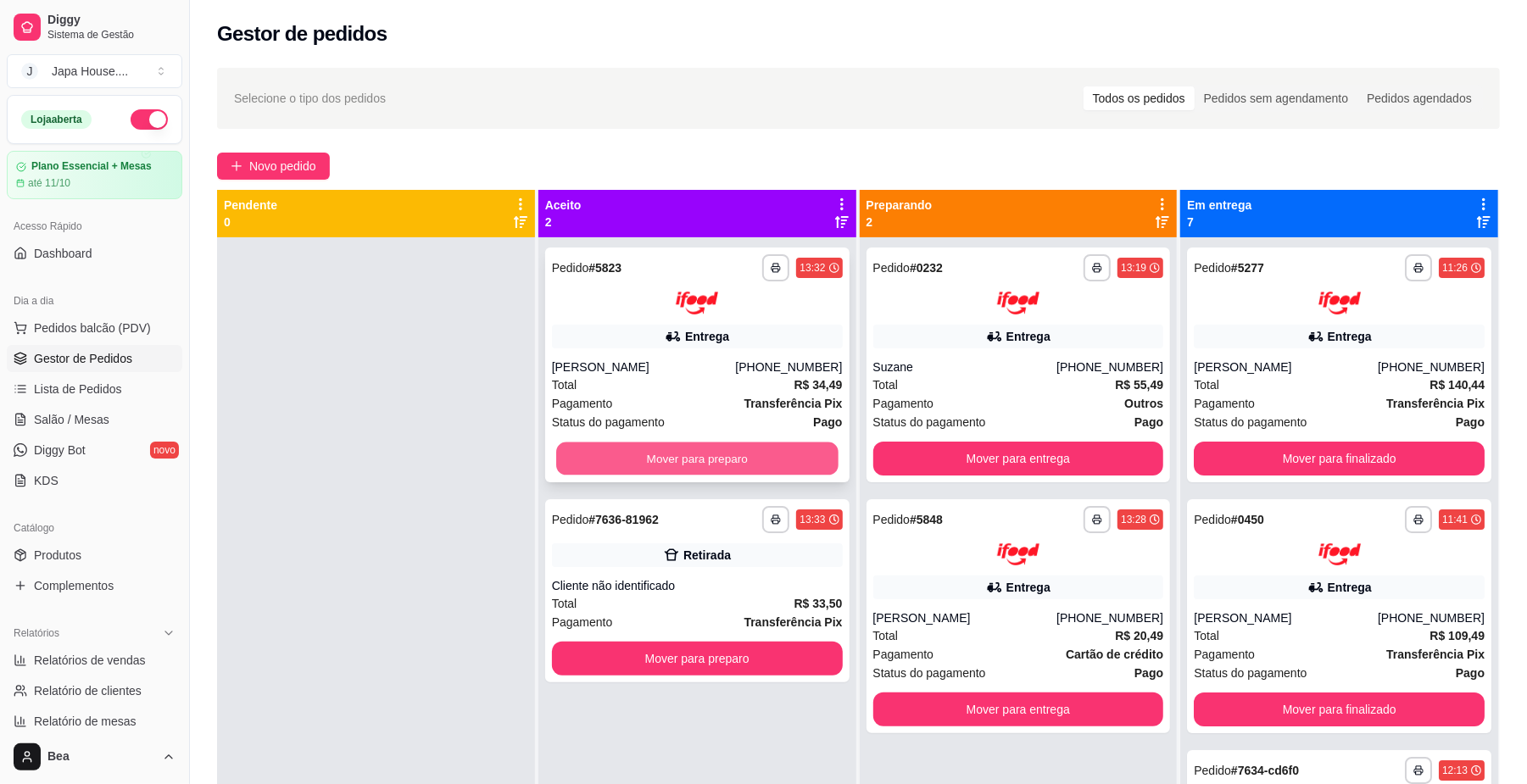
click at [631, 465] on button "Mover para preparo" at bounding box center [697, 458] width 282 height 33
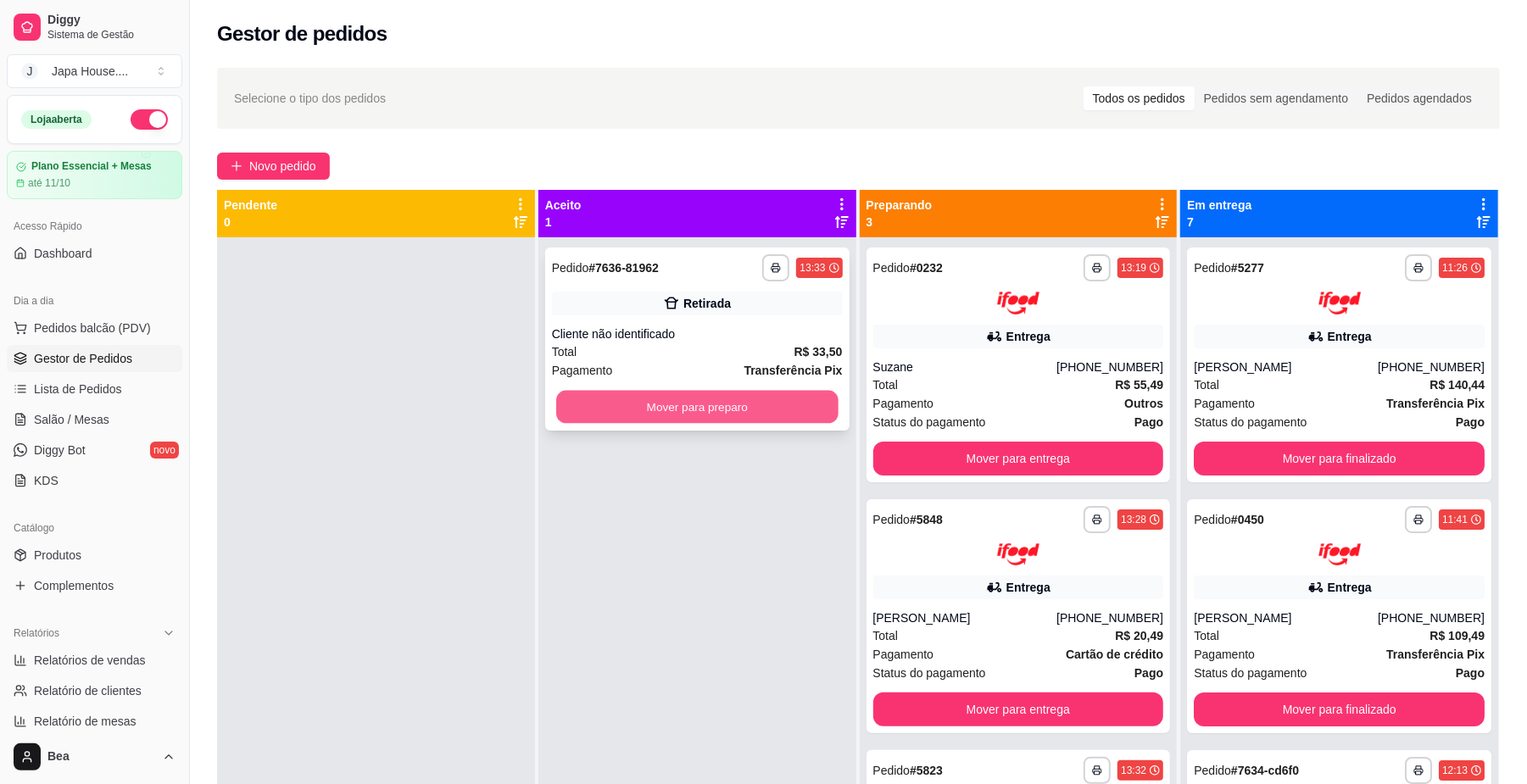
click at [680, 409] on button "Mover para preparo" at bounding box center [697, 407] width 282 height 33
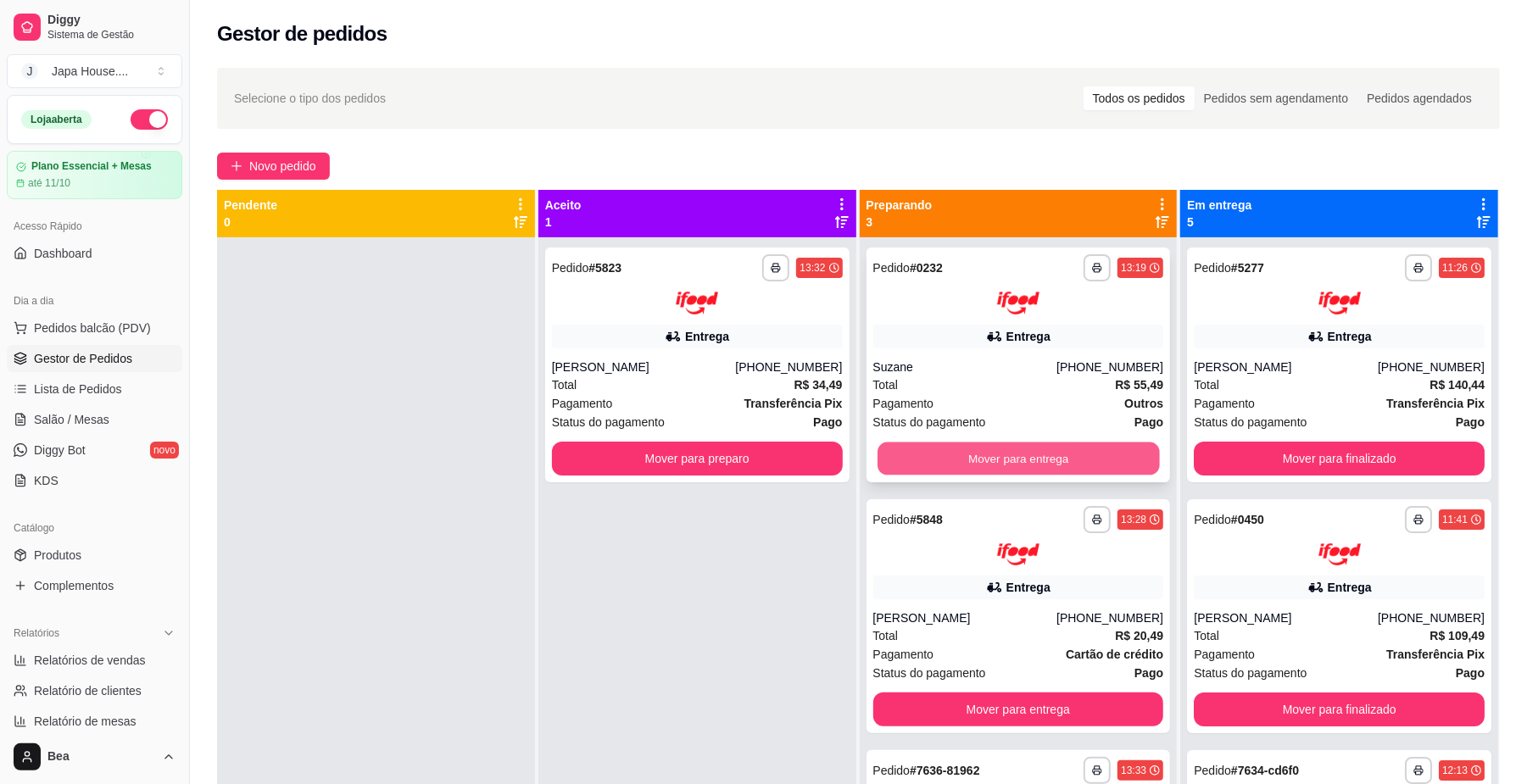
click at [1041, 458] on button "Mover para entrega" at bounding box center [1019, 458] width 282 height 33
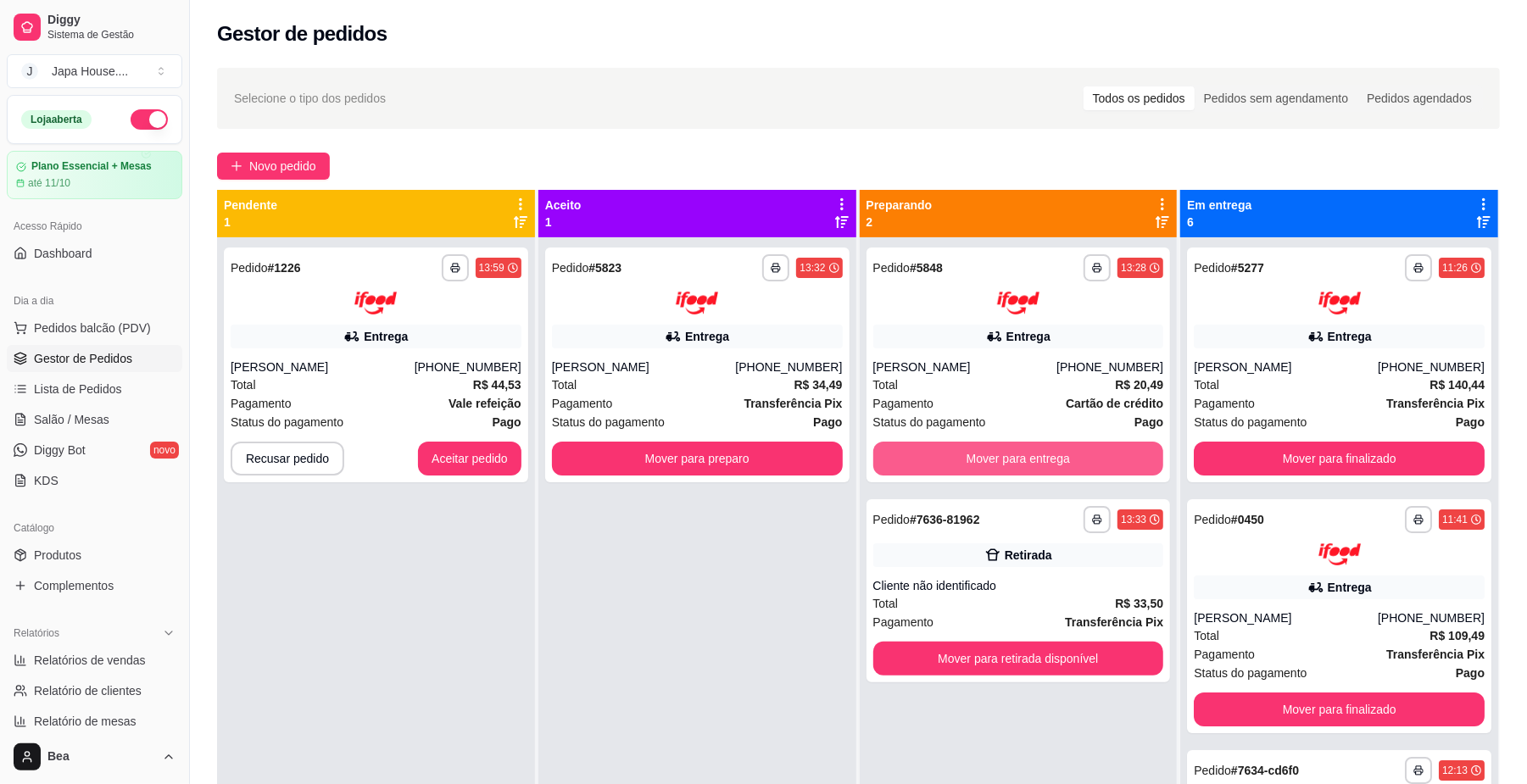
click at [1041, 458] on button "Mover para entrega" at bounding box center [1019, 459] width 291 height 34
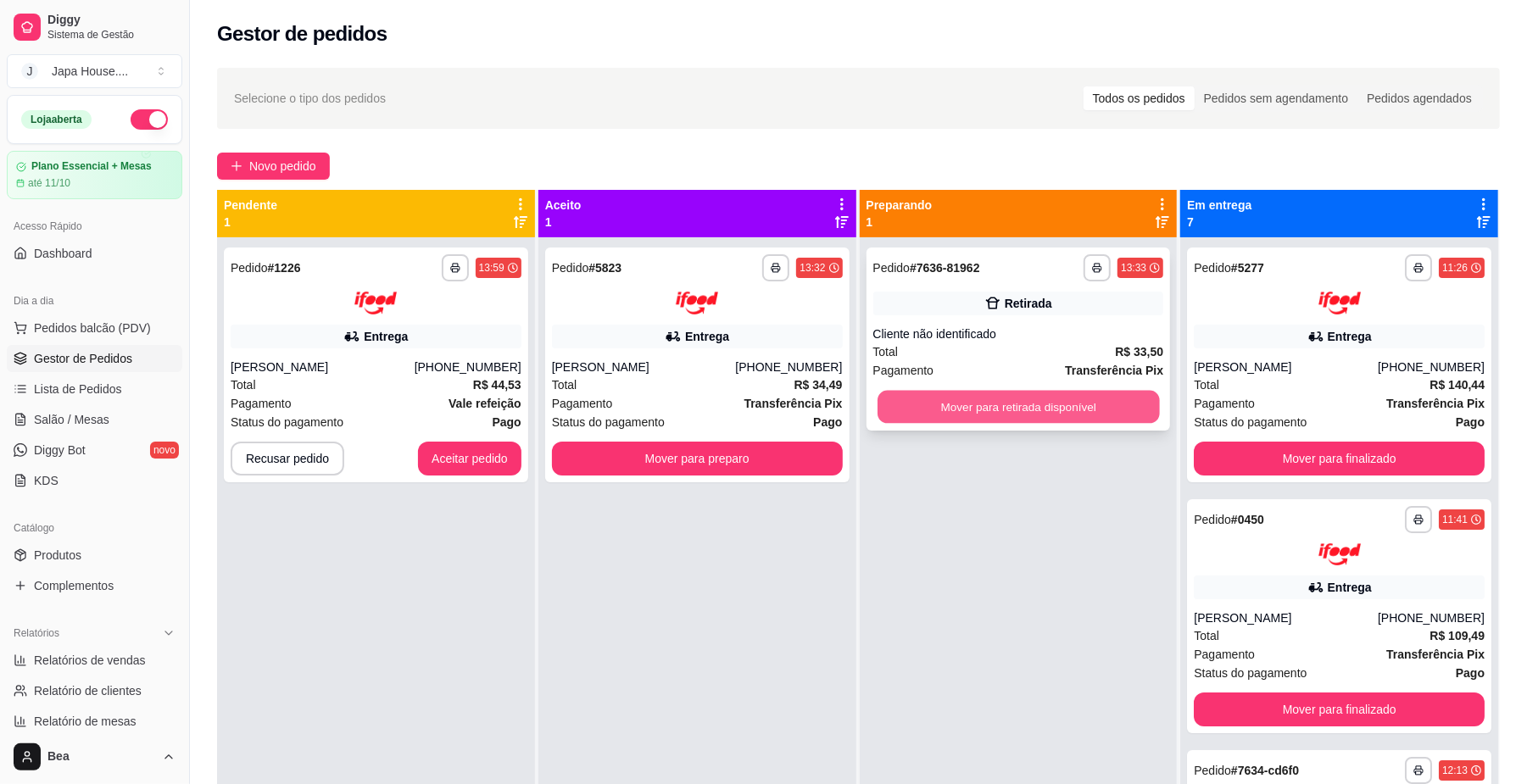
click at [1013, 409] on button "Mover para retirada disponível" at bounding box center [1019, 407] width 282 height 33
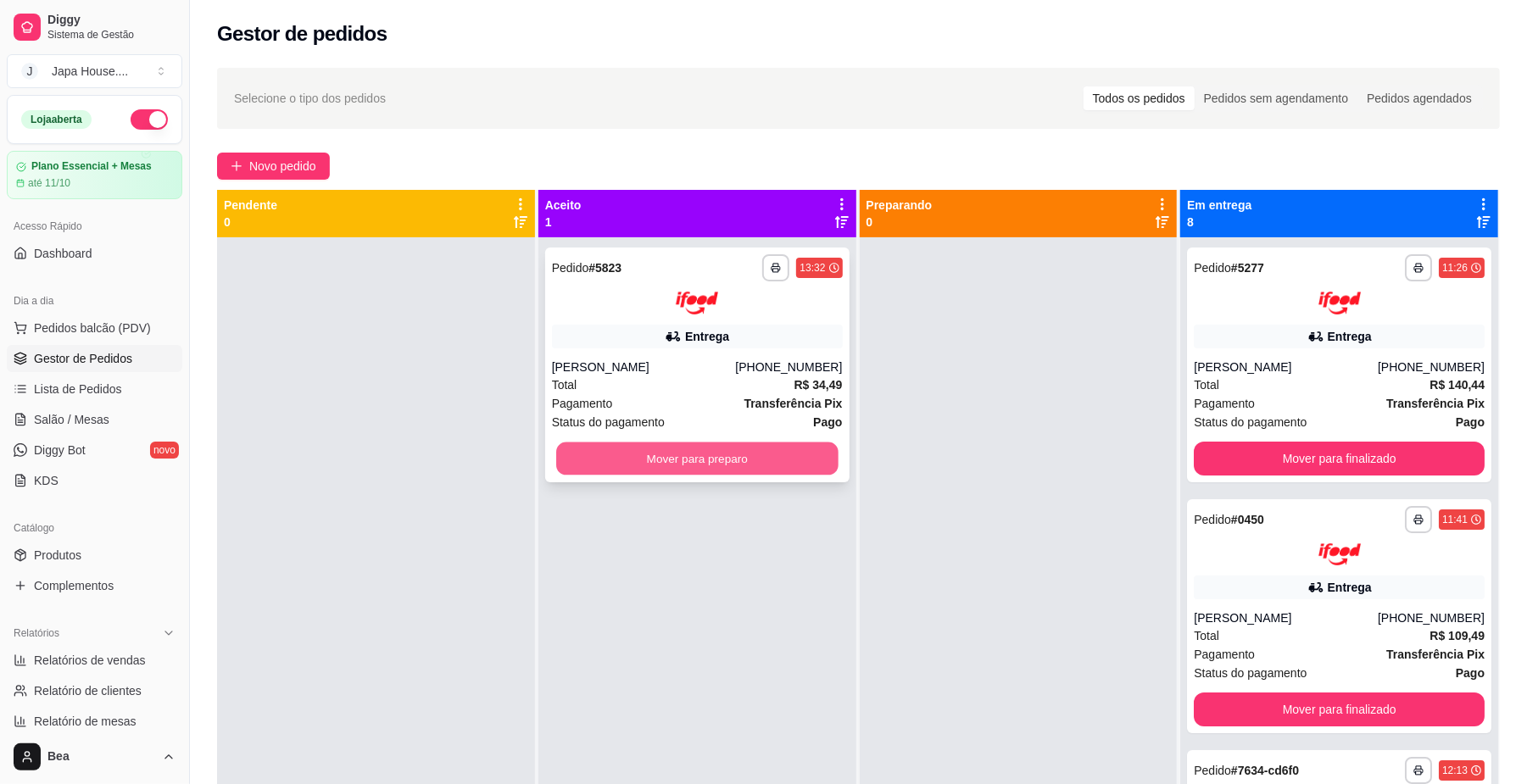
click at [635, 469] on button "Mover para preparo" at bounding box center [697, 458] width 282 height 33
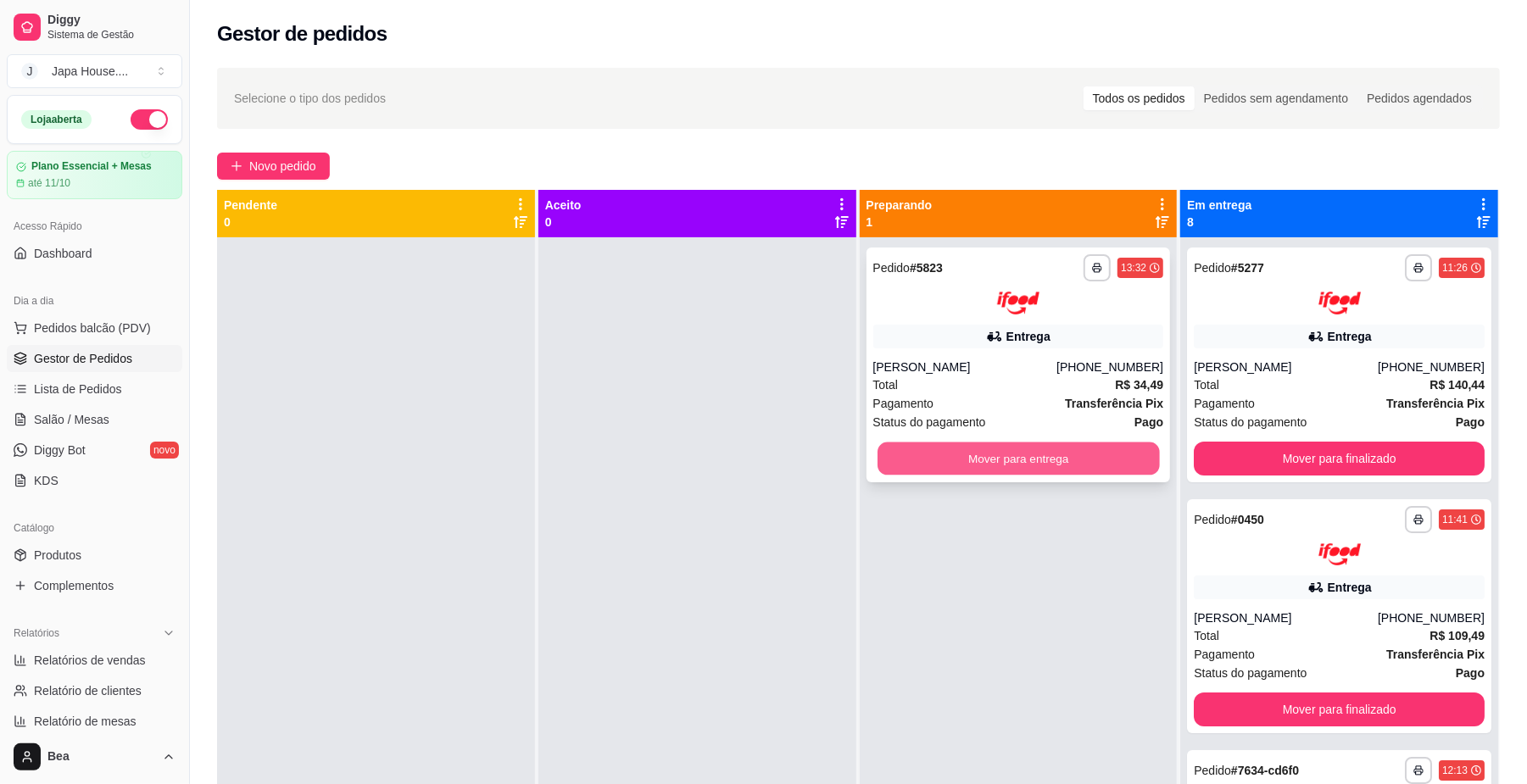
click at [1042, 447] on button "Mover para entrega" at bounding box center [1019, 458] width 282 height 33
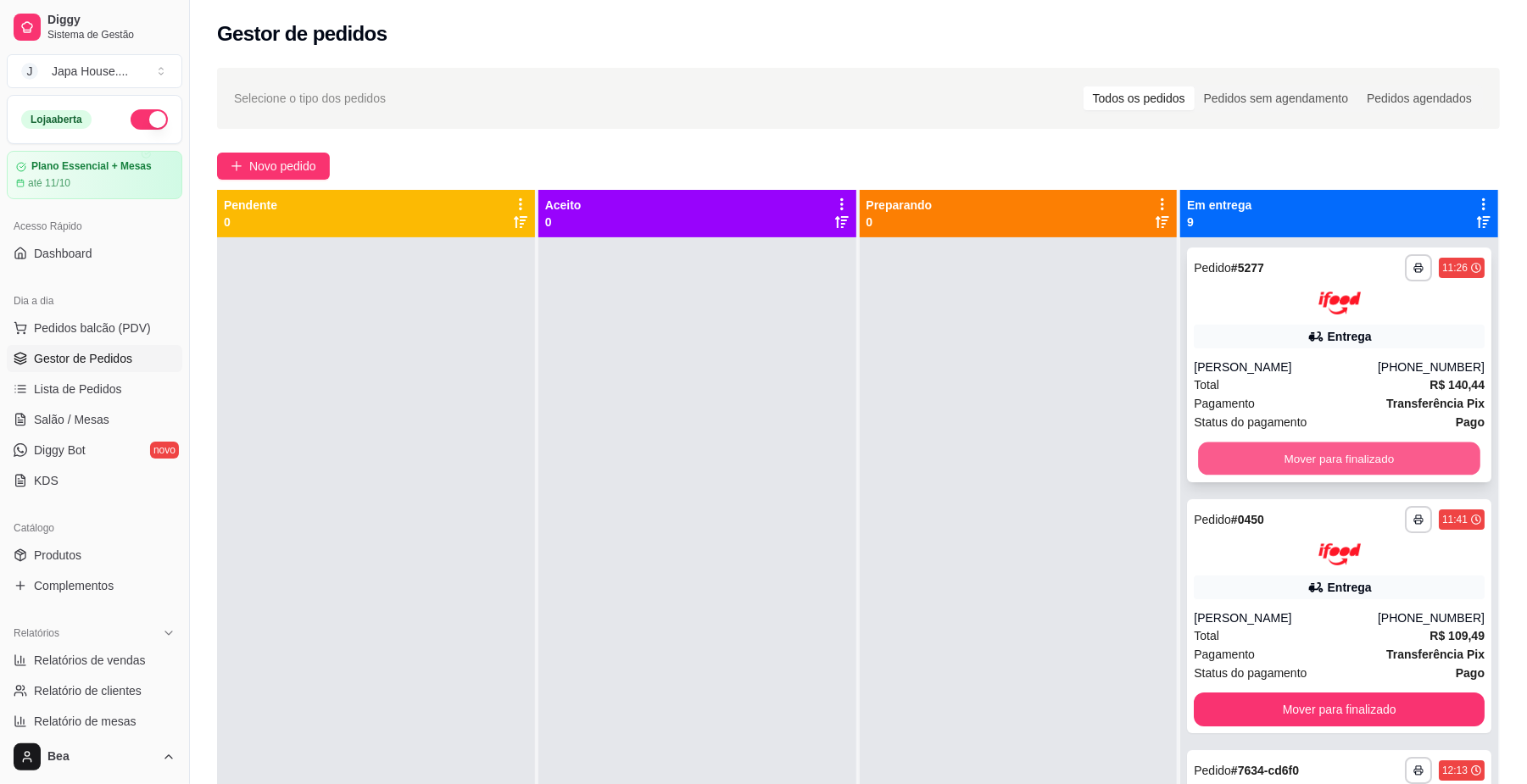
click at [1291, 451] on button "Mover para finalizado" at bounding box center [1339, 458] width 282 height 33
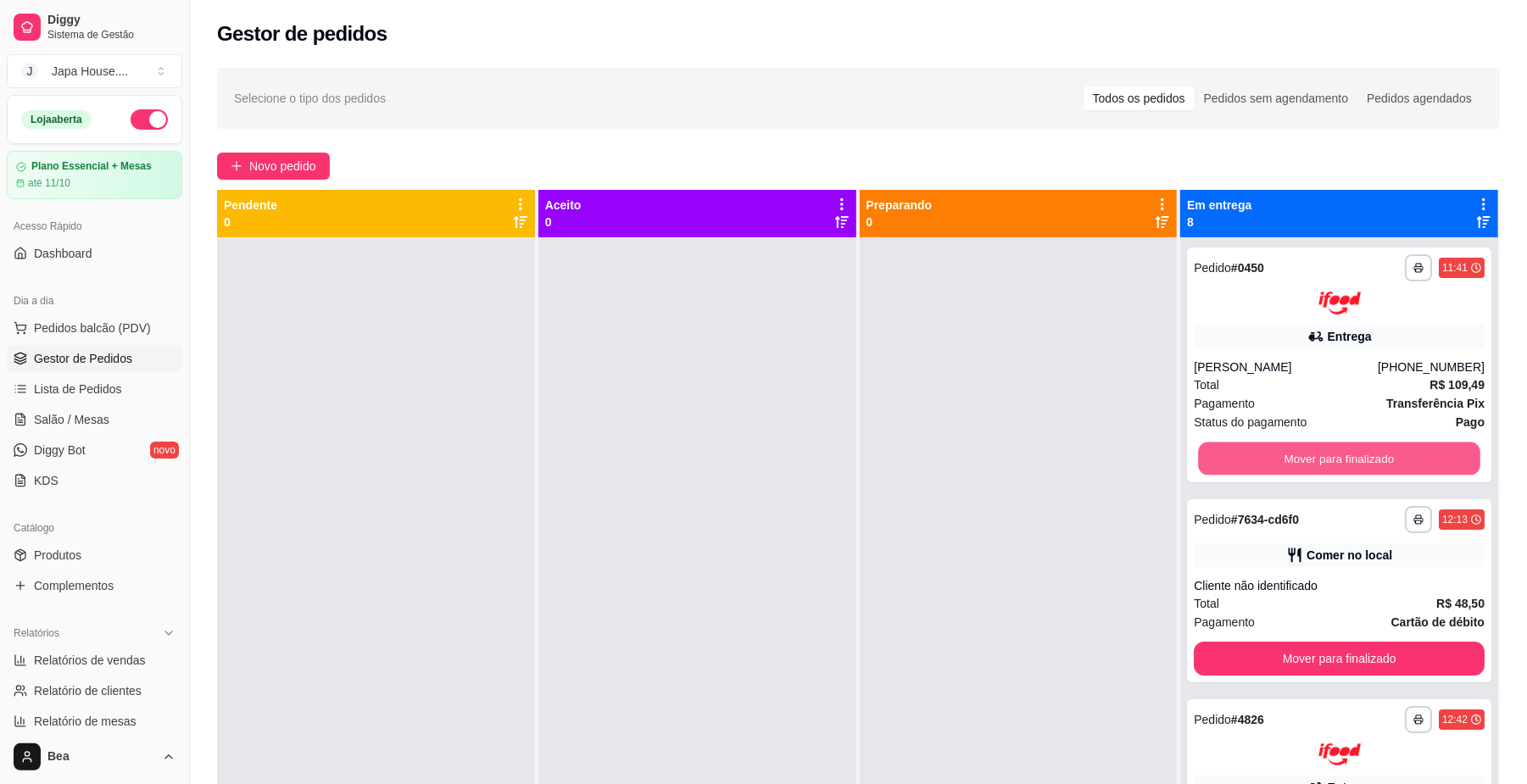
click at [1291, 451] on button "Mover para finalizado" at bounding box center [1339, 458] width 282 height 33
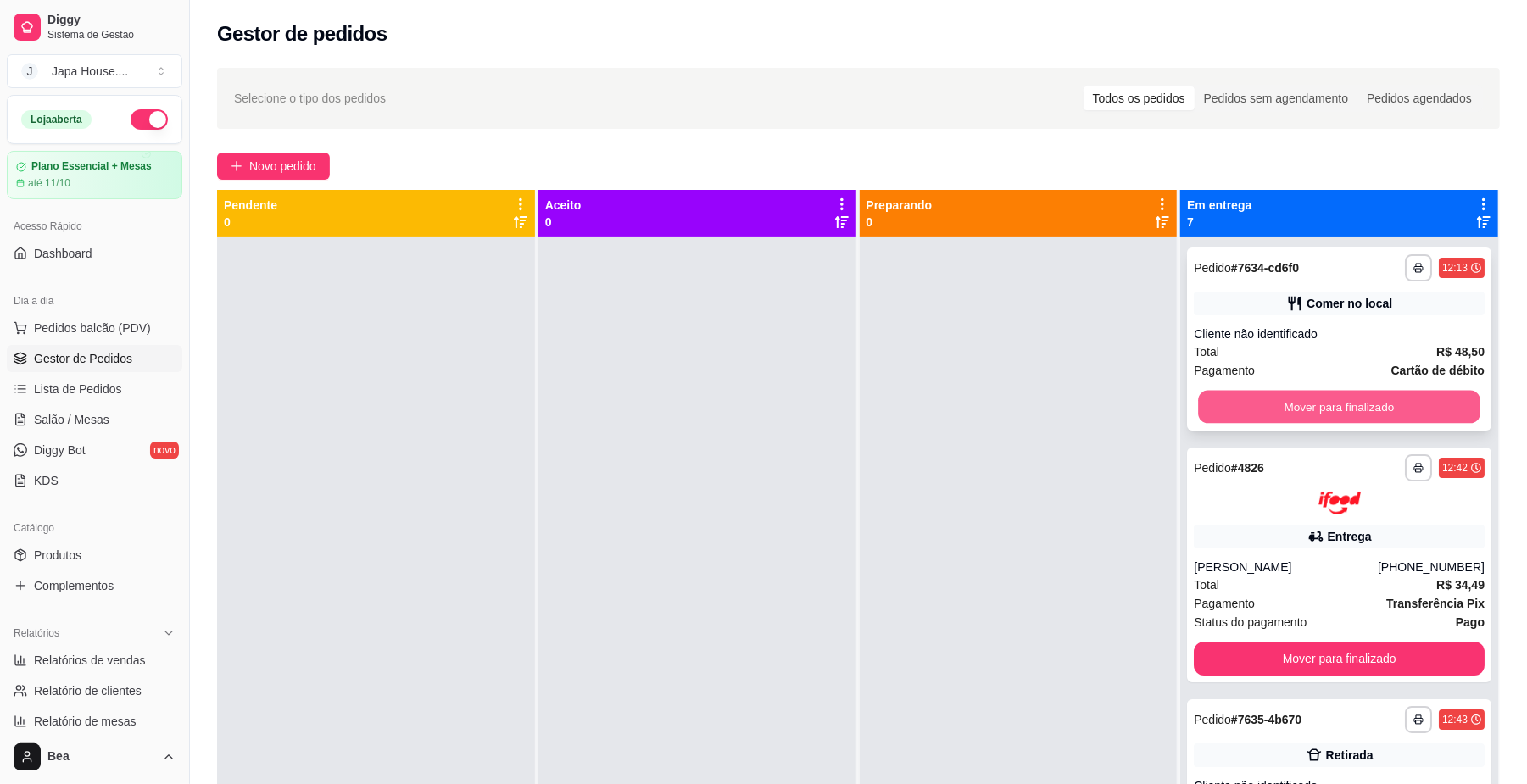
click at [1274, 405] on button "Mover para finalizado" at bounding box center [1339, 407] width 282 height 33
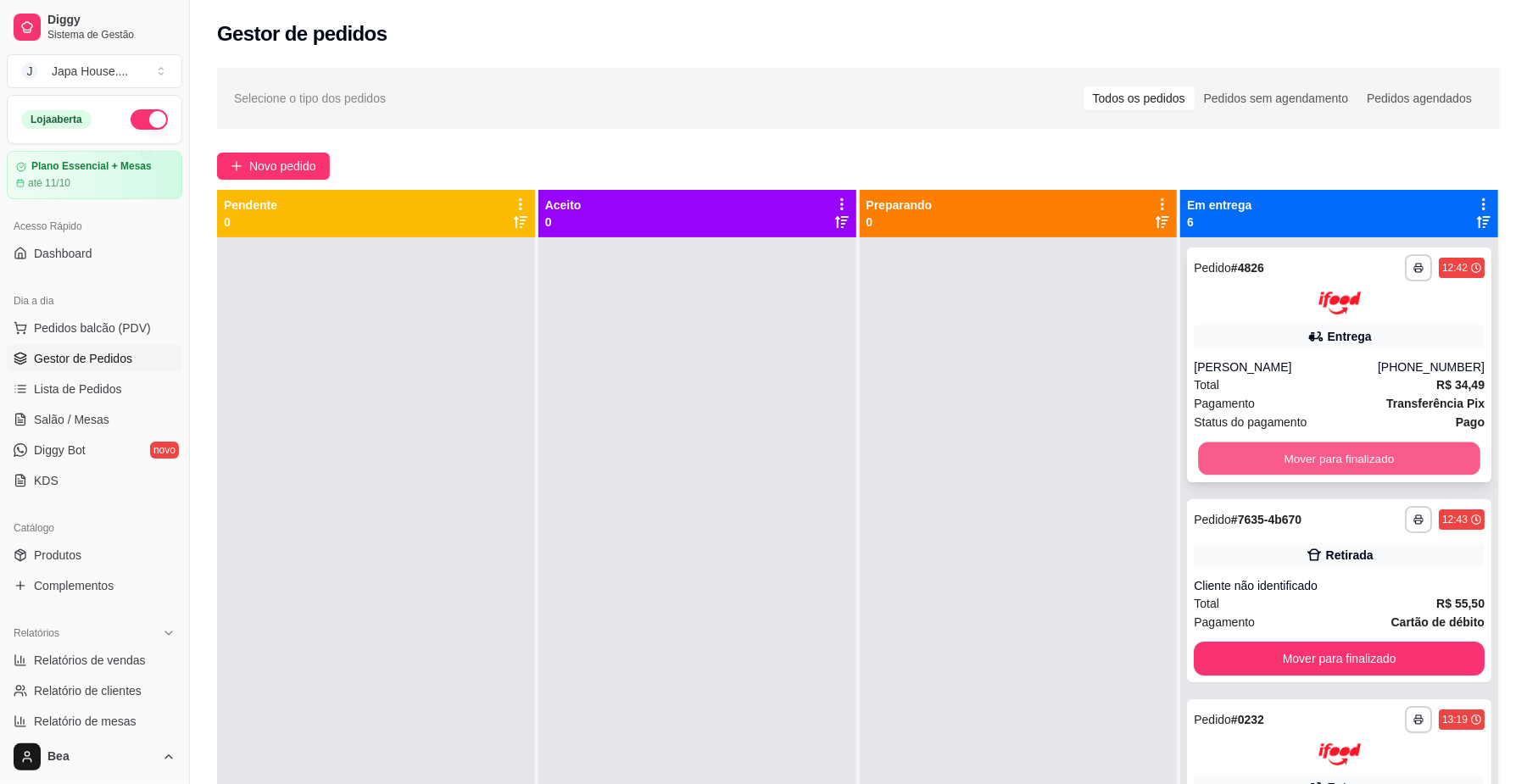
click at [1303, 461] on button "Mover para finalizado" at bounding box center [1339, 458] width 282 height 33
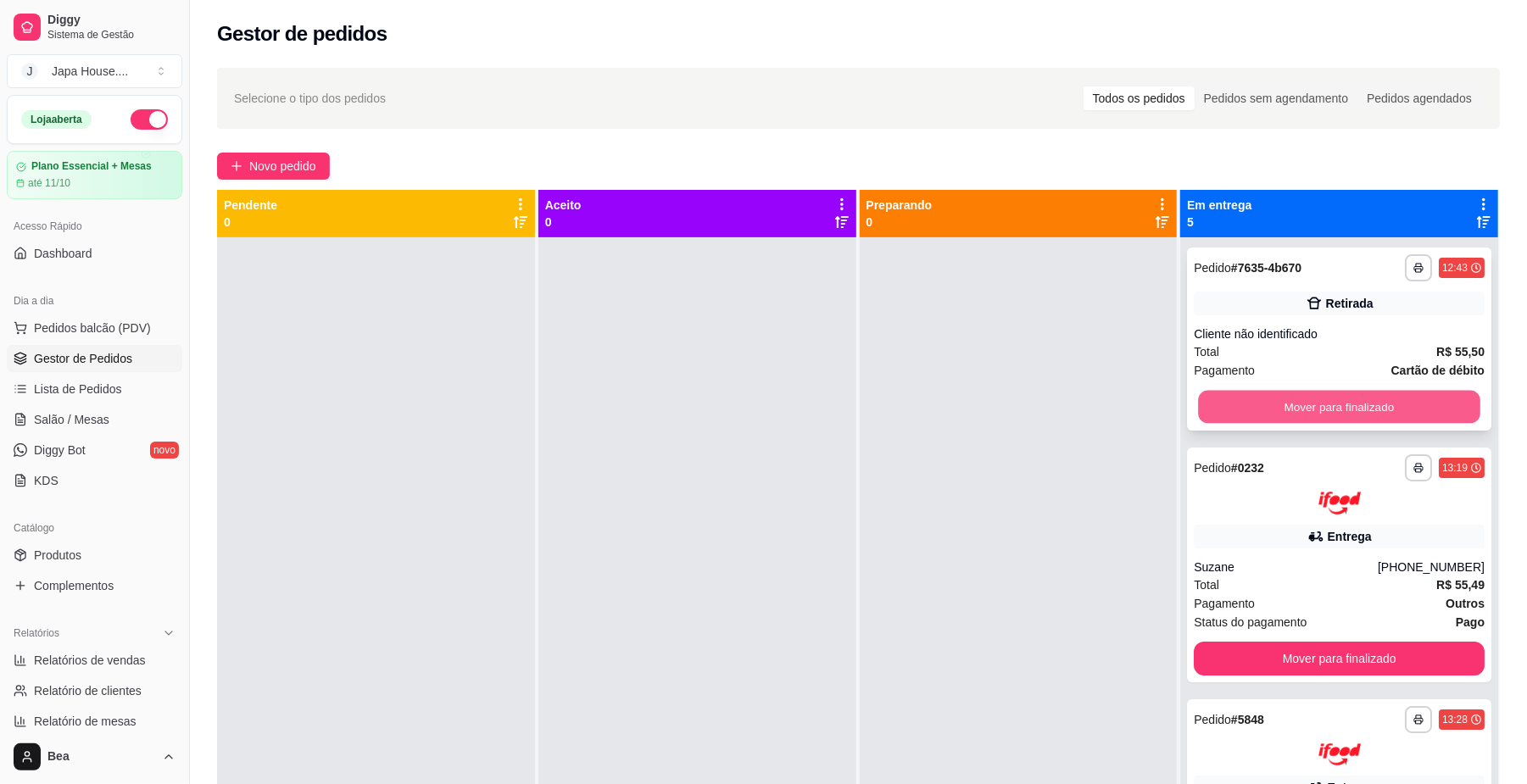
click at [1287, 421] on button "Mover para finalizado" at bounding box center [1339, 407] width 282 height 33
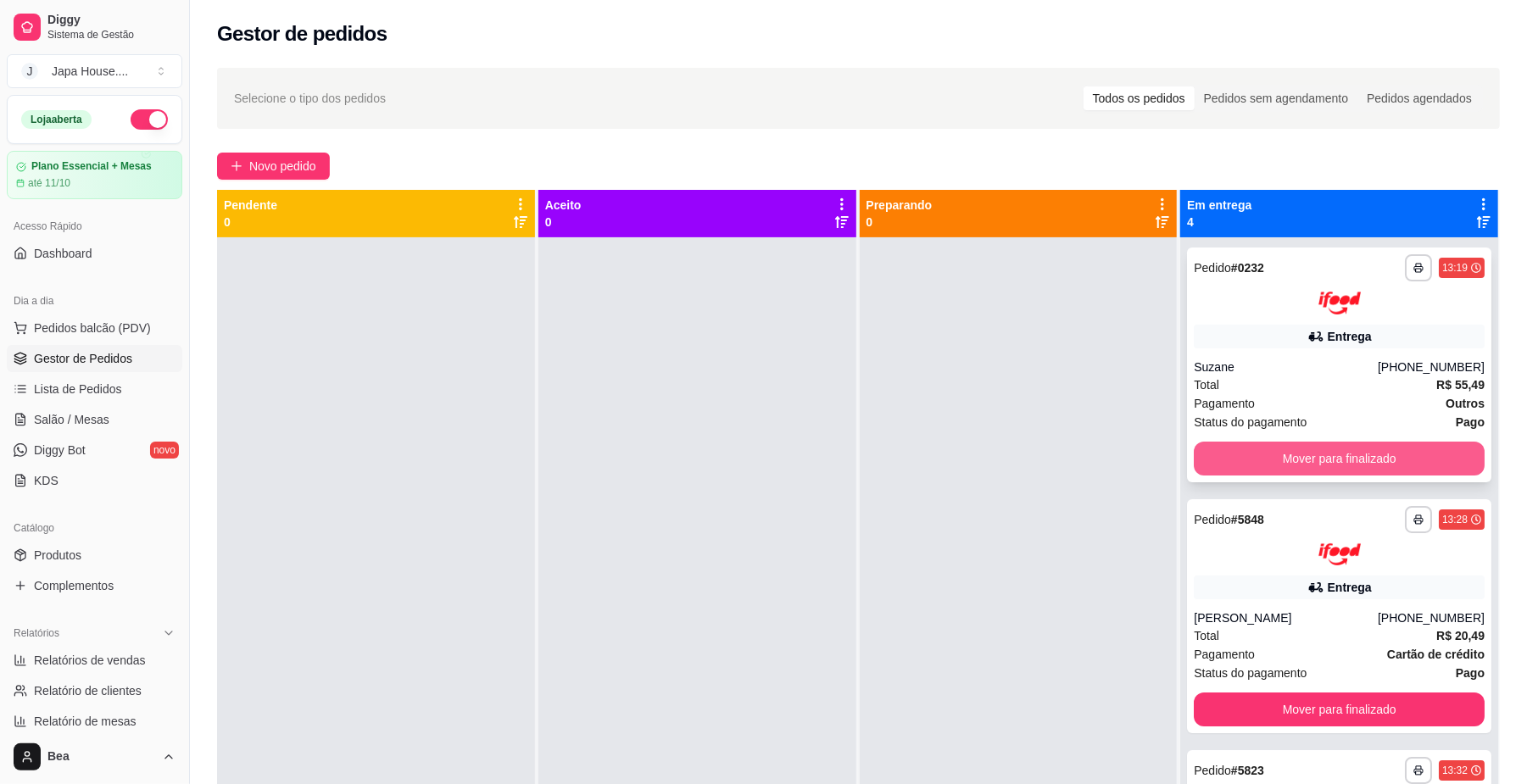
click at [1290, 445] on button "Mover para finalizado" at bounding box center [1339, 459] width 291 height 34
click at [1290, 445] on button "Mover para finalizado" at bounding box center [1339, 458] width 282 height 33
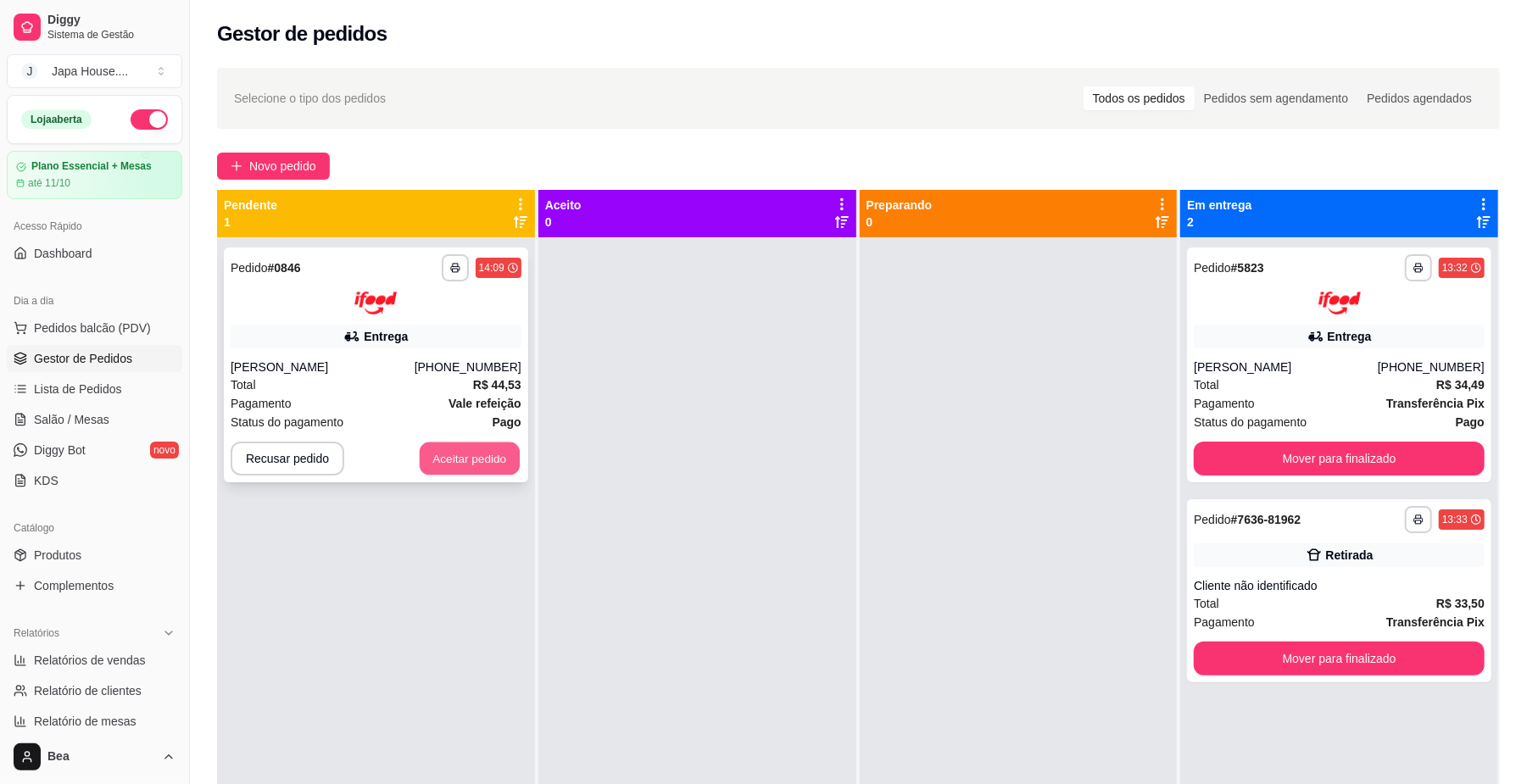
click at [465, 461] on button "Aceitar pedido" at bounding box center [470, 458] width 100 height 33
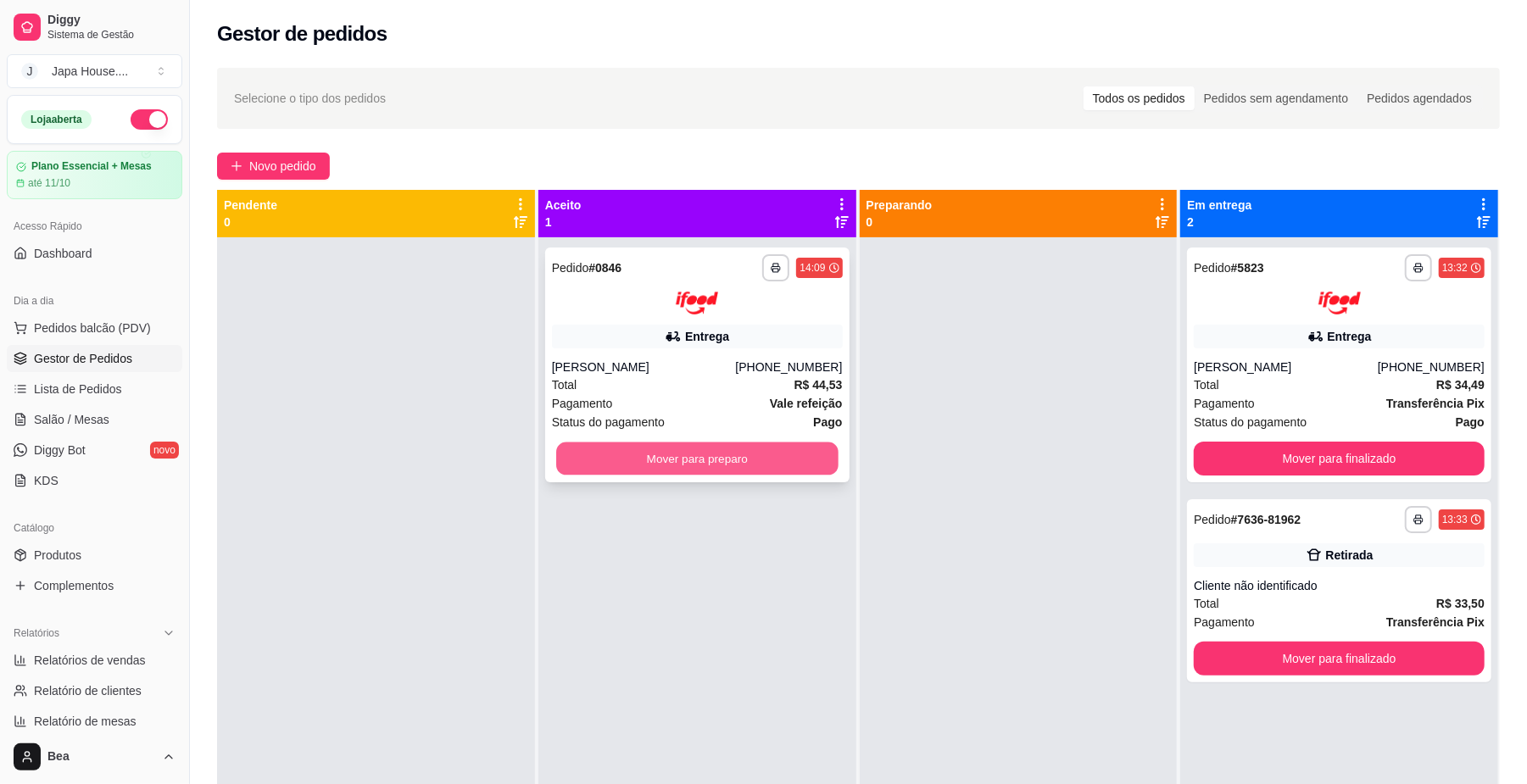
click at [629, 456] on button "Mover para preparo" at bounding box center [697, 458] width 282 height 33
click at [629, 456] on button "Mover para preparo" at bounding box center [697, 459] width 291 height 34
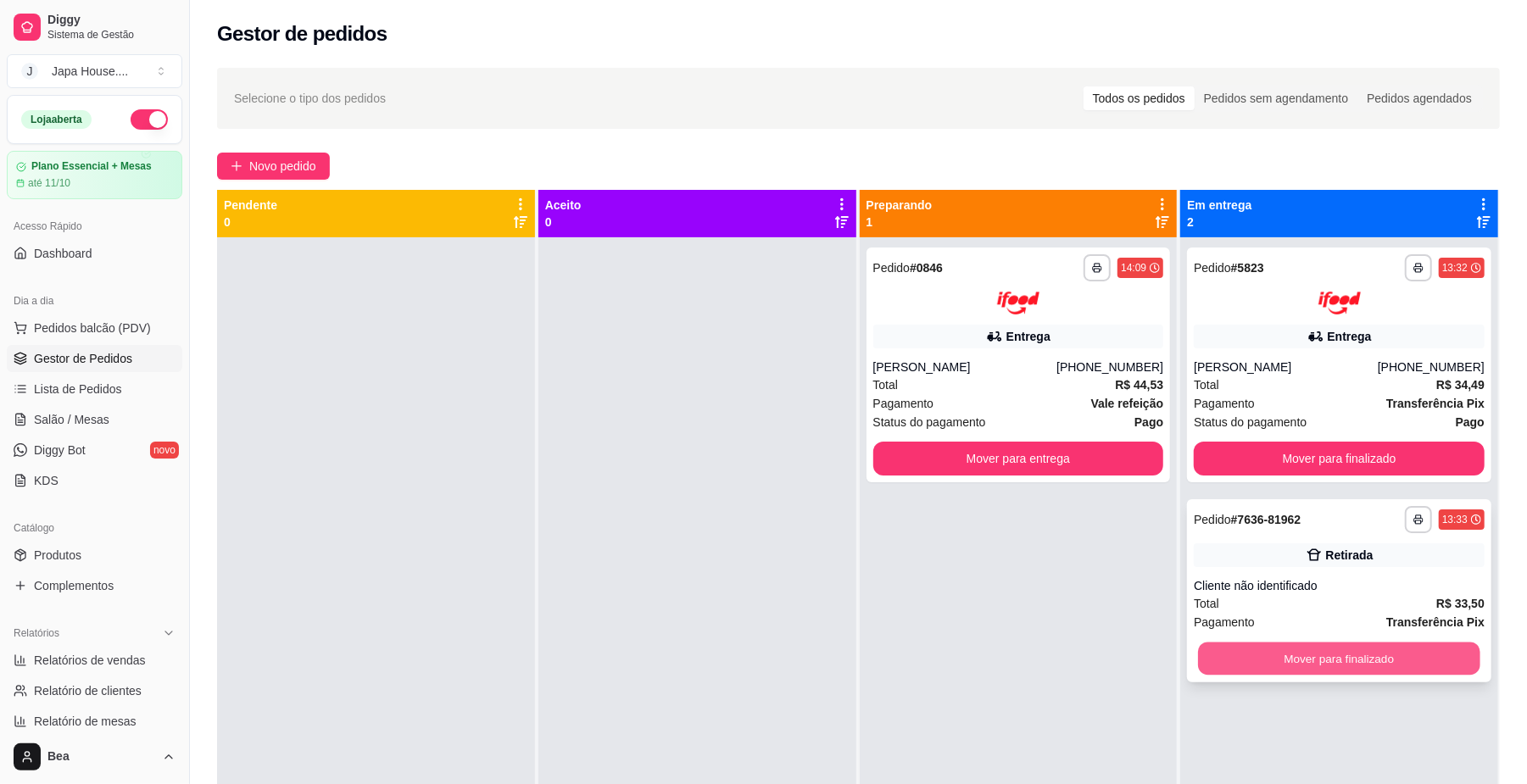
click at [1246, 665] on button "Mover para finalizado" at bounding box center [1339, 657] width 282 height 33
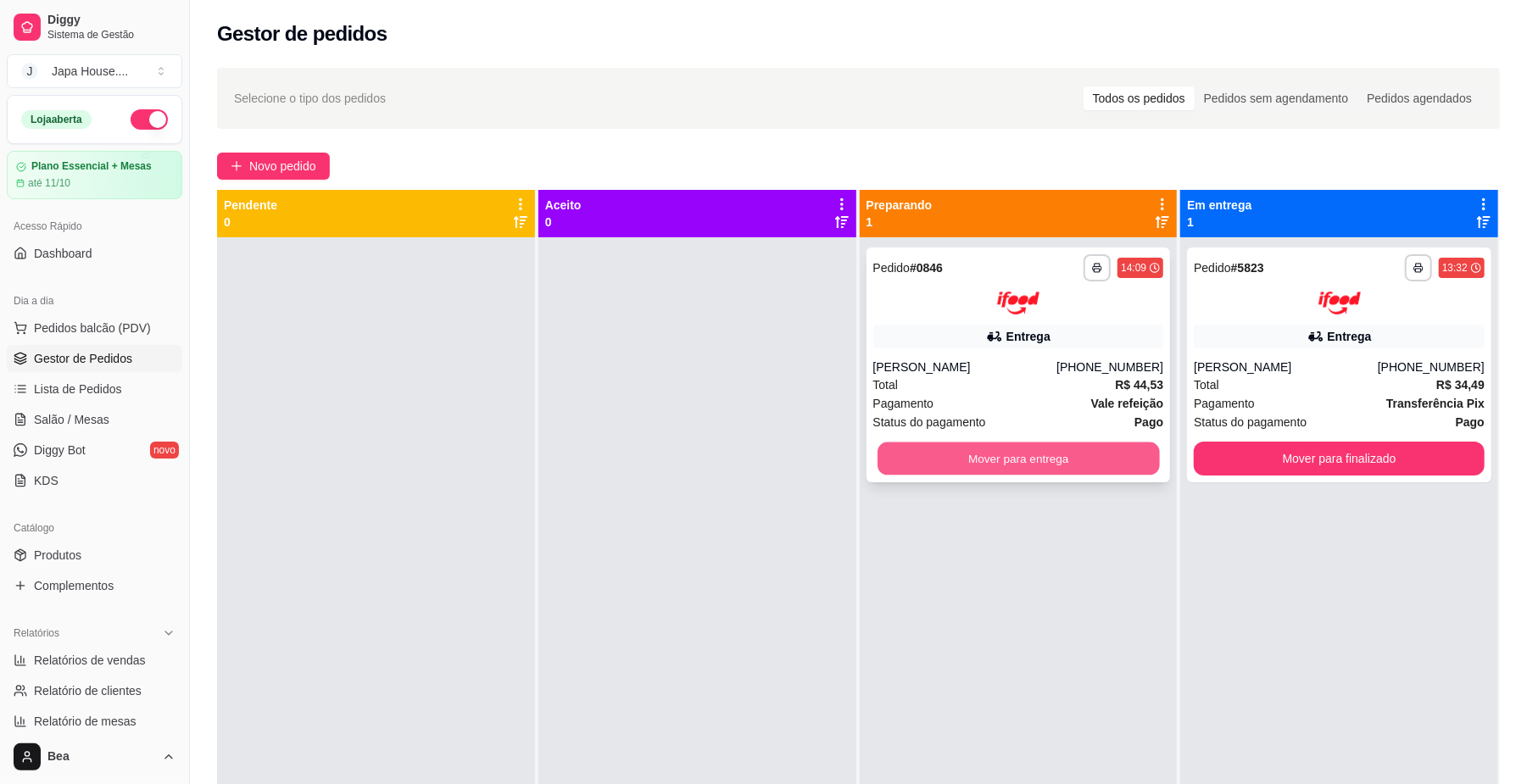
click at [931, 462] on button "Mover para entrega" at bounding box center [1019, 458] width 282 height 33
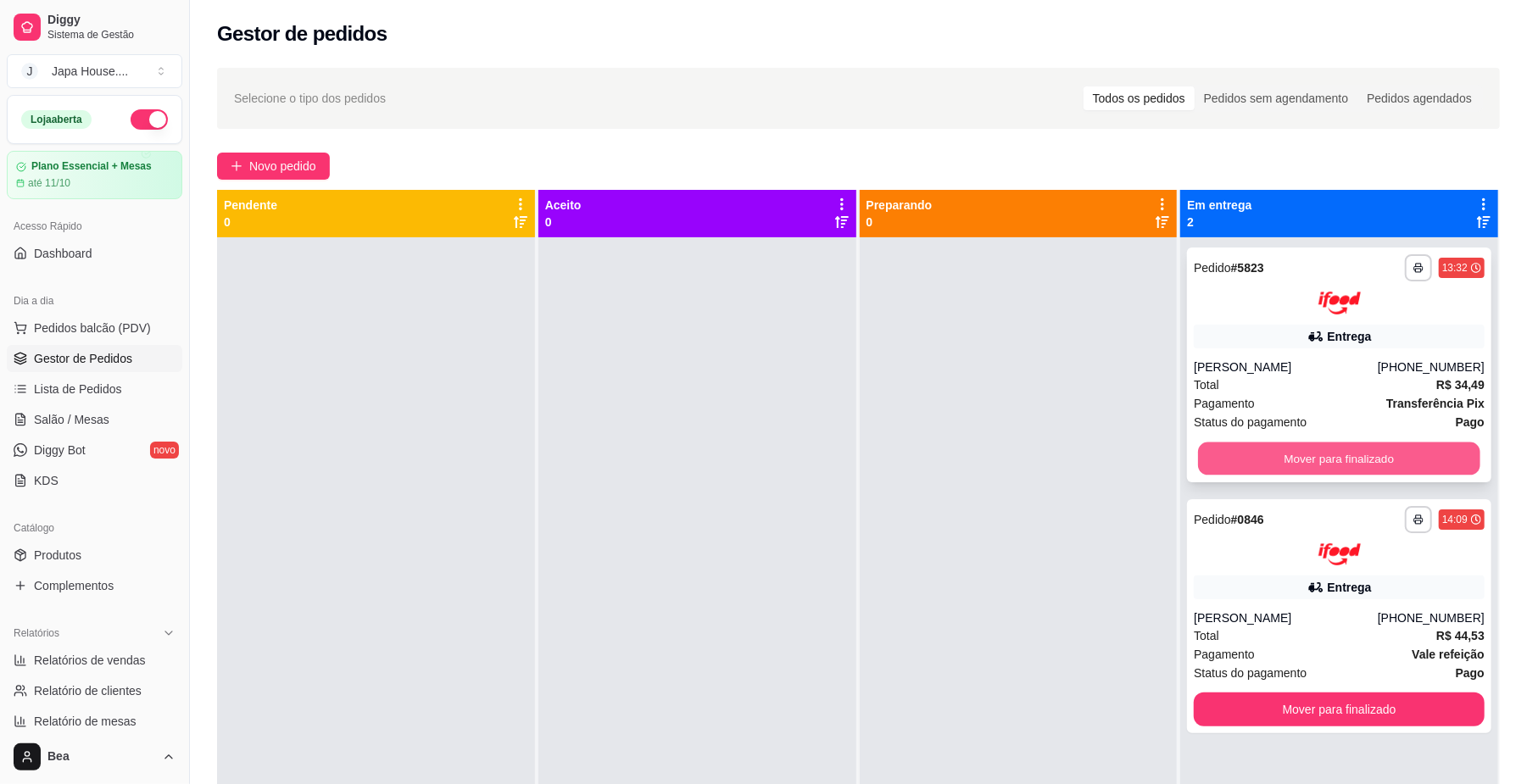
click at [1246, 461] on button "Mover para finalizado" at bounding box center [1339, 458] width 282 height 33
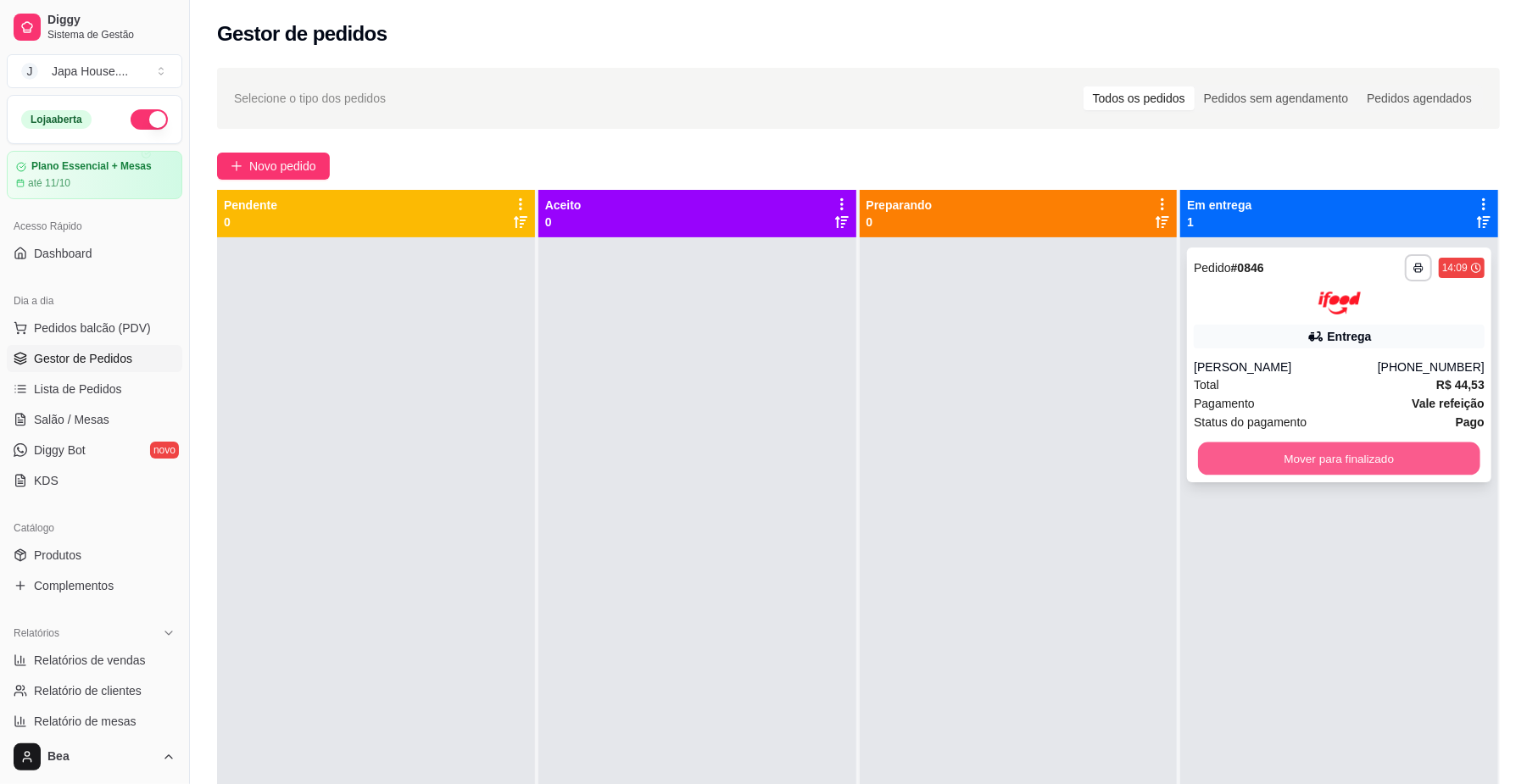
click at [1236, 459] on button "Mover para finalizado" at bounding box center [1339, 458] width 282 height 33
